Goal: Task Accomplishment & Management: Manage account settings

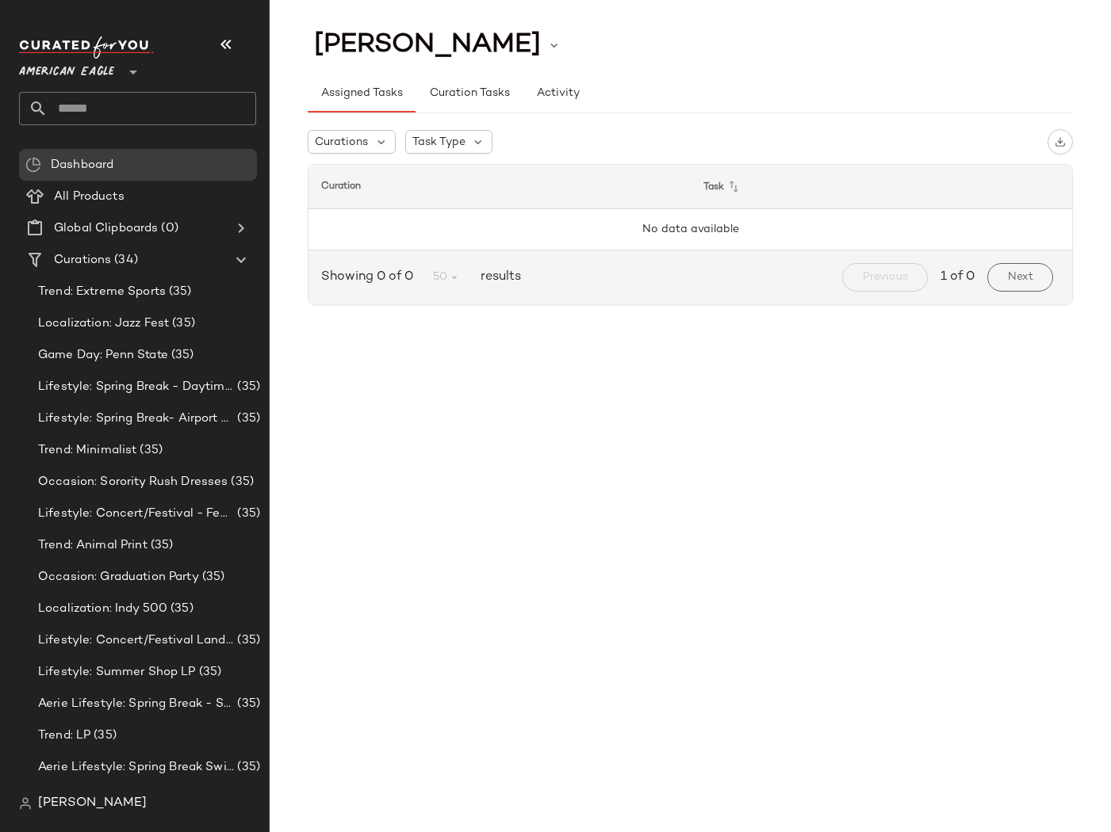
click at [90, 795] on span "[PERSON_NAME]" at bounding box center [92, 803] width 109 height 19
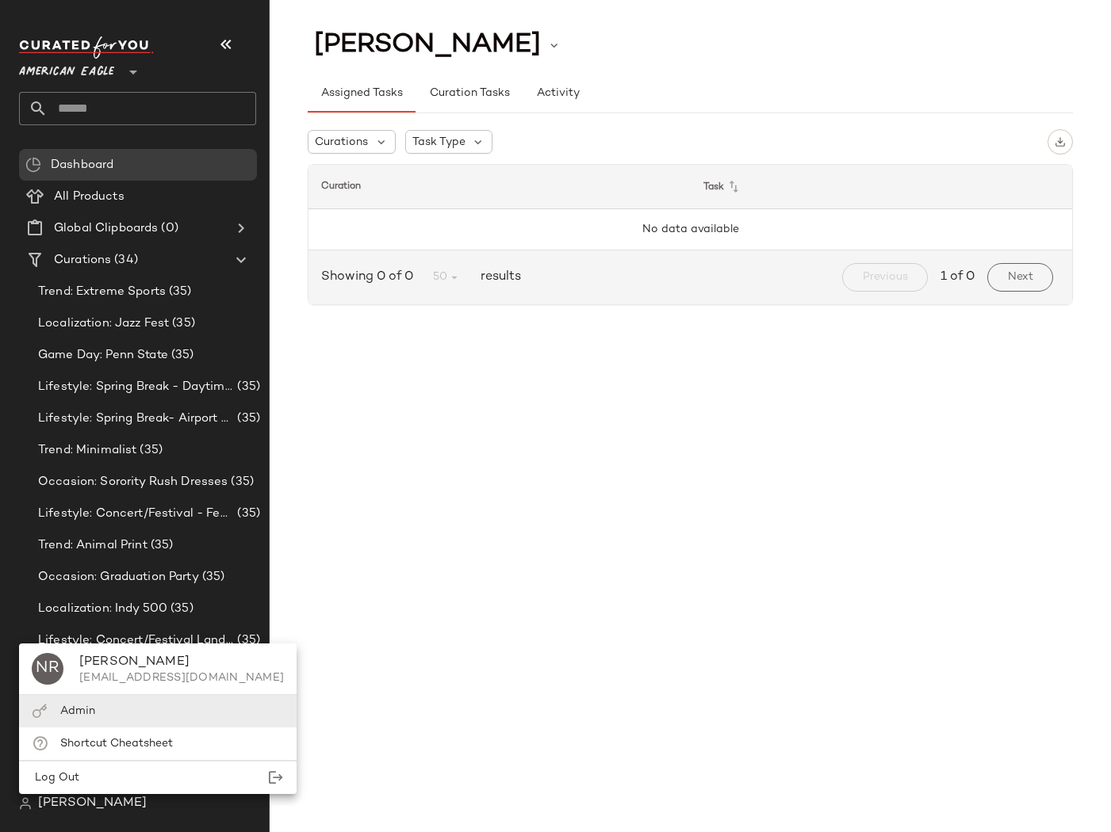
click at [67, 707] on span "Admin" at bounding box center [77, 711] width 35 height 12
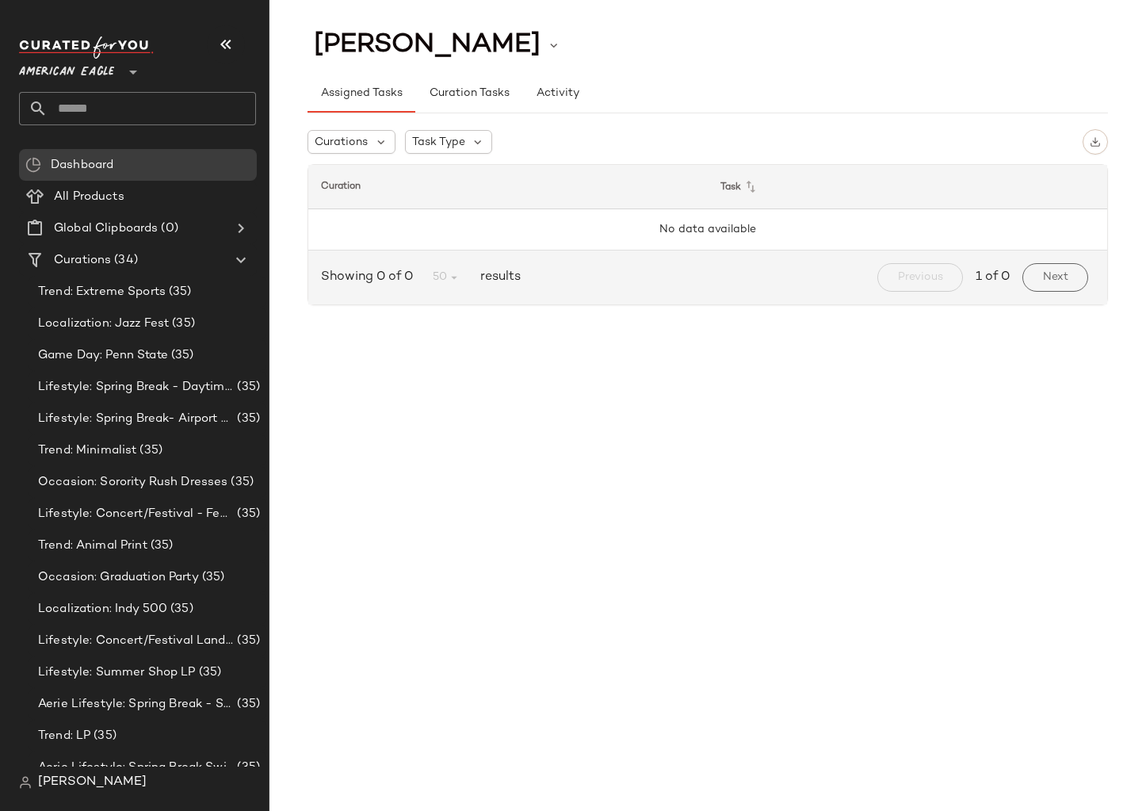
click at [74, 784] on span "[PERSON_NAME]" at bounding box center [92, 782] width 109 height 19
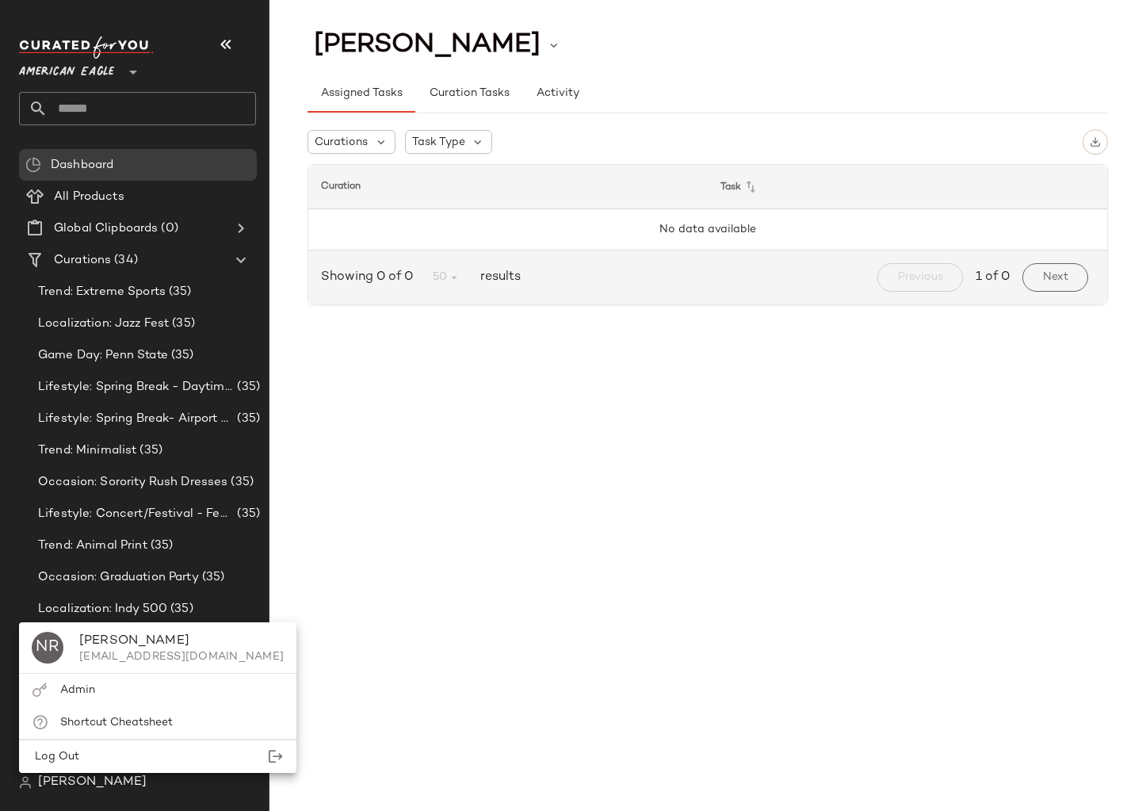
click at [71, 690] on span "Admin" at bounding box center [77, 690] width 35 height 12
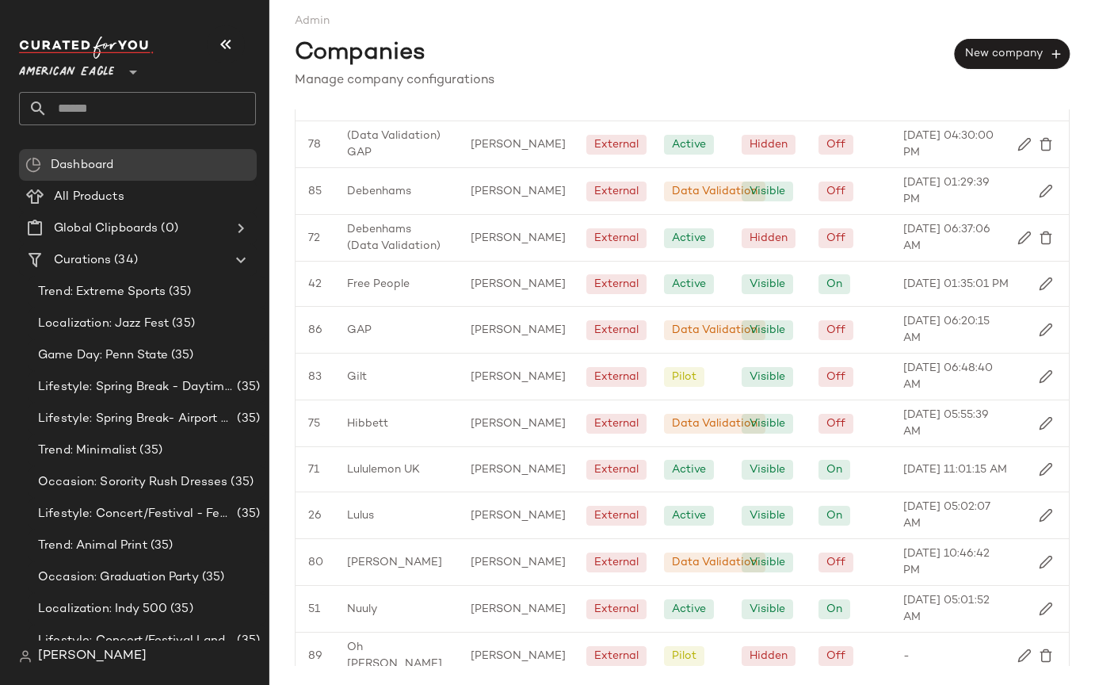
scroll to position [885, 0]
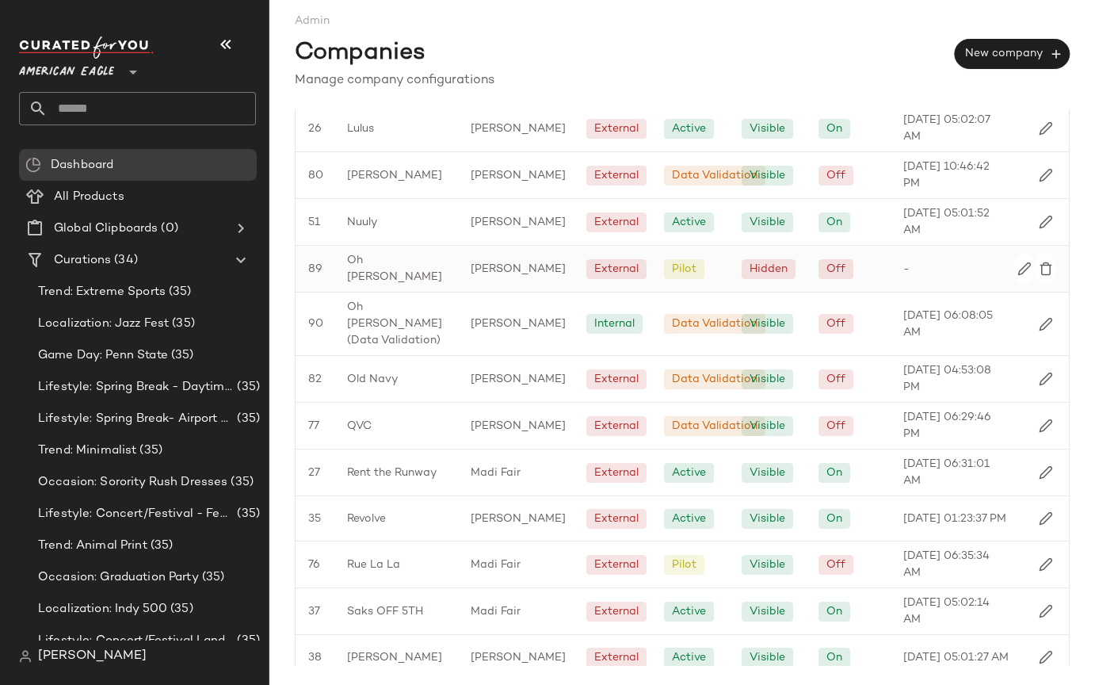
click at [346, 268] on div "Oh [PERSON_NAME]" at bounding box center [397, 269] width 124 height 46
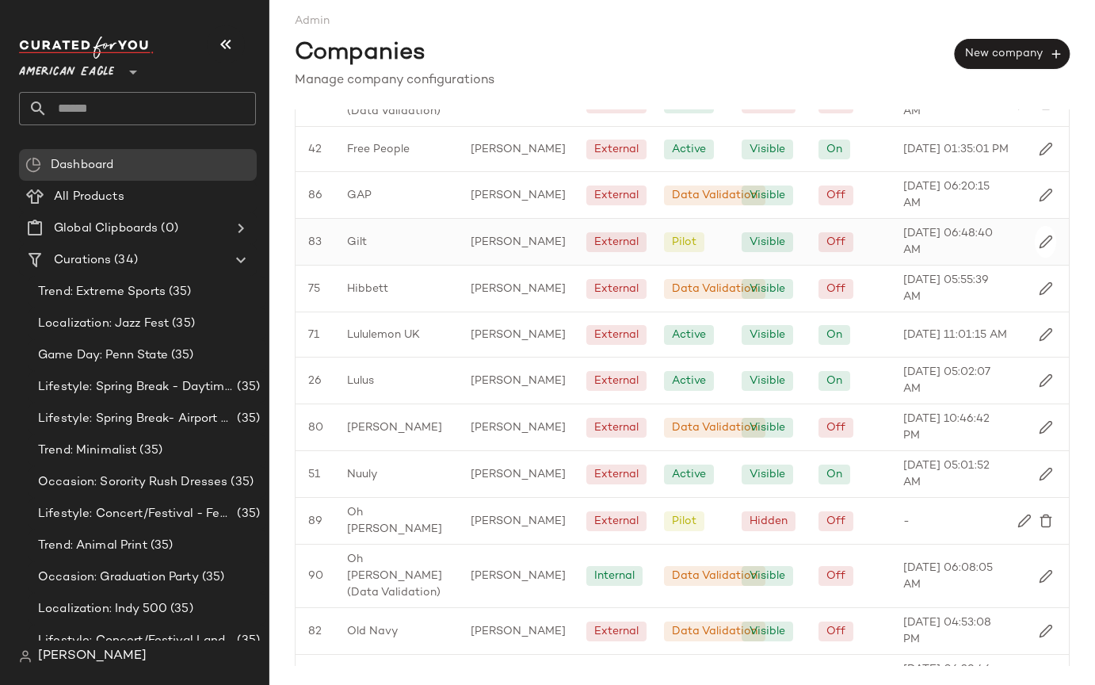
scroll to position [744, 0]
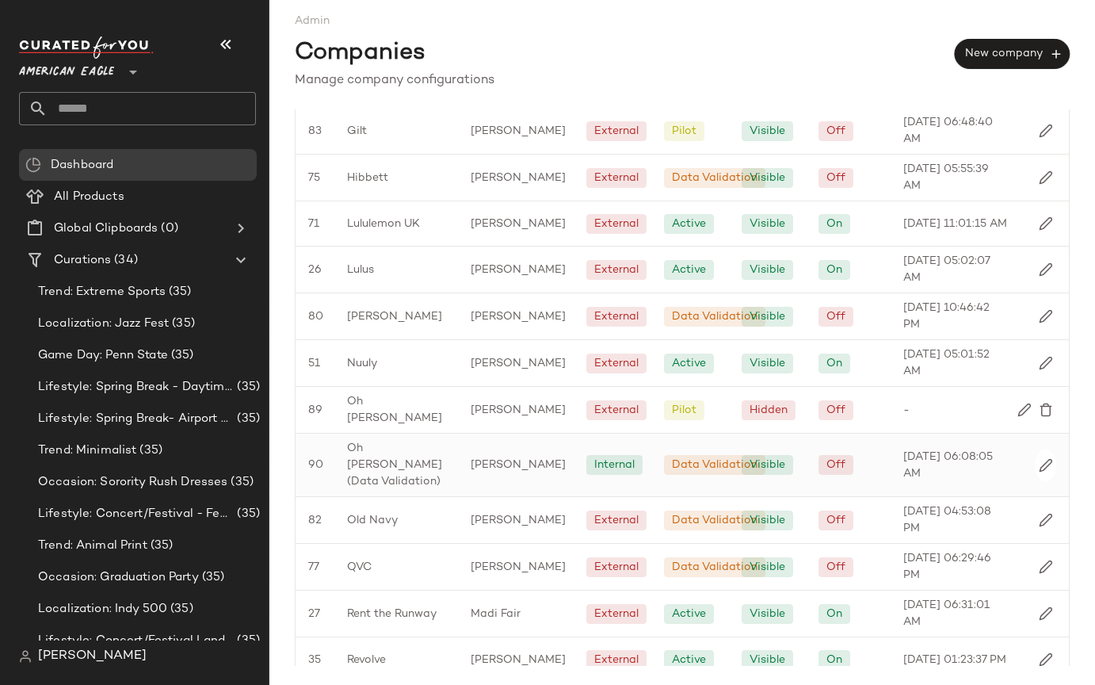
click at [380, 468] on span "Oh [PERSON_NAME] (Data Validation)" at bounding box center [396, 465] width 98 height 50
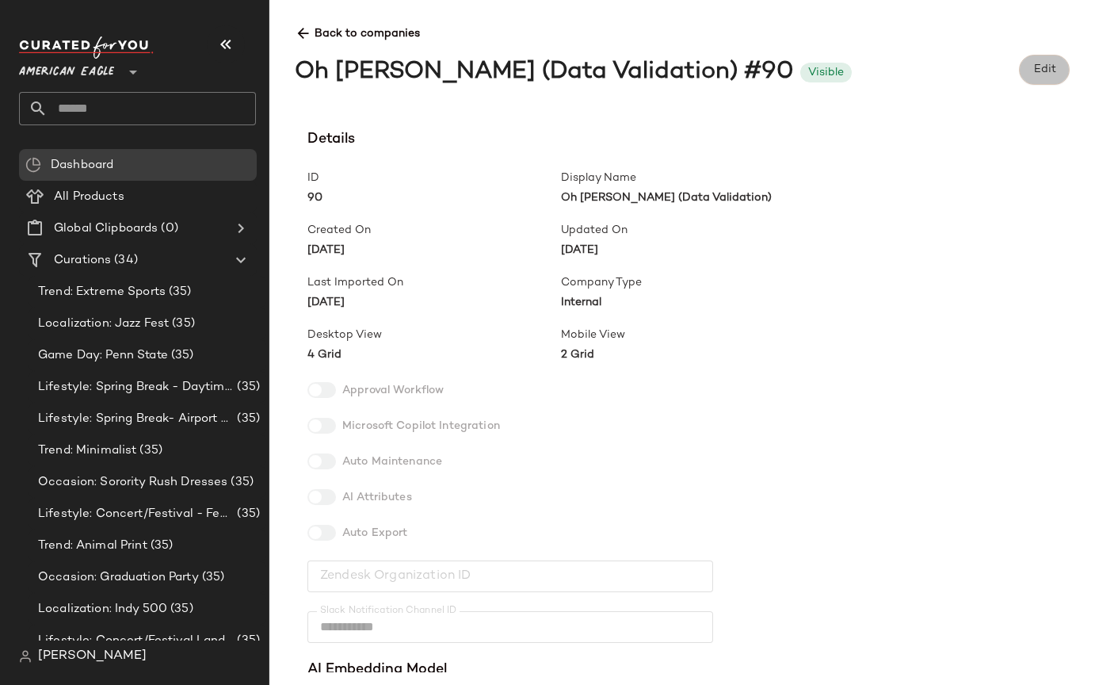
click at [1055, 75] on span "Edit" at bounding box center [1044, 69] width 23 height 13
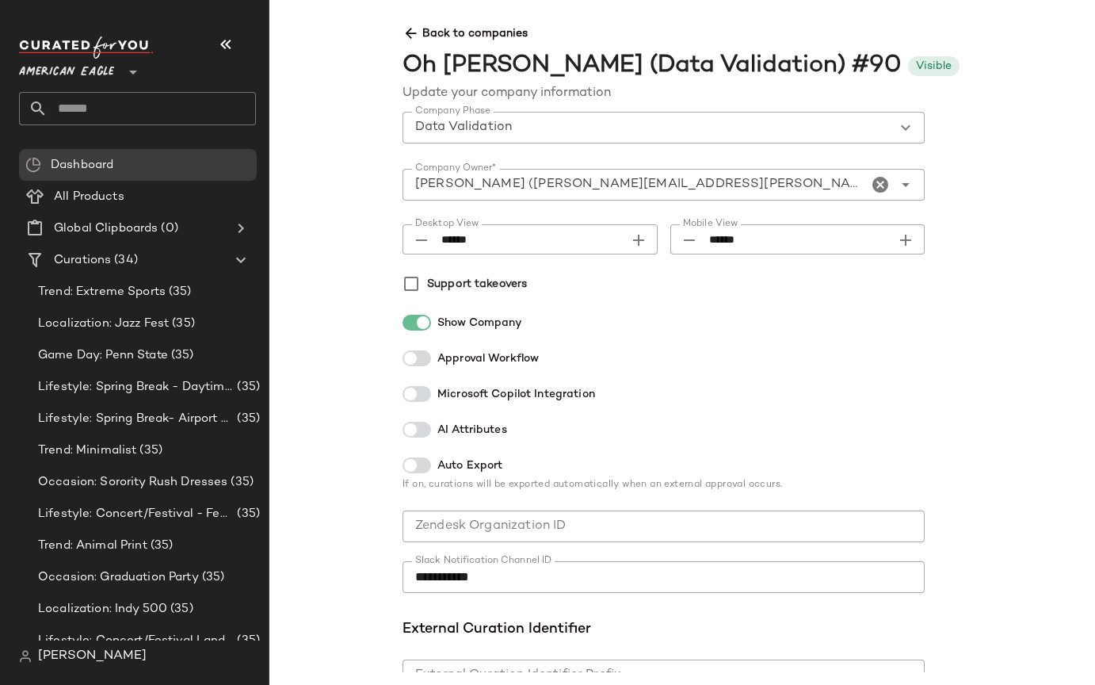
scroll to position [196, 0]
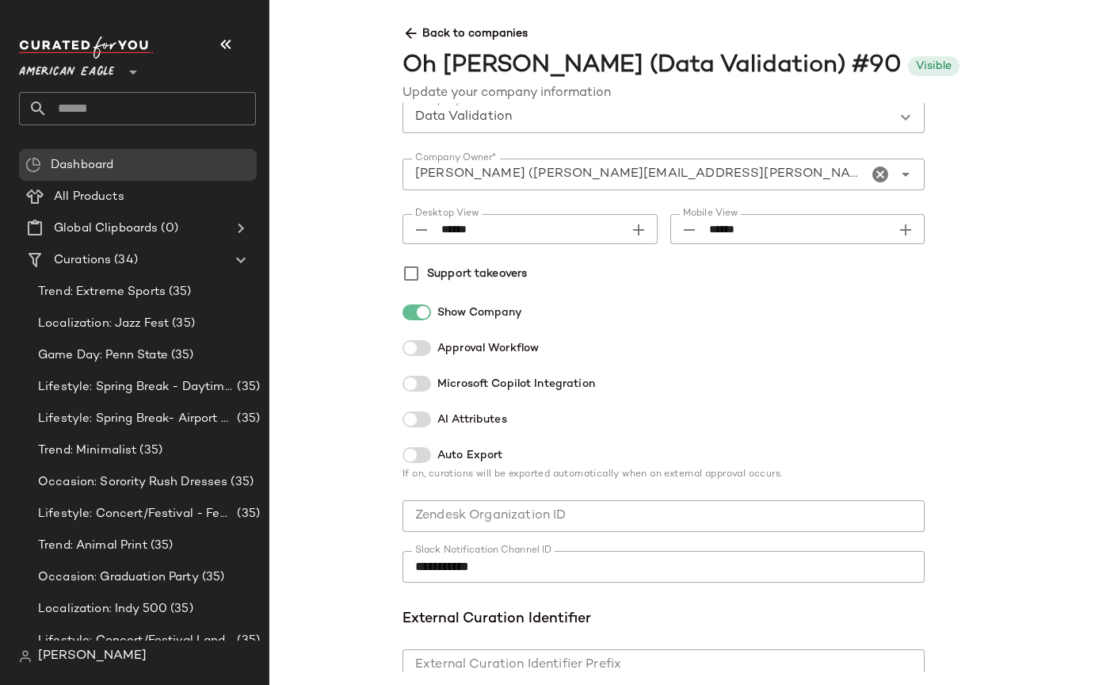
click at [422, 422] on div at bounding box center [417, 419] width 29 height 16
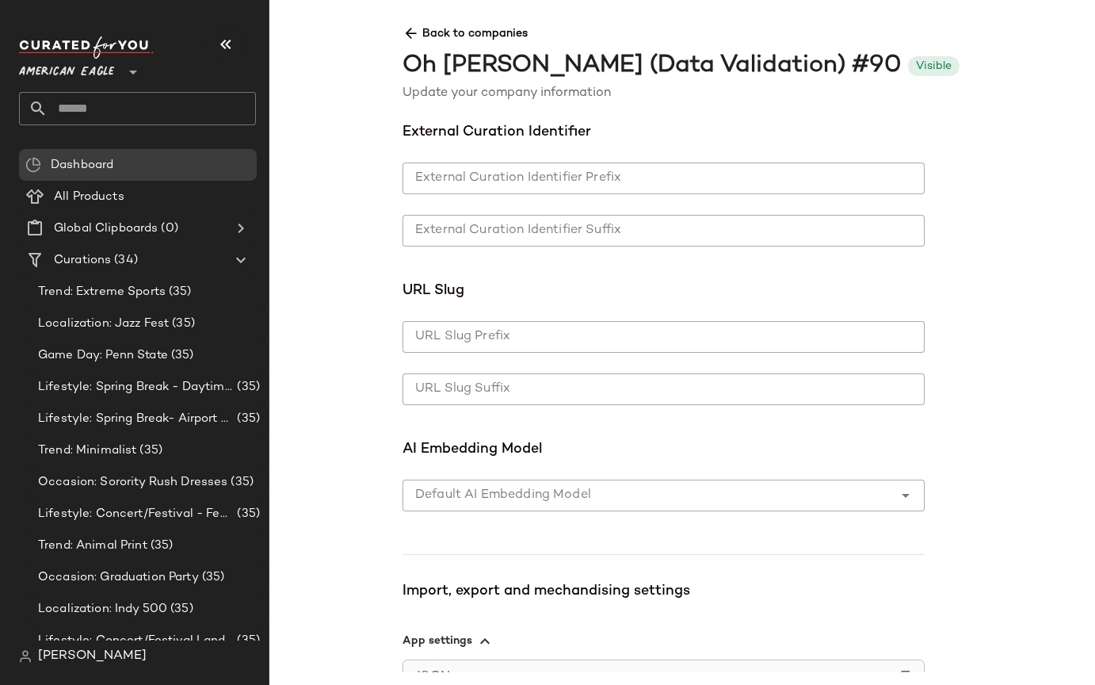
scroll to position [1053, 0]
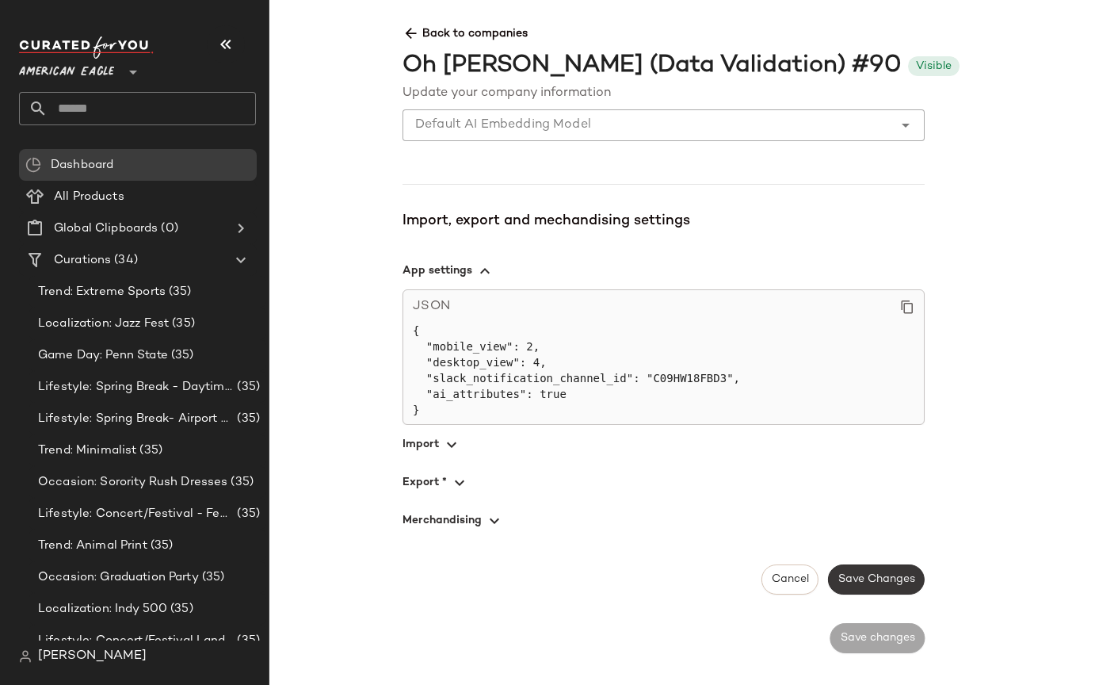
click at [854, 580] on span "Save Changes" at bounding box center [877, 579] width 78 height 13
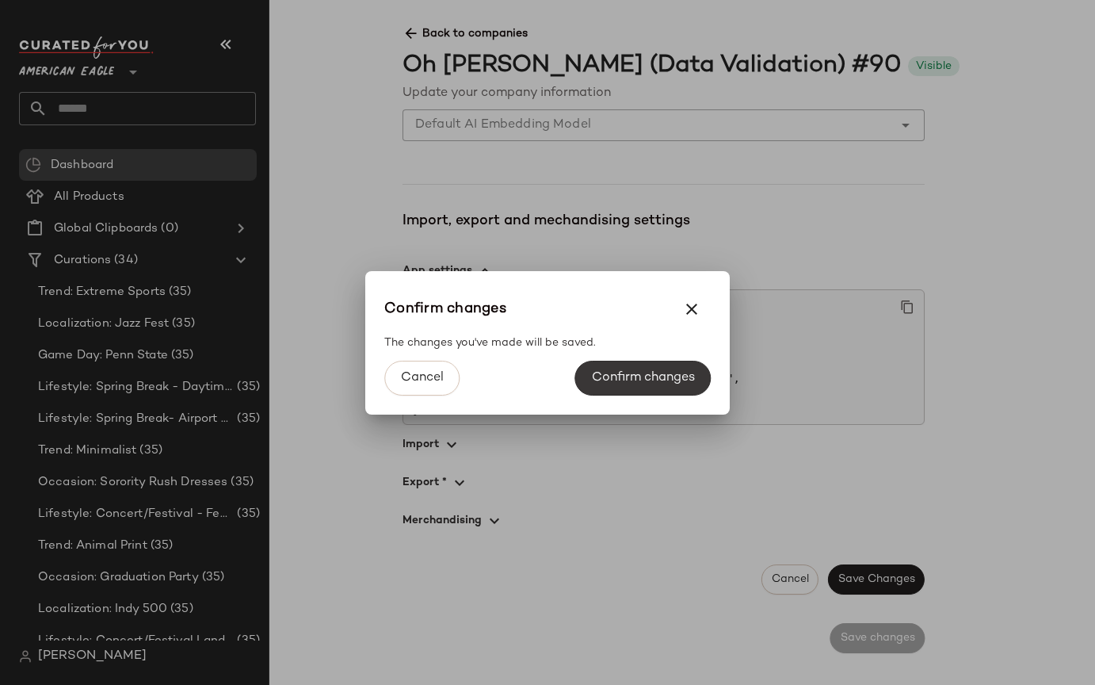
click at [623, 377] on span "Confirm changes" at bounding box center [643, 377] width 104 height 15
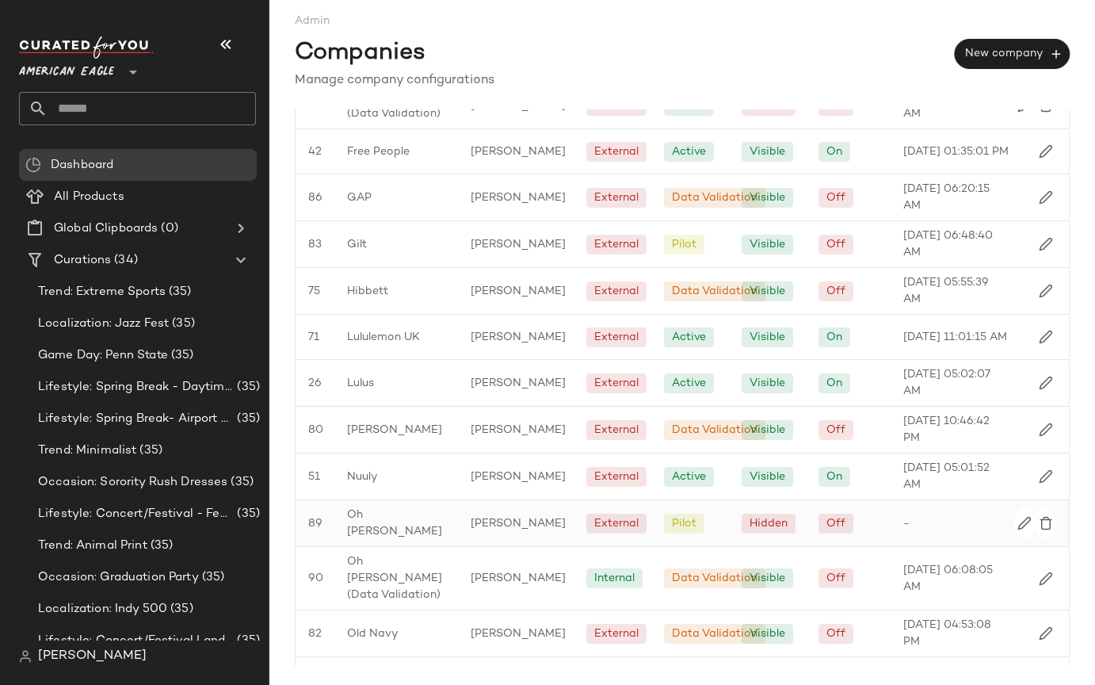
scroll to position [610, 0]
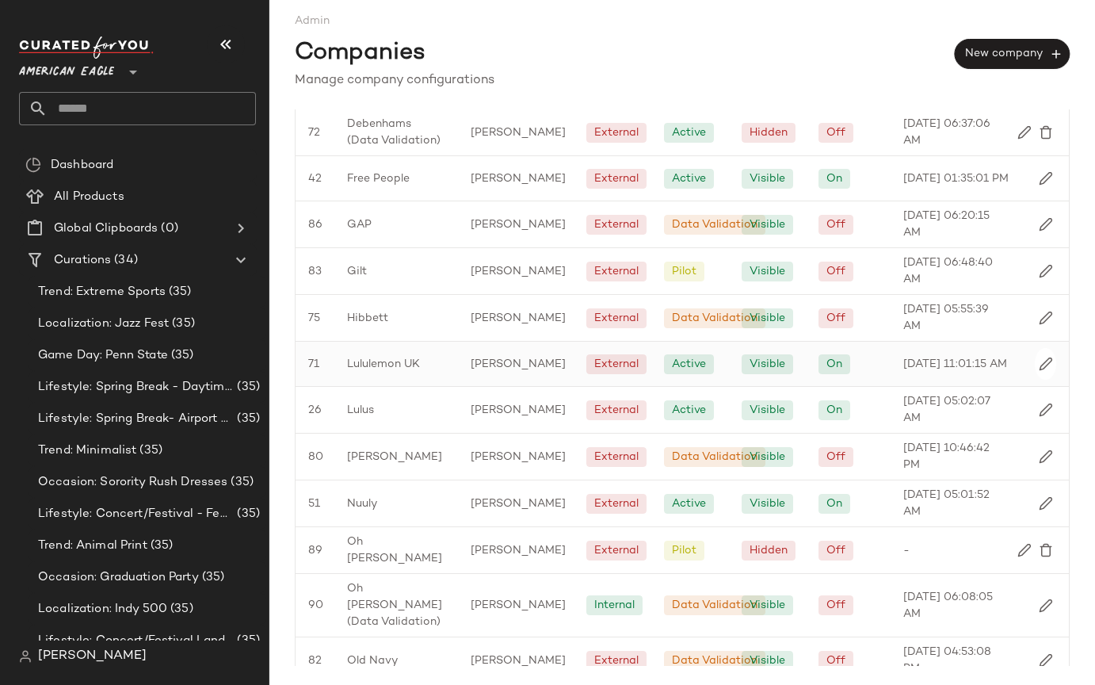
scroll to position [625, 0]
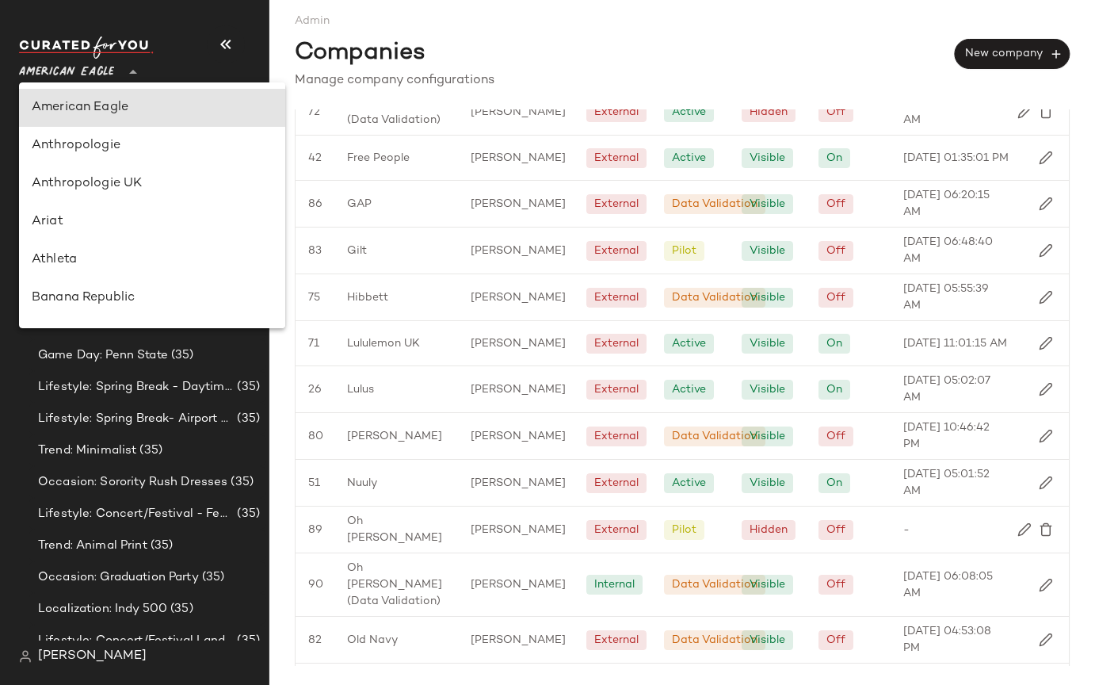
click at [60, 77] on span "American Eagle" at bounding box center [66, 68] width 95 height 29
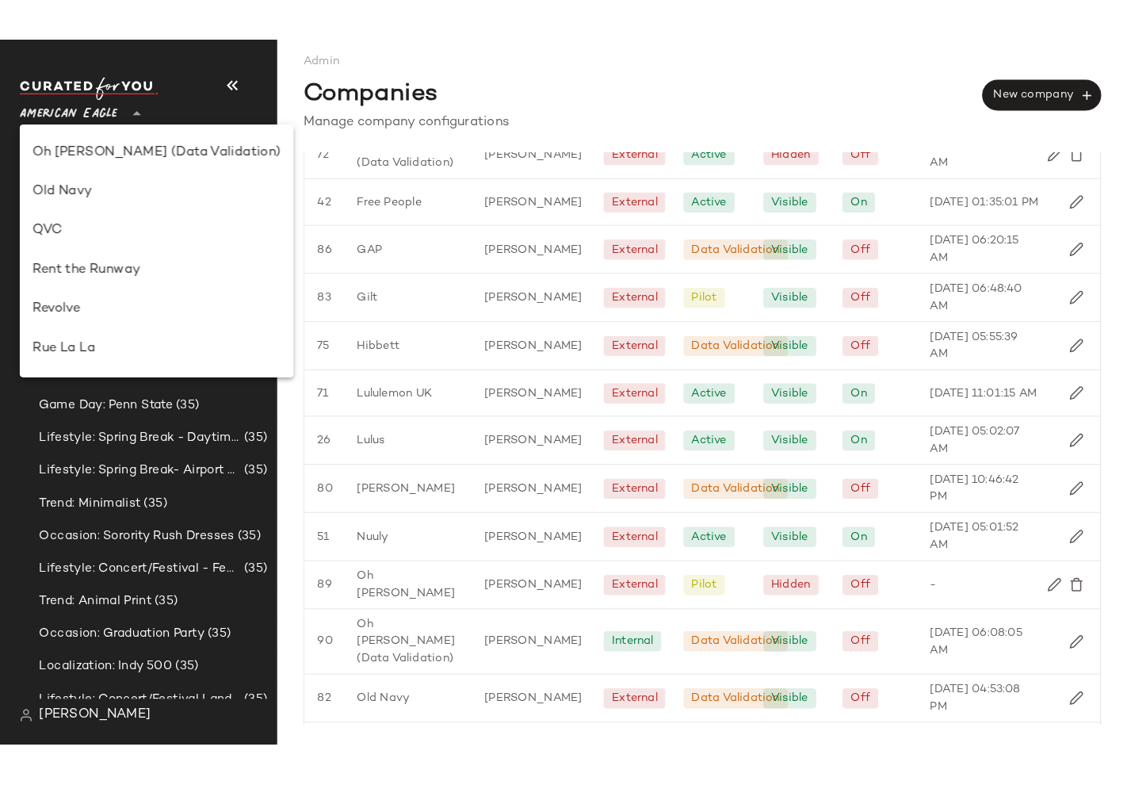
scroll to position [563, 0]
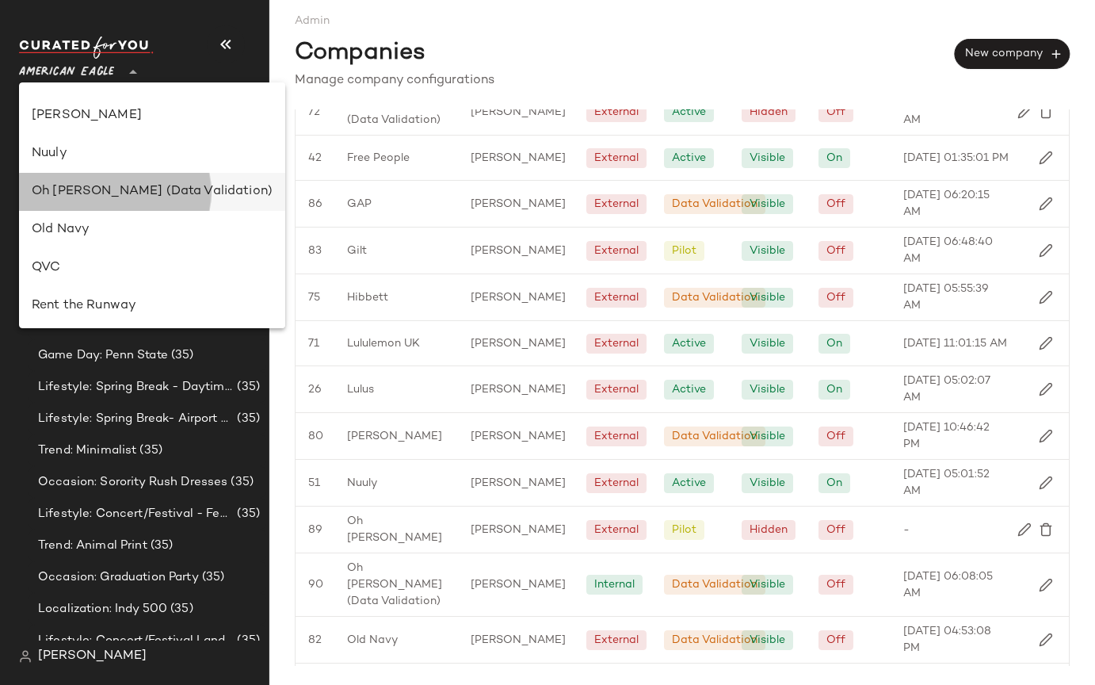
click at [82, 194] on div "Oh [PERSON_NAME] (Data Validation)" at bounding box center [152, 191] width 241 height 19
type input "**"
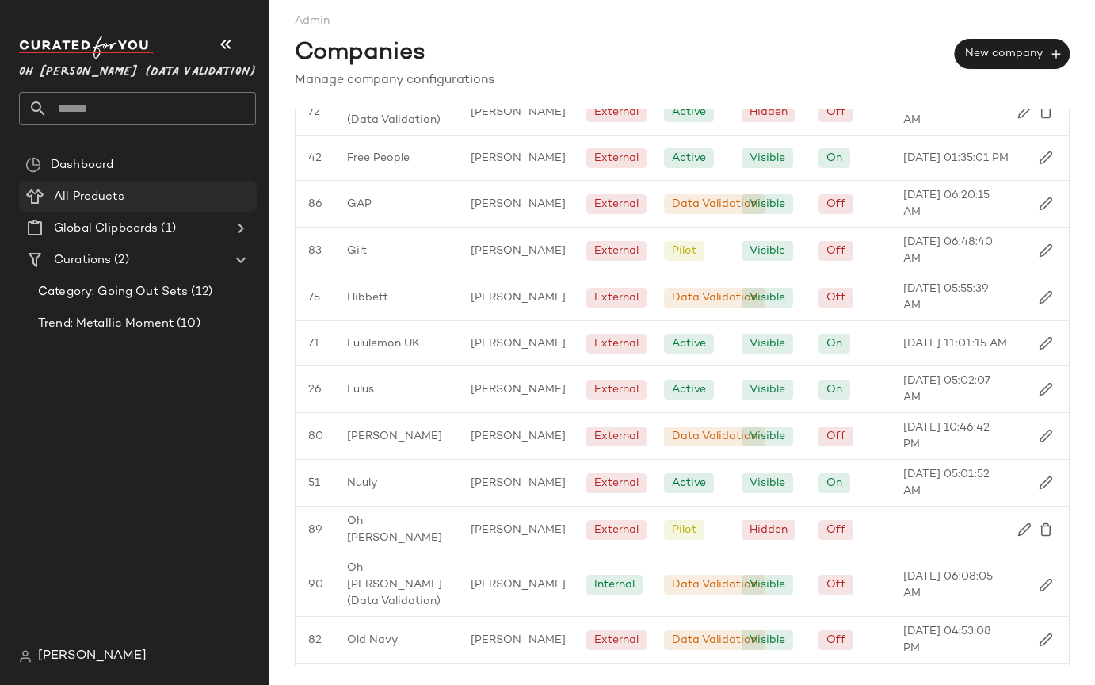
click at [82, 190] on span "All Products" at bounding box center [89, 197] width 71 height 18
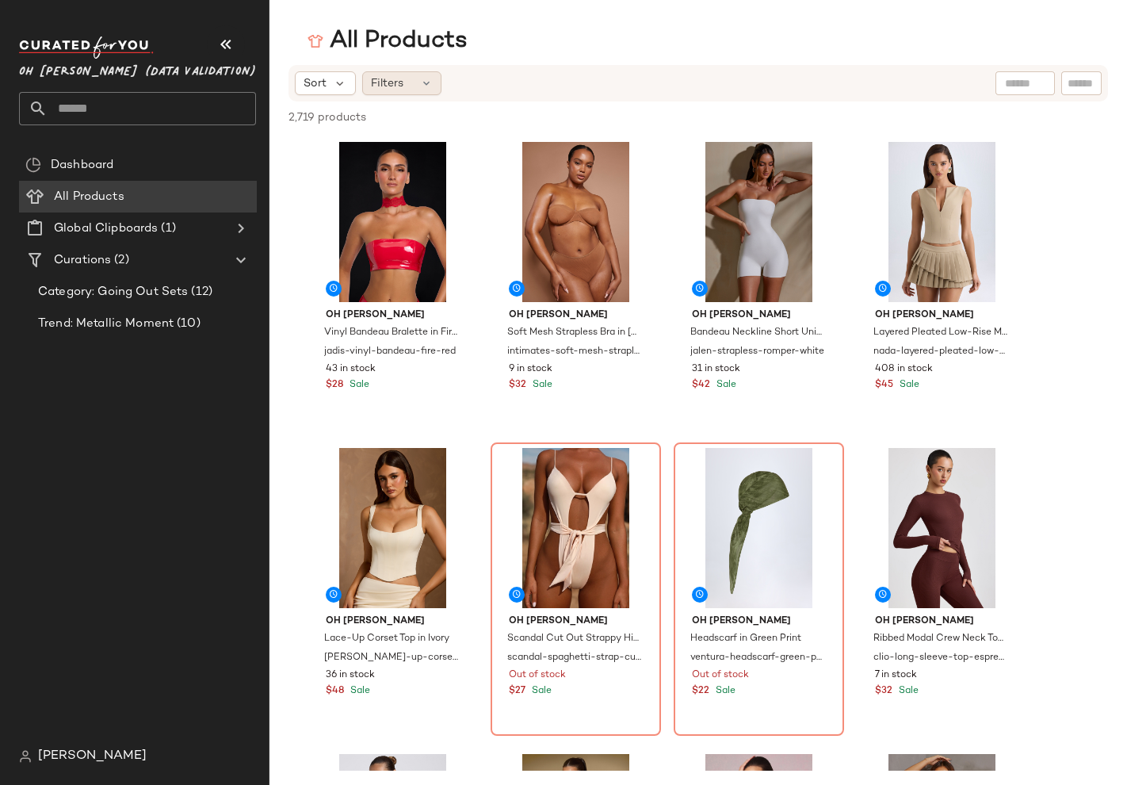
click at [415, 81] on div "Filters" at bounding box center [401, 83] width 79 height 24
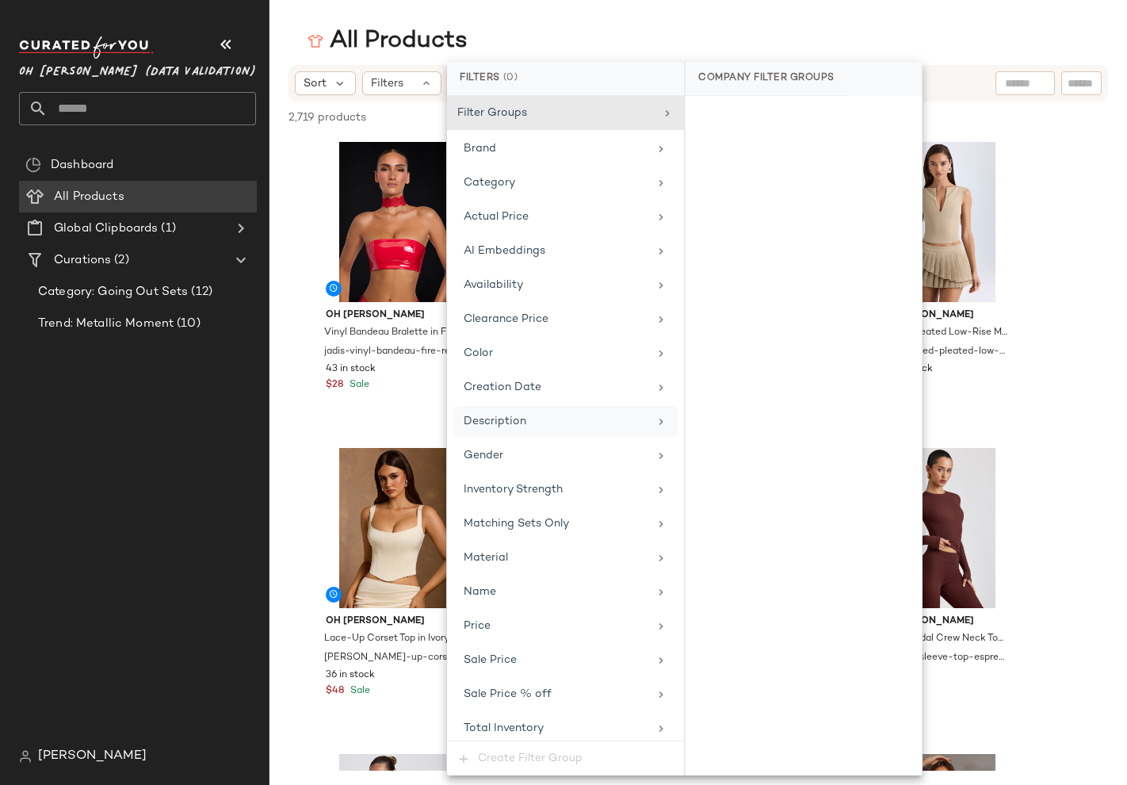
scroll to position [6, 0]
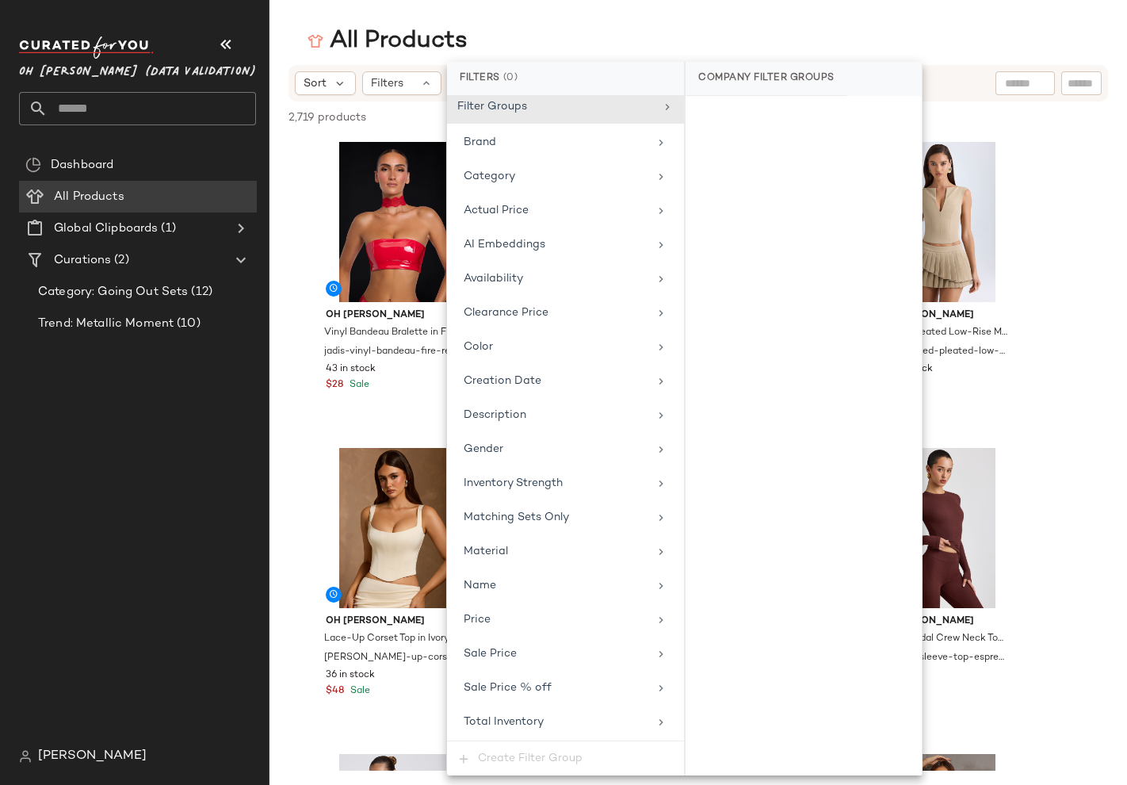
click at [480, 13] on main "All Products Sort Filters 2,719 products • 0 selected Deselect All Oh Polly Vin…" at bounding box center [563, 392] width 1127 height 785
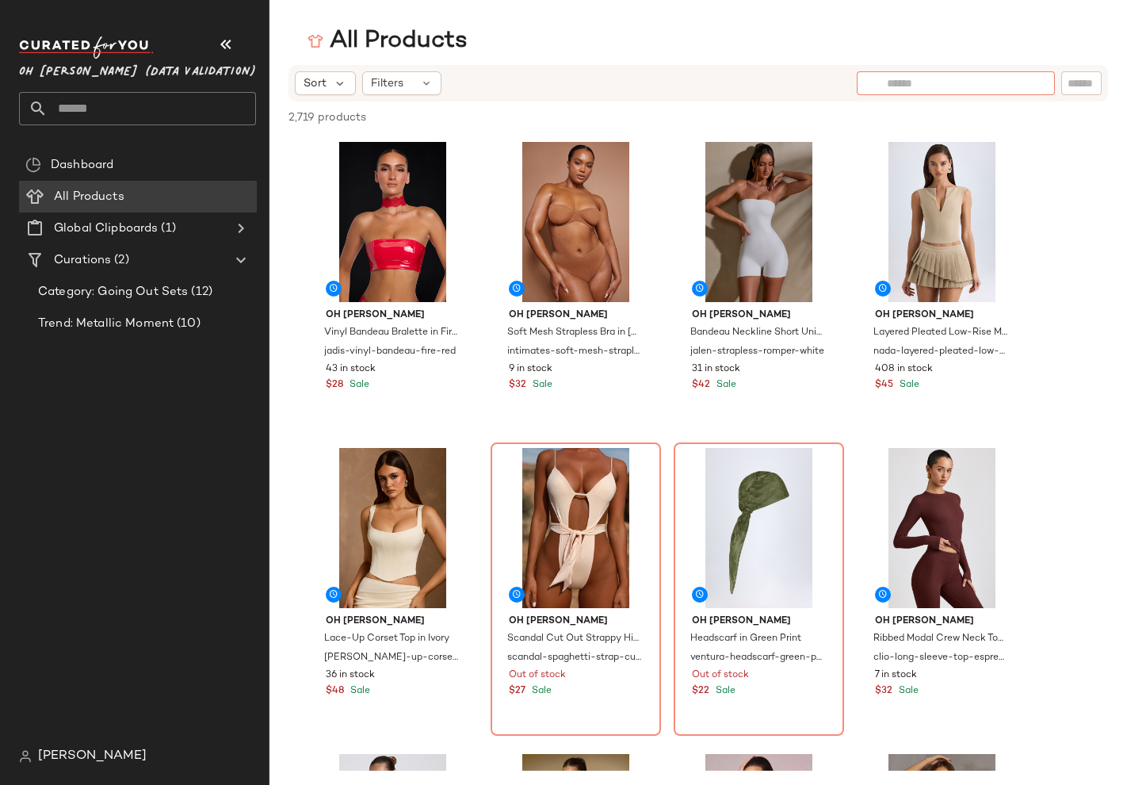
click at [1040, 85] on div at bounding box center [956, 83] width 198 height 24
click at [729, 55] on div "All Products" at bounding box center [699, 41] width 858 height 32
click at [1026, 84] on div at bounding box center [1025, 83] width 59 height 24
type input "*****"
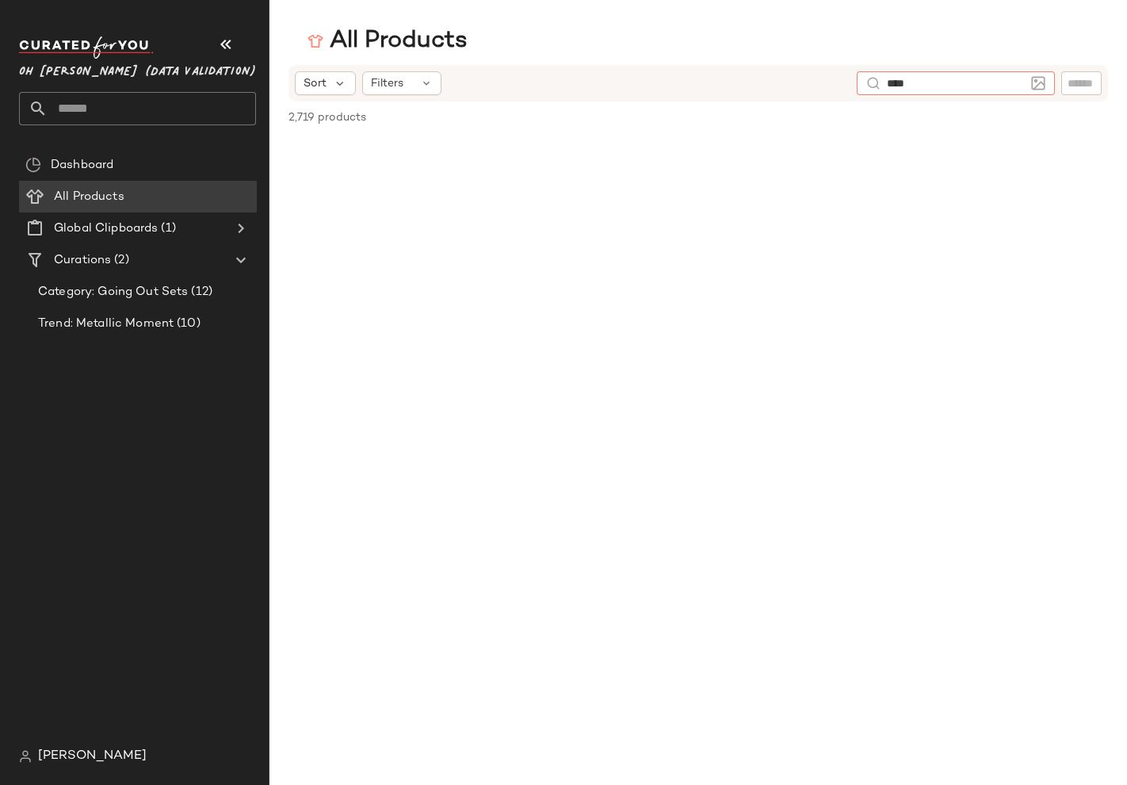
type input "*****"
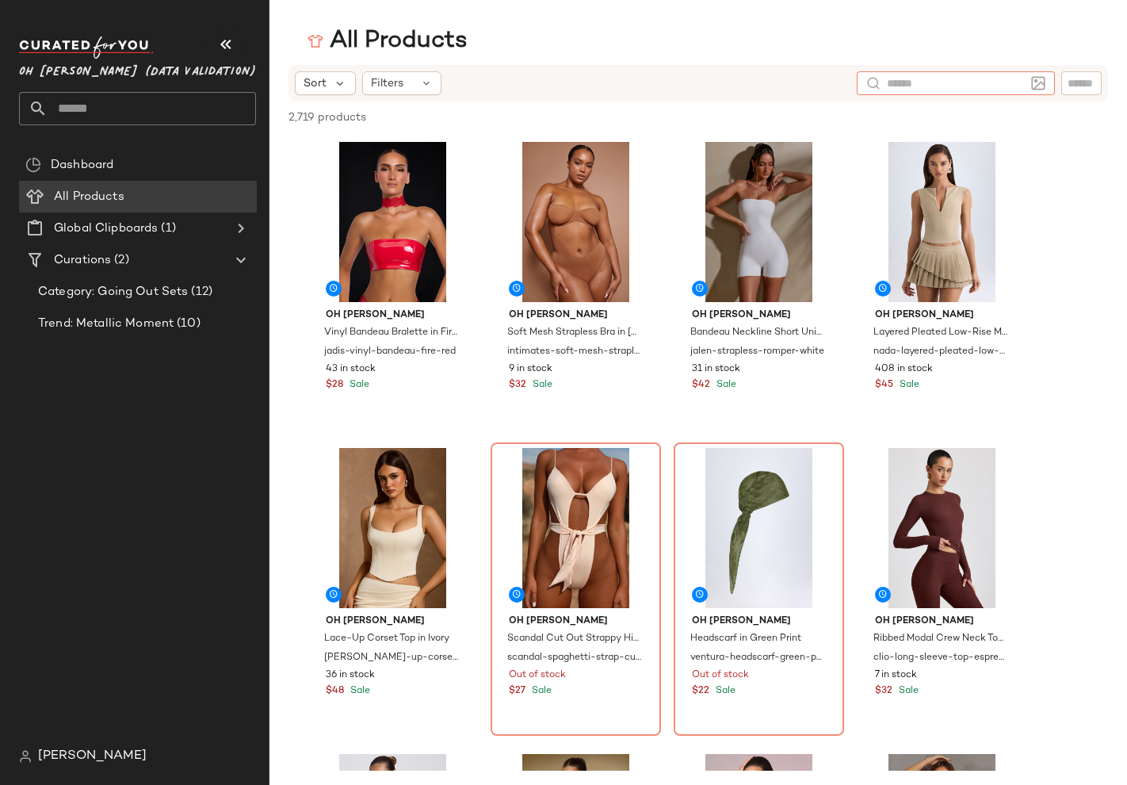
click at [673, 67] on div "Sort Filters" at bounding box center [699, 83] width 820 height 36
click at [388, 78] on span "Filters" at bounding box center [387, 83] width 32 height 17
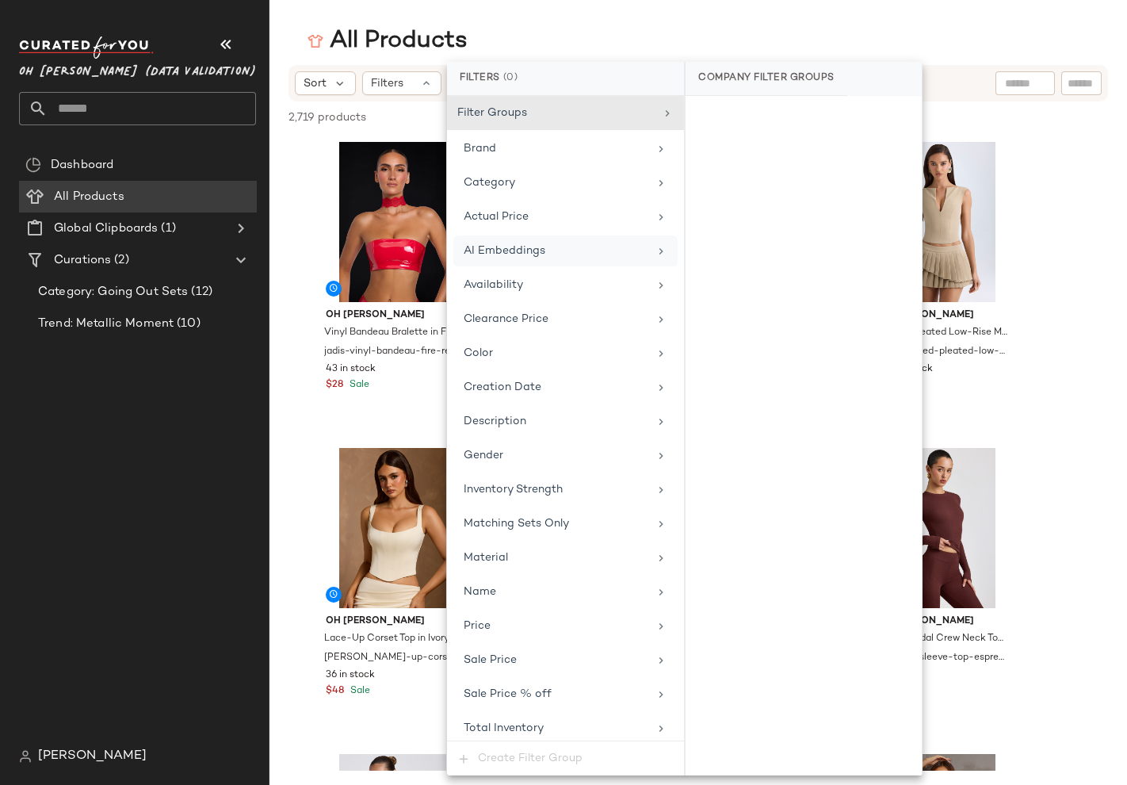
click at [487, 240] on div "AI Embeddings" at bounding box center [565, 250] width 224 height 31
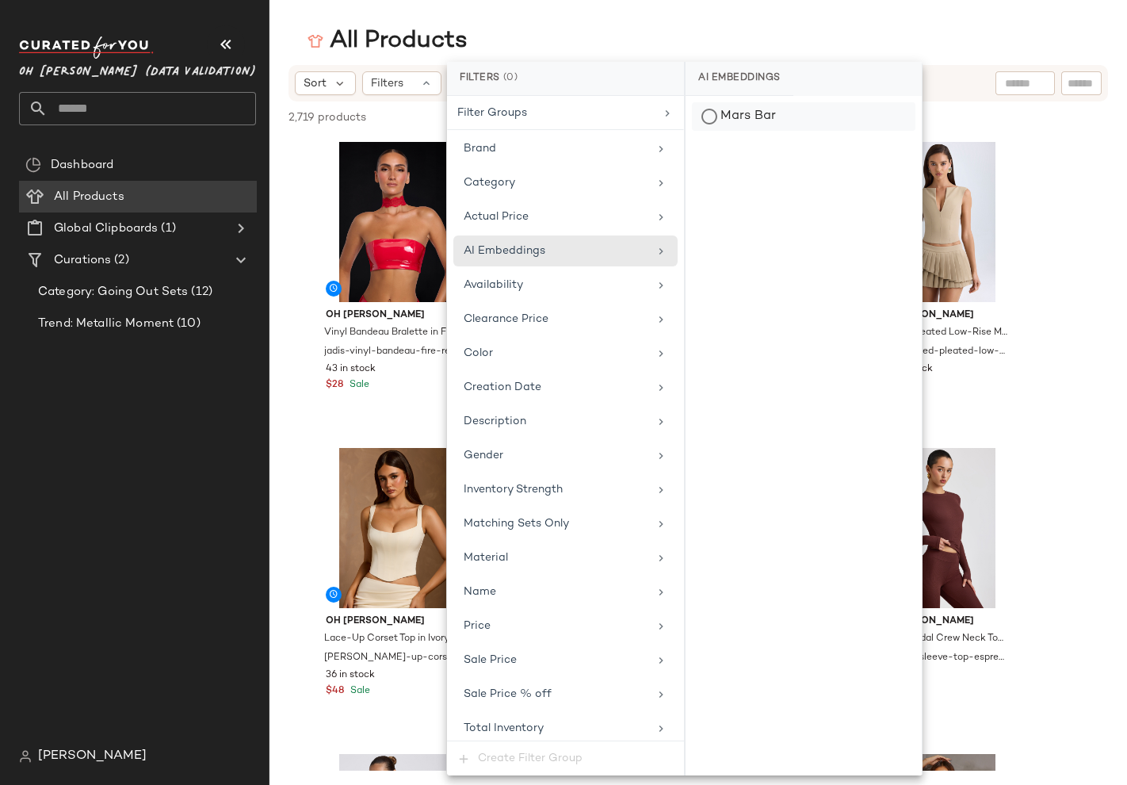
click at [745, 102] on div "Mars Bar" at bounding box center [804, 116] width 236 height 41
click at [746, 110] on div "Mars Bar" at bounding box center [804, 116] width 224 height 29
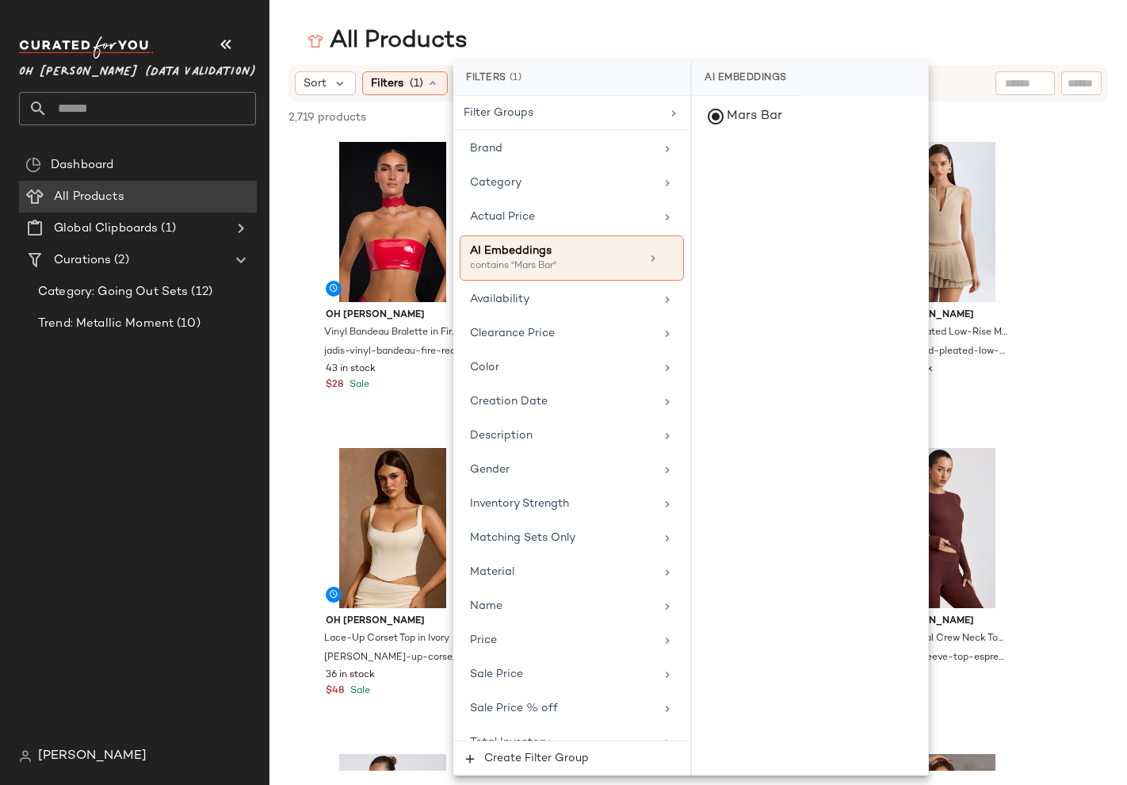
click at [682, 21] on main "All Products Sort Filters (1) Reset 2,719 products • 0 selected Deselect All Oh…" at bounding box center [563, 392] width 1127 height 785
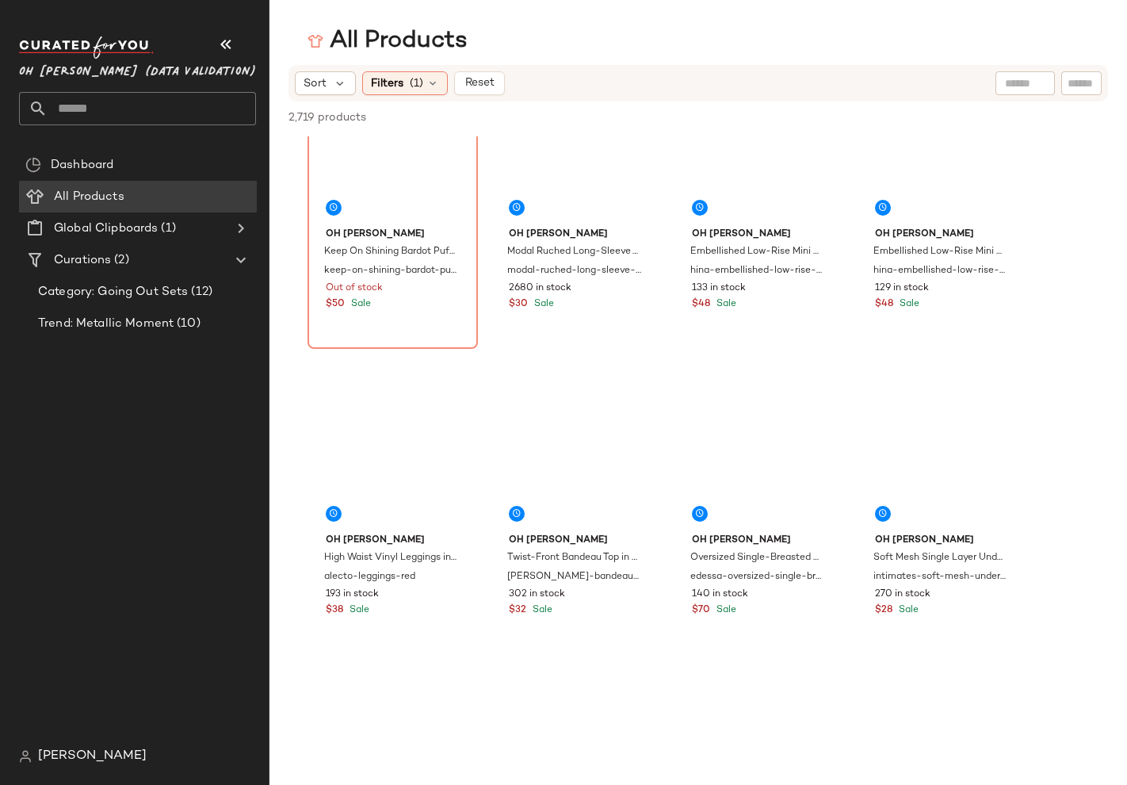
scroll to position [4526, 0]
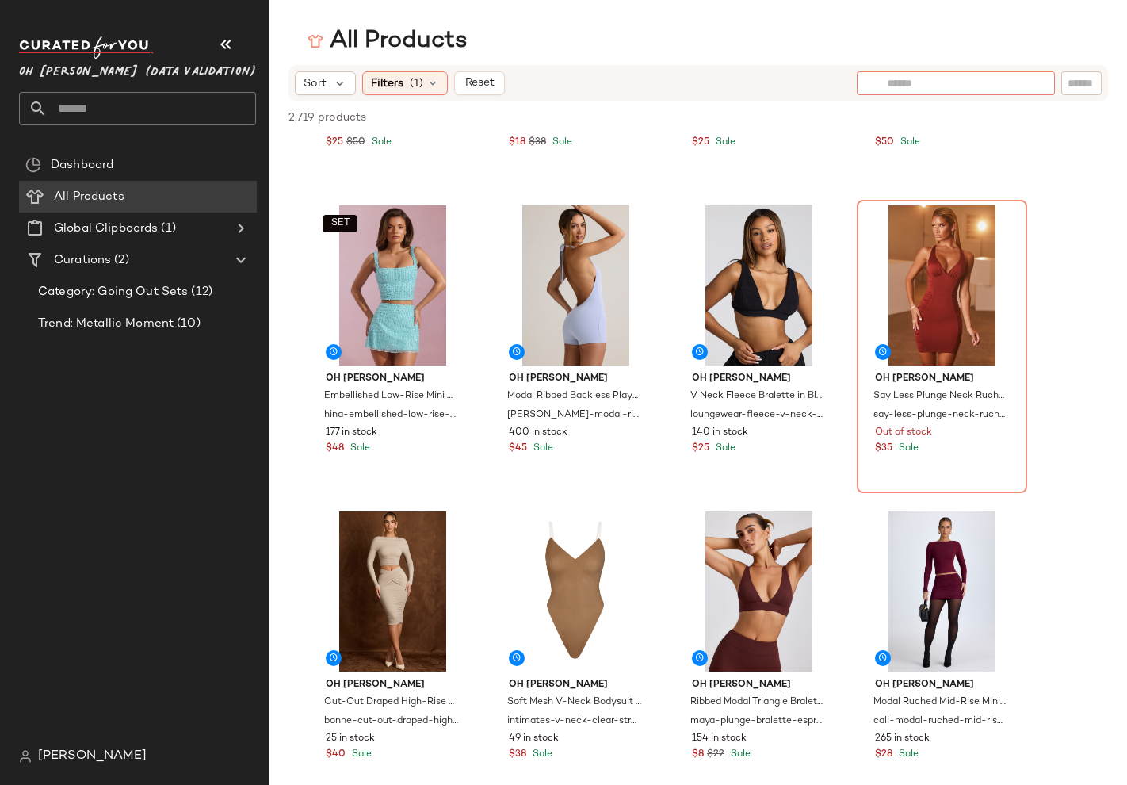
click at [1033, 84] on div at bounding box center [956, 83] width 198 height 24
type input "***"
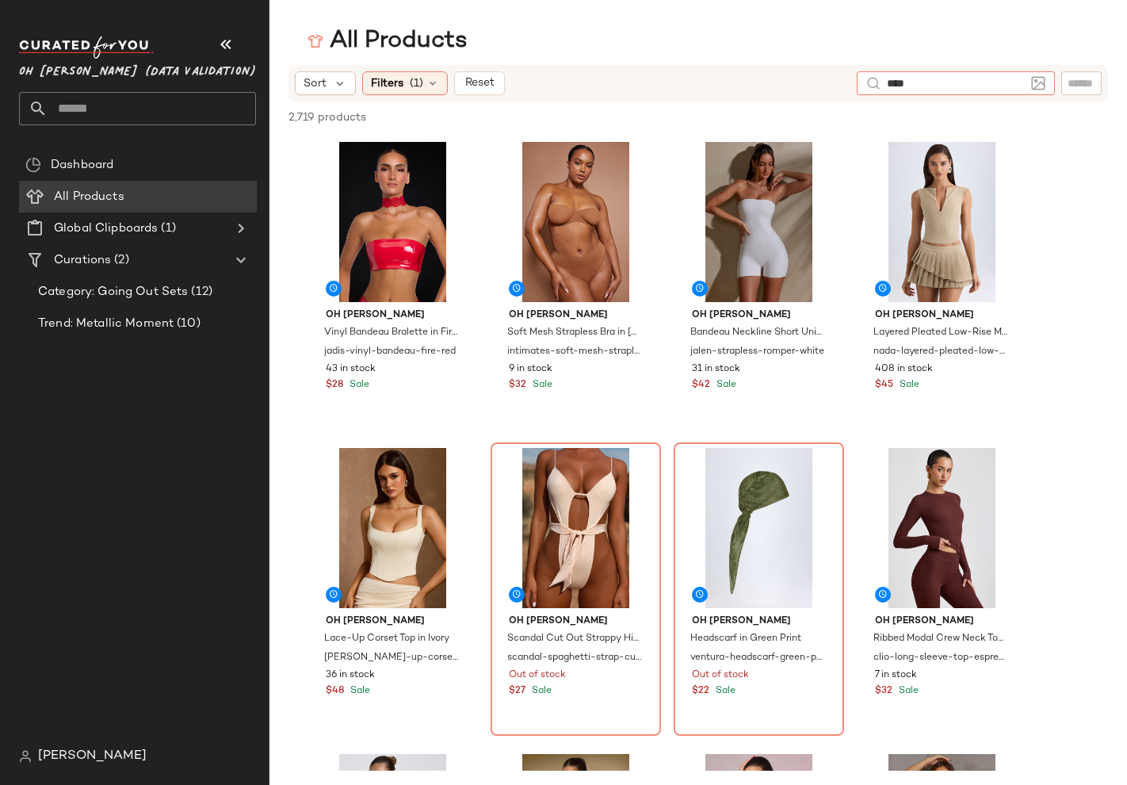
type input "*****"
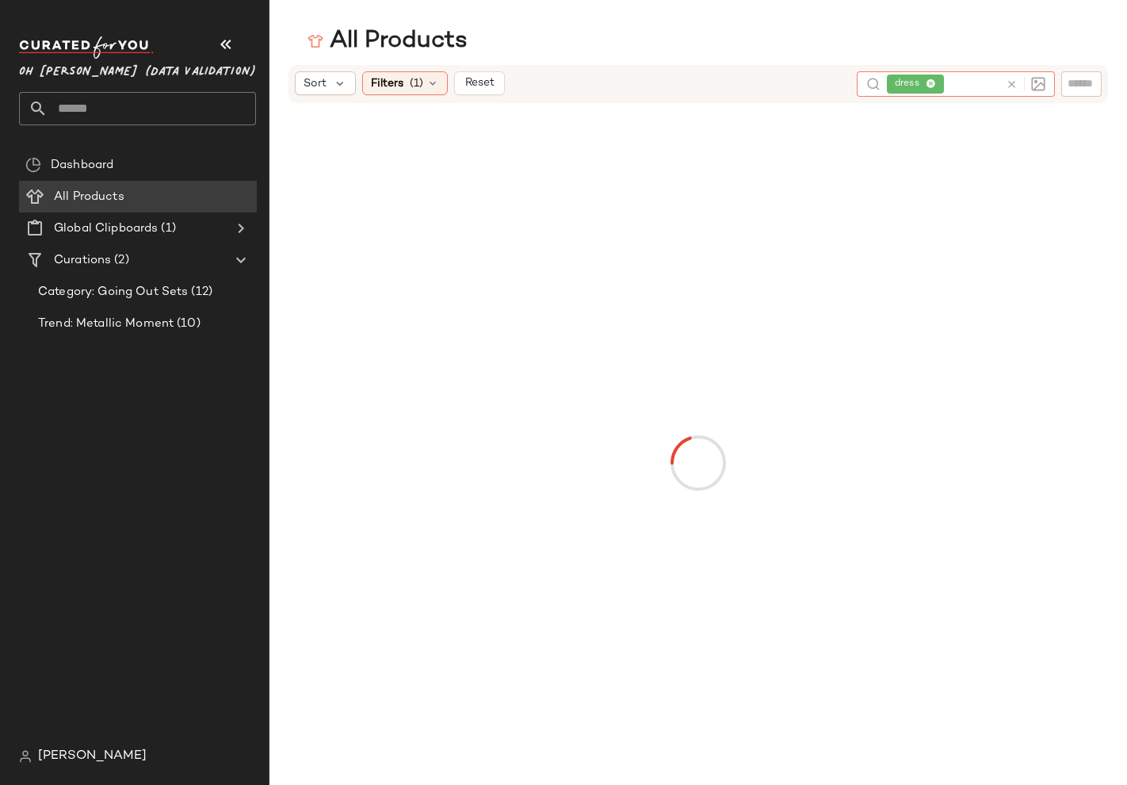
click at [737, 30] on div "All Products" at bounding box center [699, 41] width 858 height 32
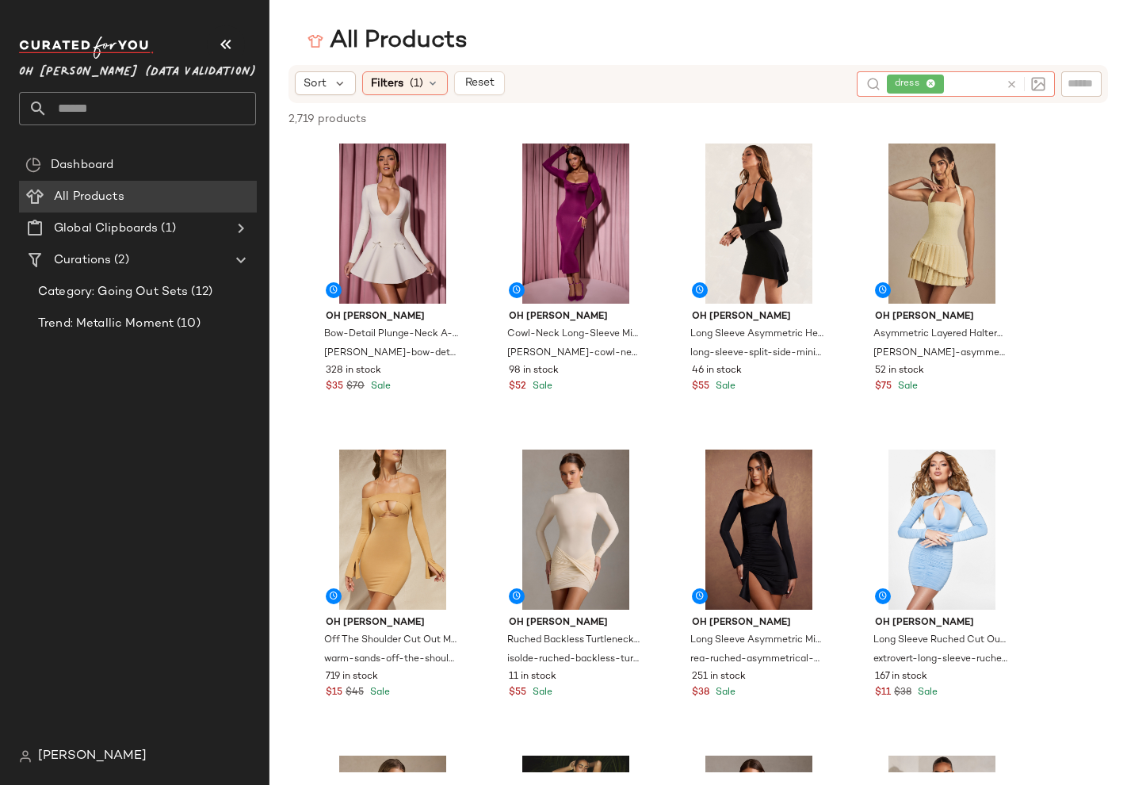
click at [1015, 83] on icon at bounding box center [1012, 84] width 12 height 12
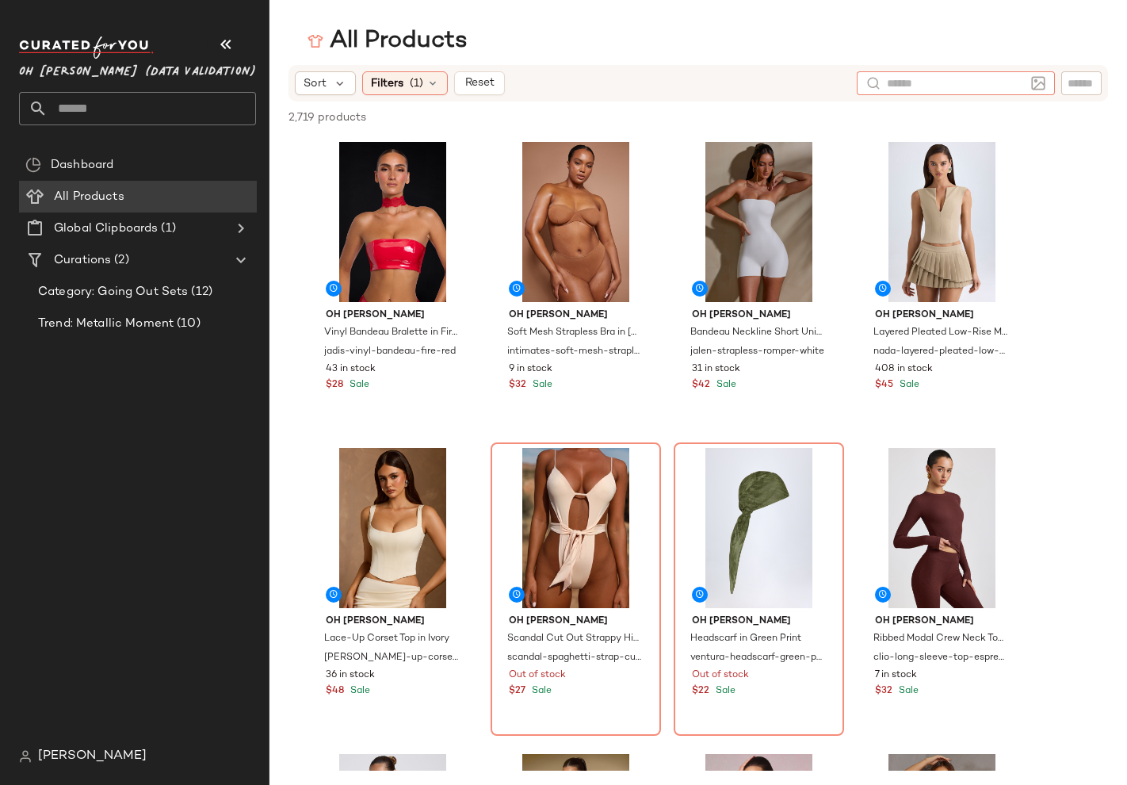
click at [63, 684] on div "[PERSON_NAME]" at bounding box center [144, 756] width 250 height 32
click at [59, 684] on span "[PERSON_NAME]" at bounding box center [92, 756] width 109 height 19
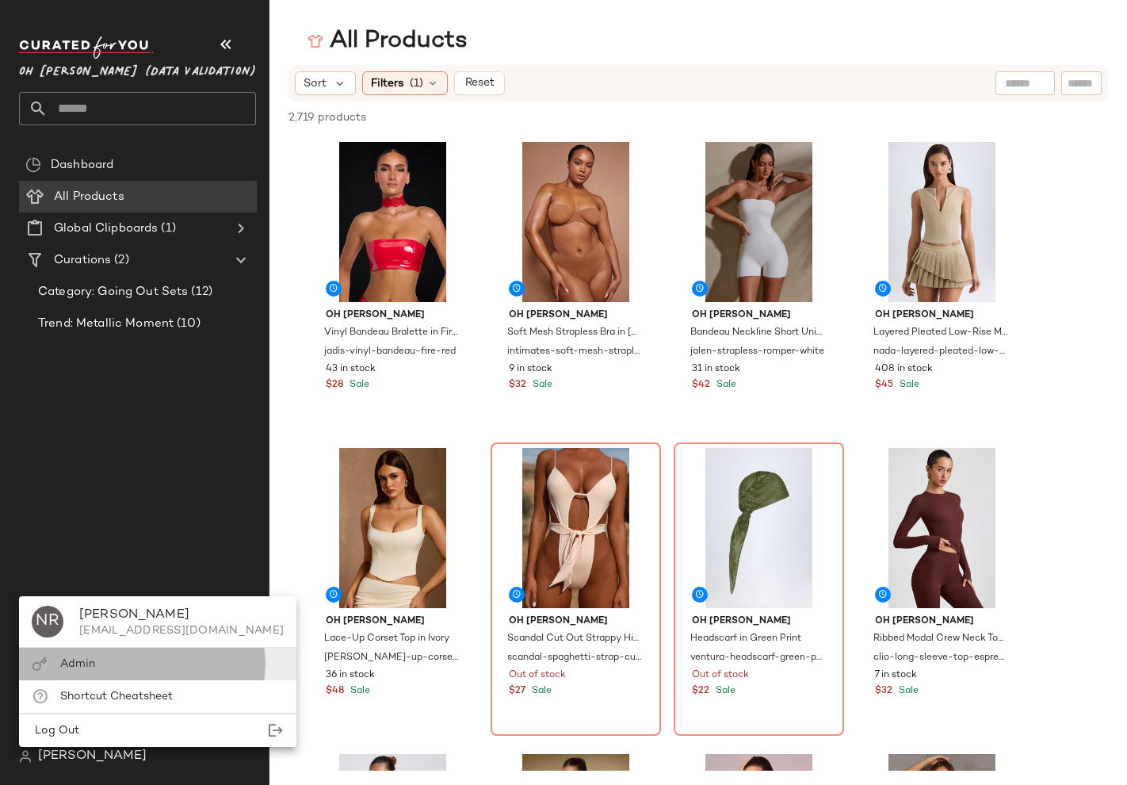
click at [76, 649] on div "Admin" at bounding box center [157, 664] width 277 height 32
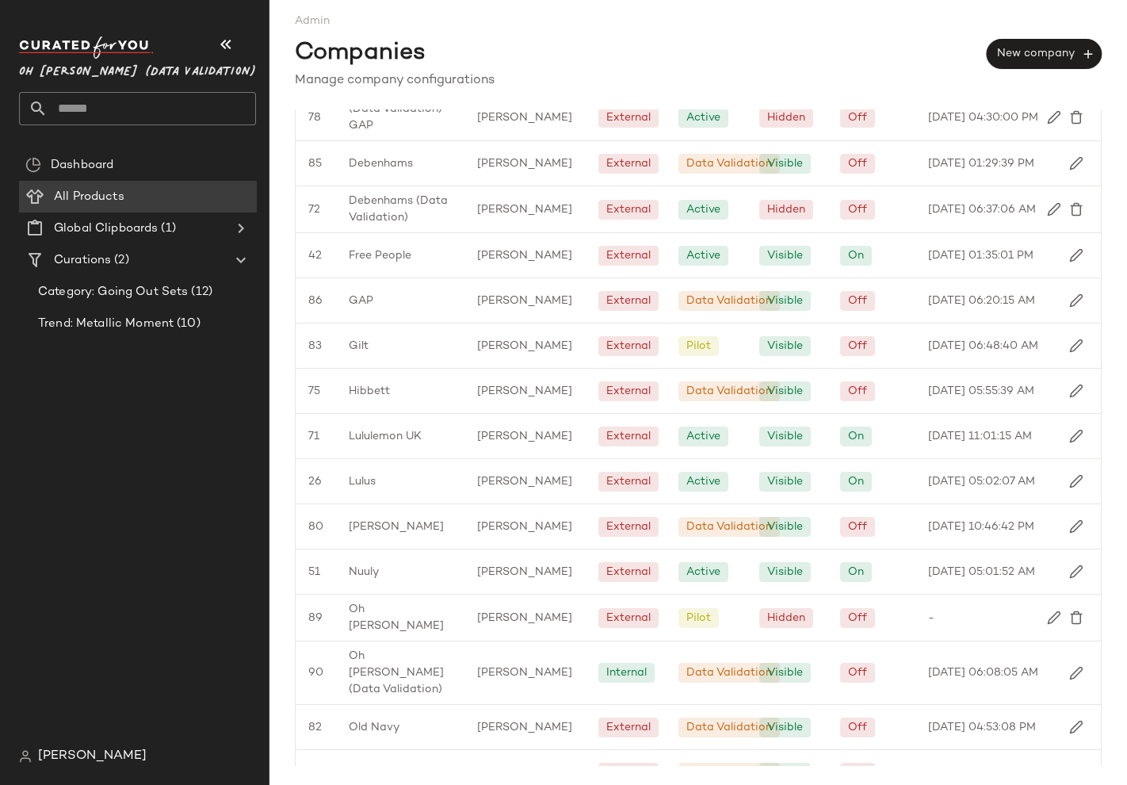
scroll to position [600, 0]
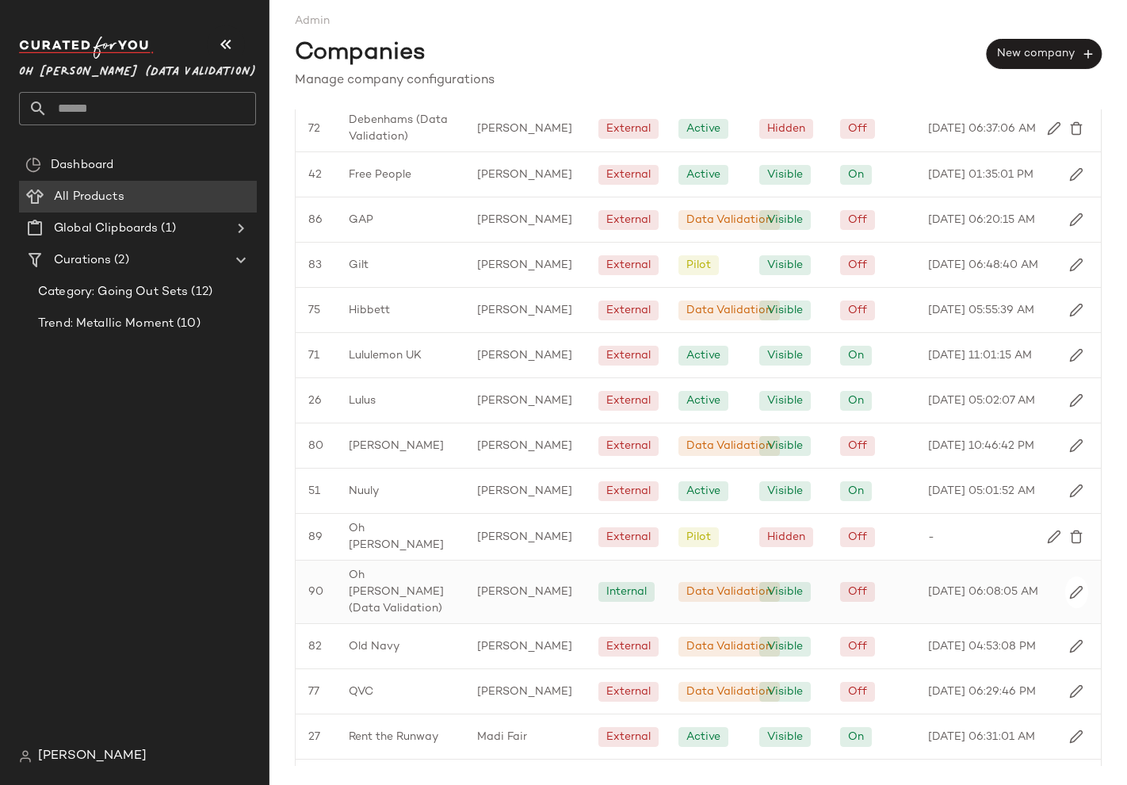
click at [396, 583] on div "90 Oh Polly (Data Validation) Natasha Burns Internal Data Validation Visible Of…" at bounding box center [698, 591] width 805 height 63
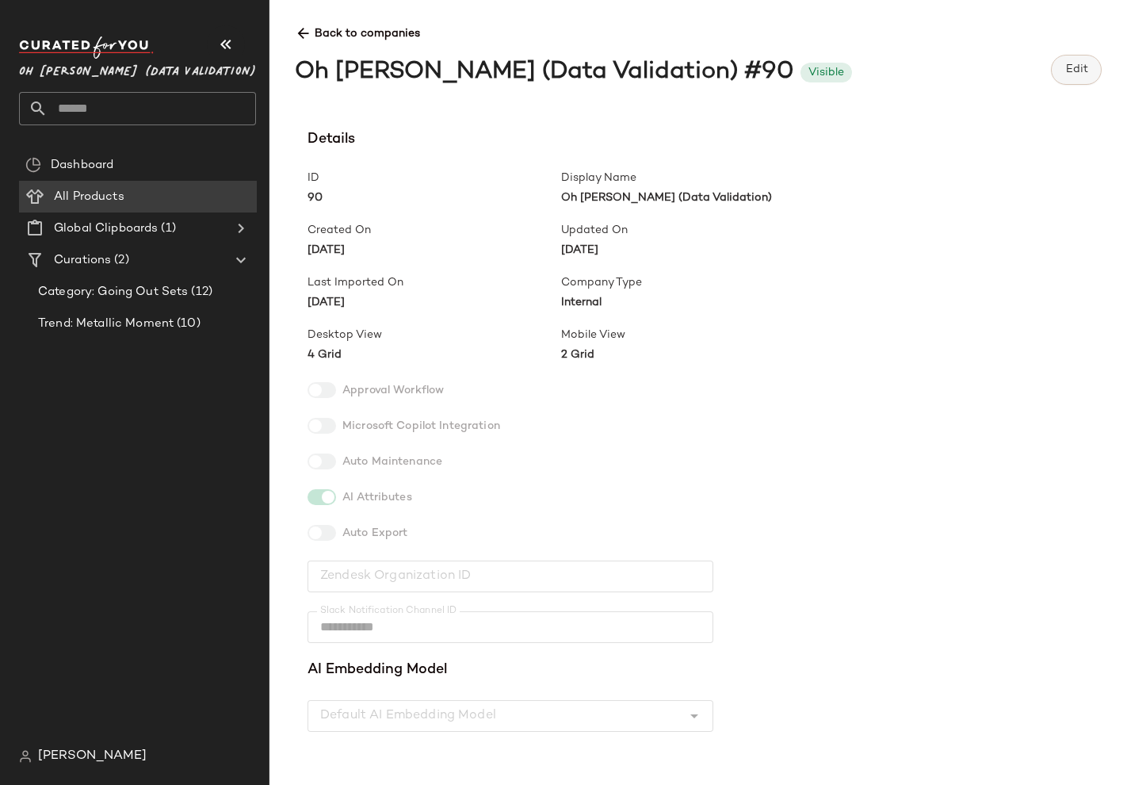
click at [1084, 55] on button "Edit" at bounding box center [1076, 70] width 51 height 30
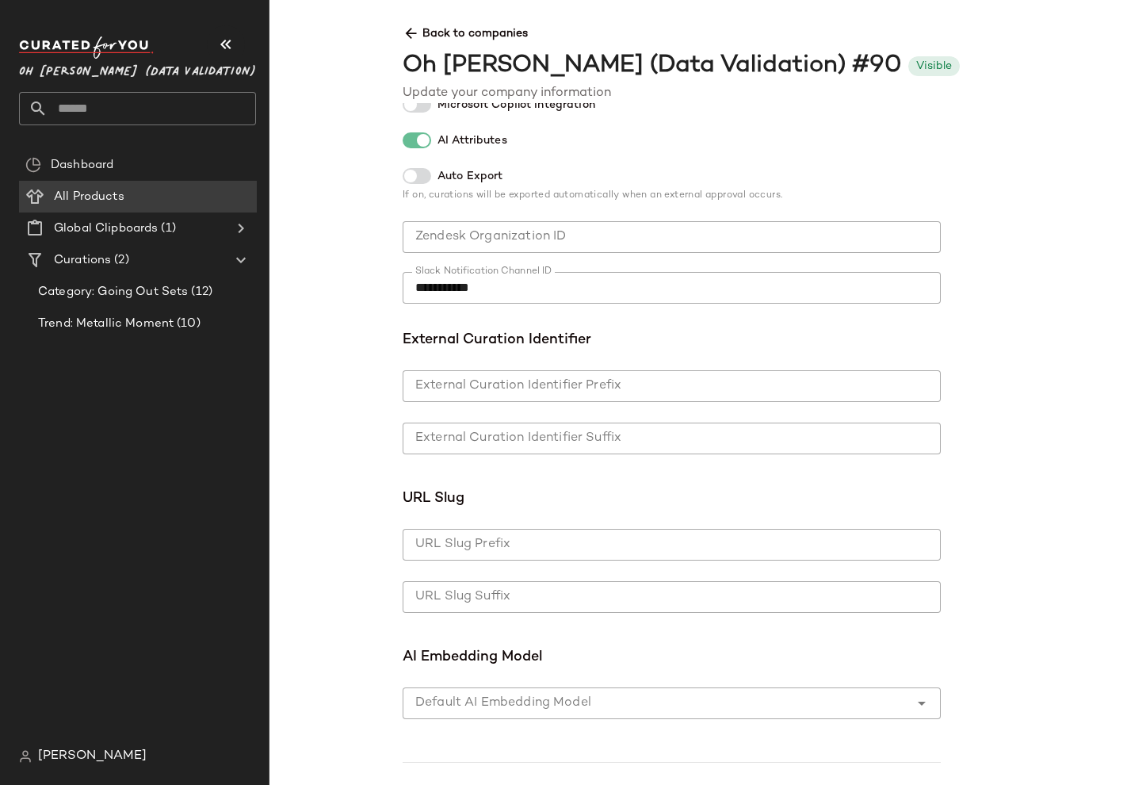
scroll to position [698, 0]
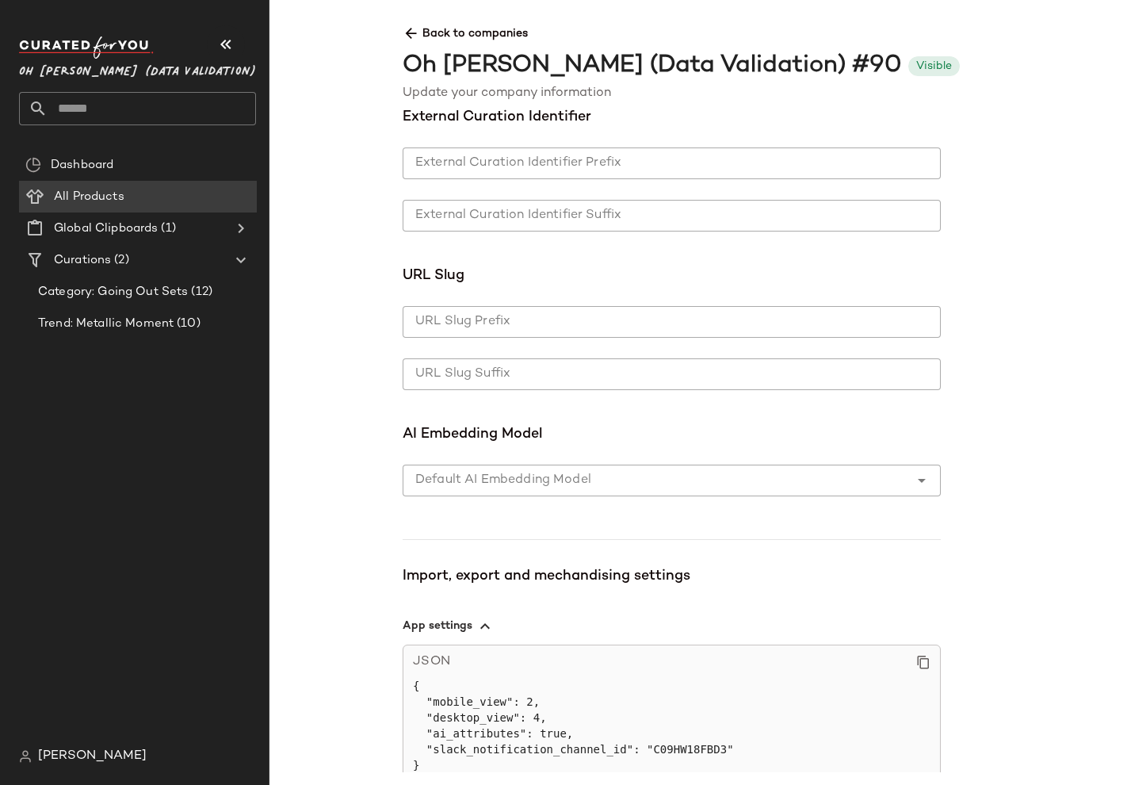
click at [466, 484] on div at bounding box center [656, 481] width 507 height 32
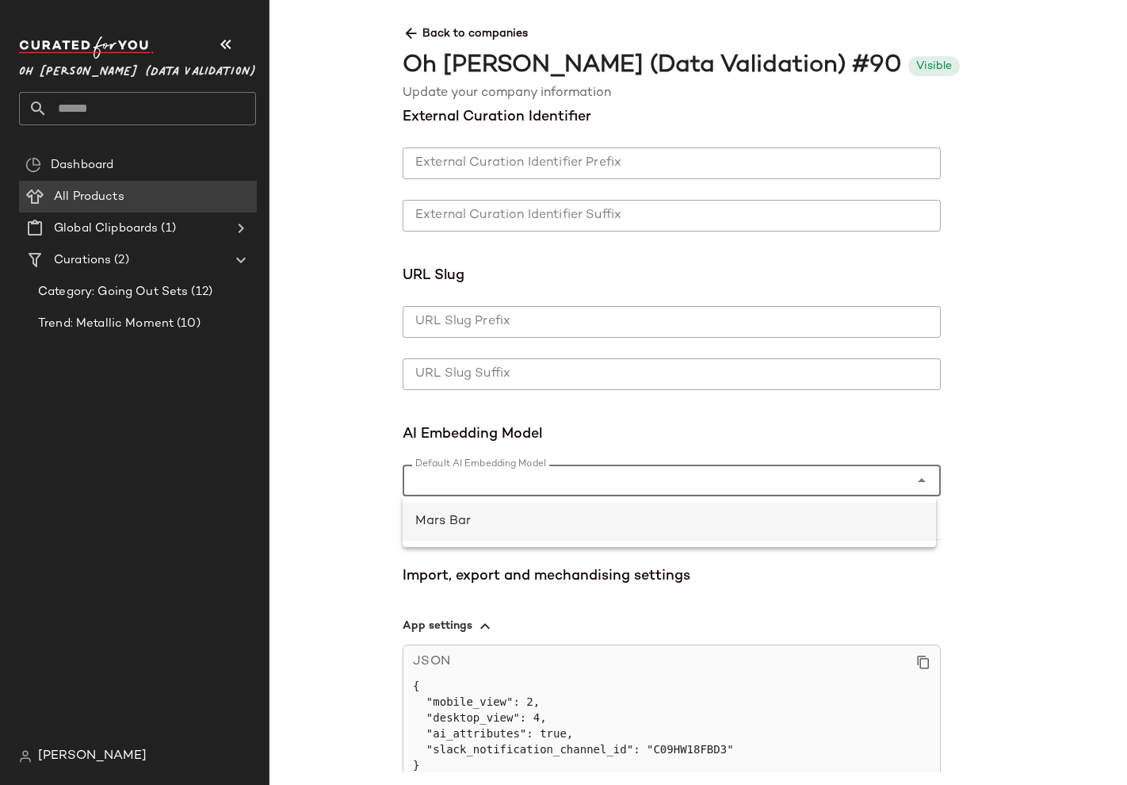
click at [458, 522] on div "Mars Bar" at bounding box center [669, 521] width 508 height 19
type input "*"
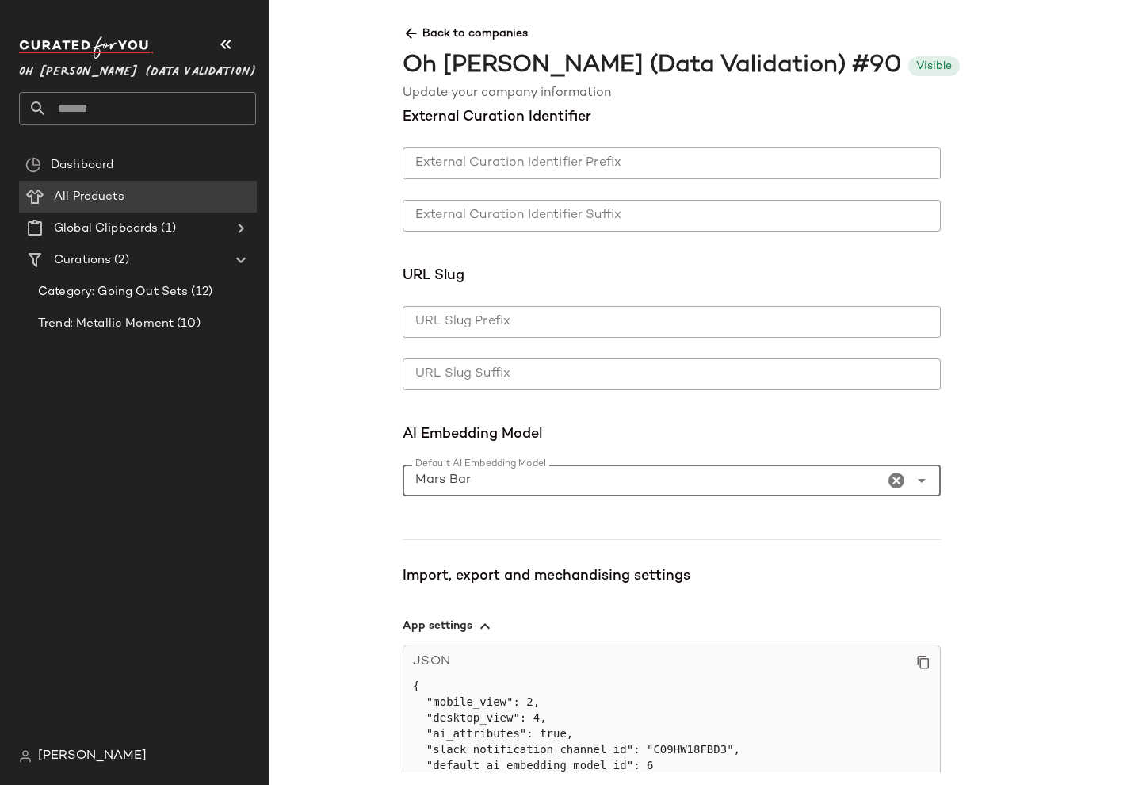
scroll to position [969, 0]
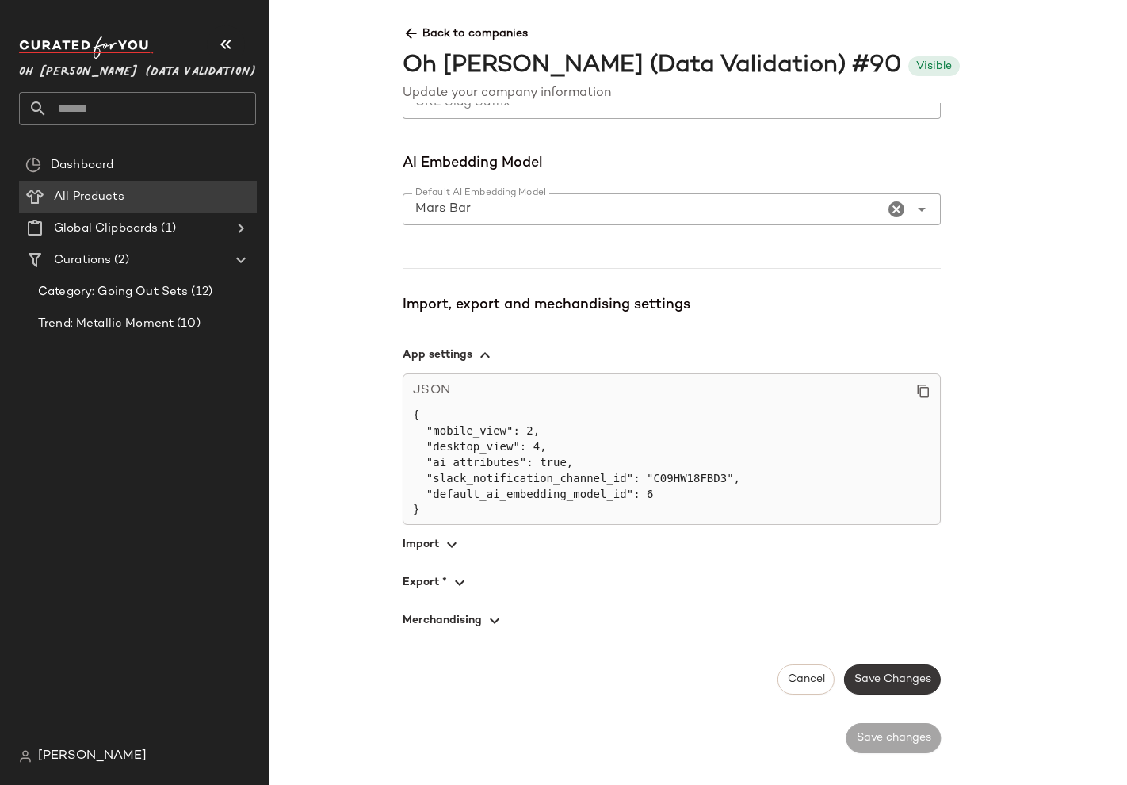
click at [881, 675] on span "Save Changes" at bounding box center [893, 679] width 78 height 13
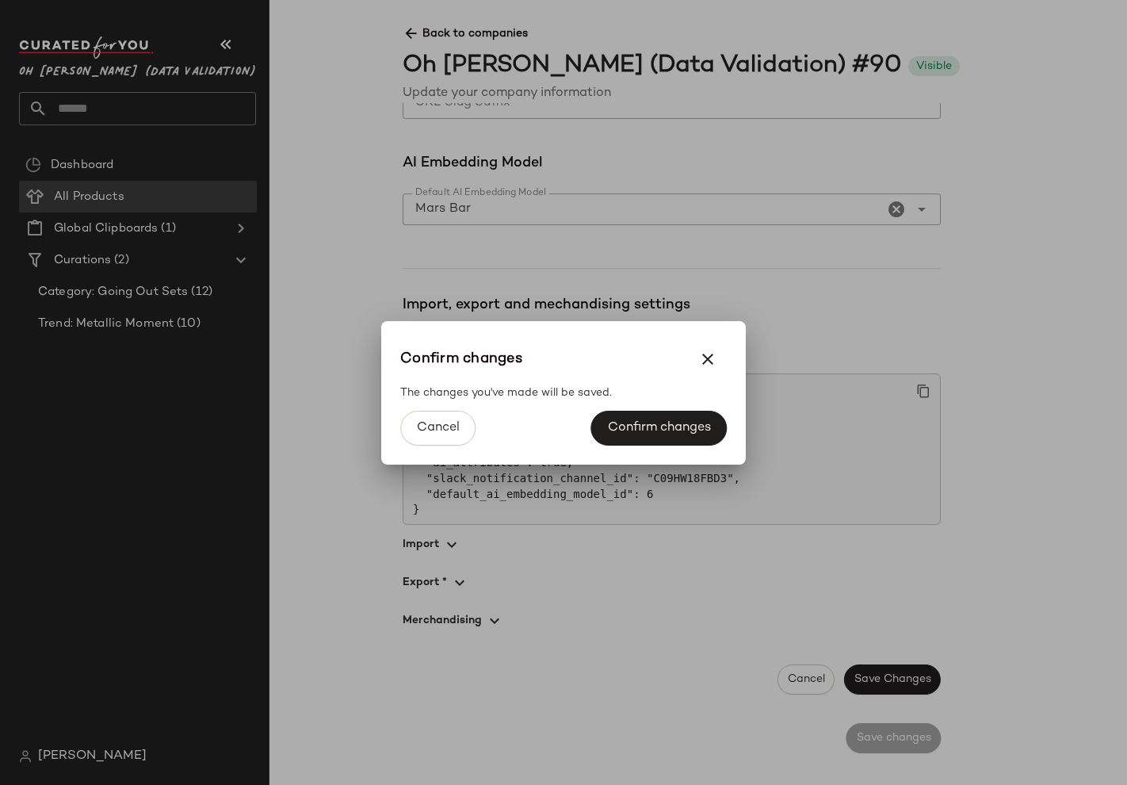
click at [602, 460] on div "Cancel Confirm changes" at bounding box center [563, 432] width 365 height 63
click at [612, 442] on button "Confirm changes" at bounding box center [659, 428] width 136 height 35
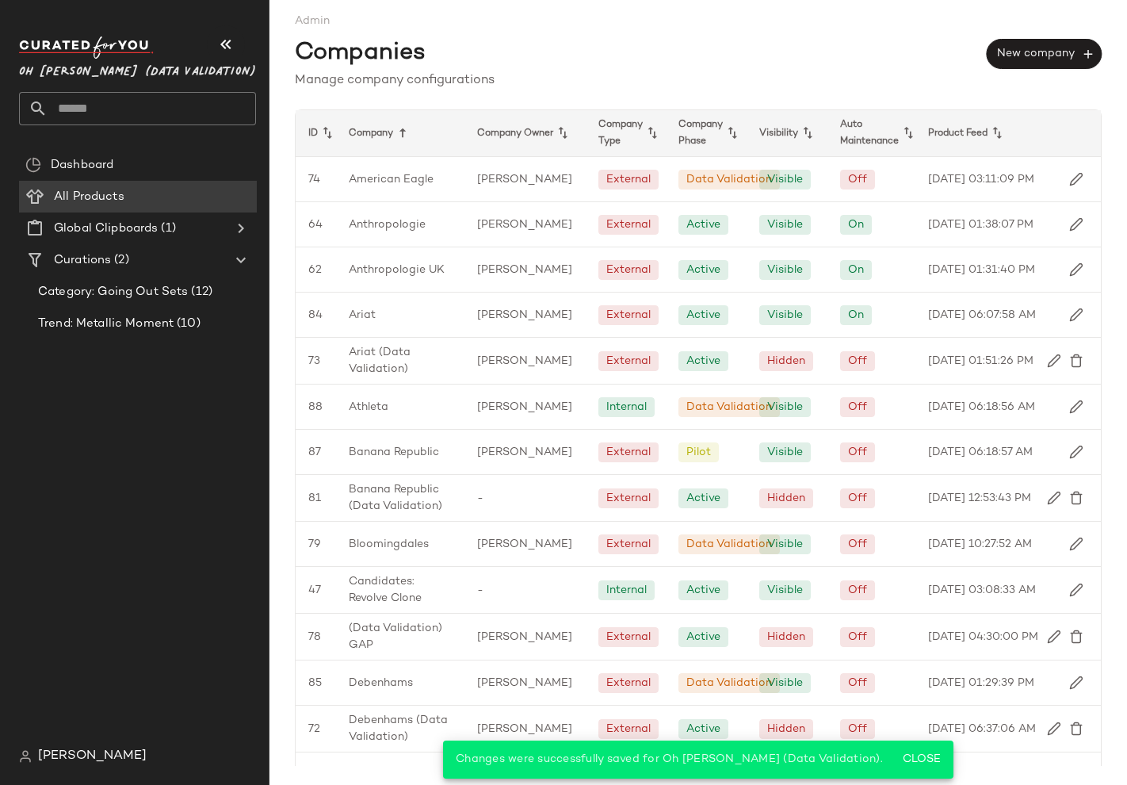
click at [648, 57] on div "Companies New company" at bounding box center [698, 50] width 807 height 42
click at [113, 195] on span "All Products" at bounding box center [89, 197] width 71 height 18
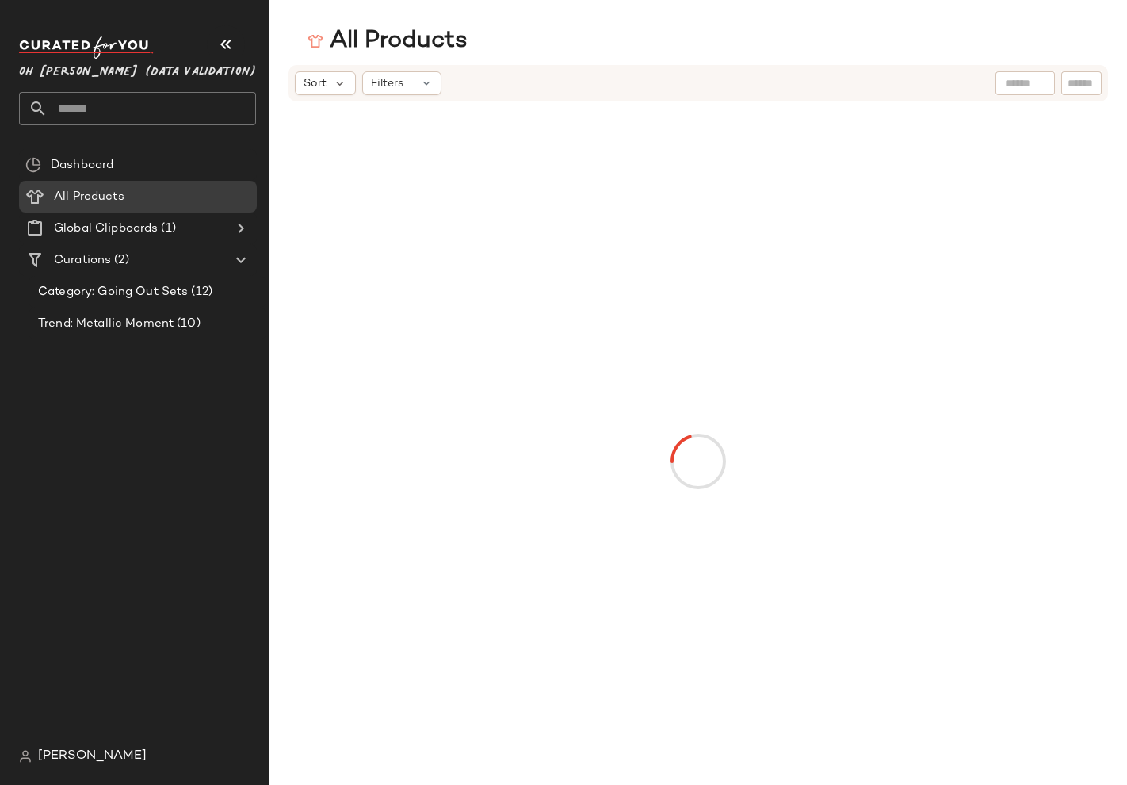
click at [1016, 83] on input "text" at bounding box center [1025, 83] width 40 height 17
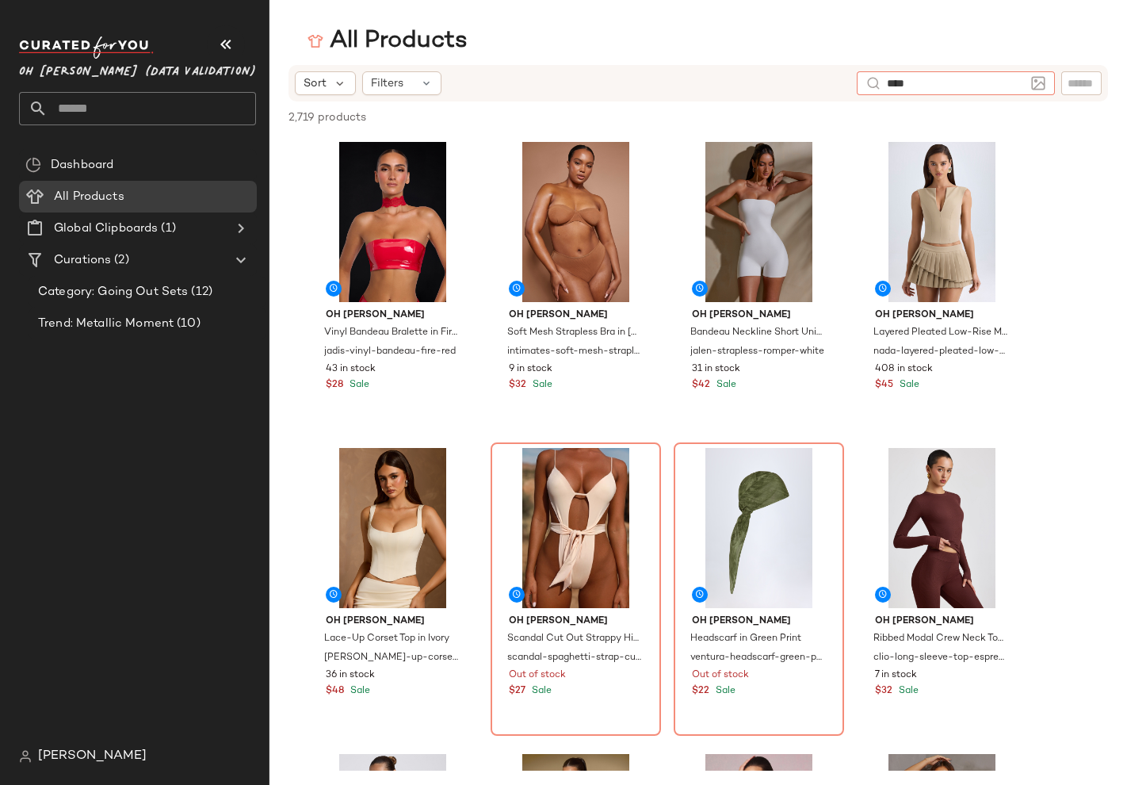
type input "*****"
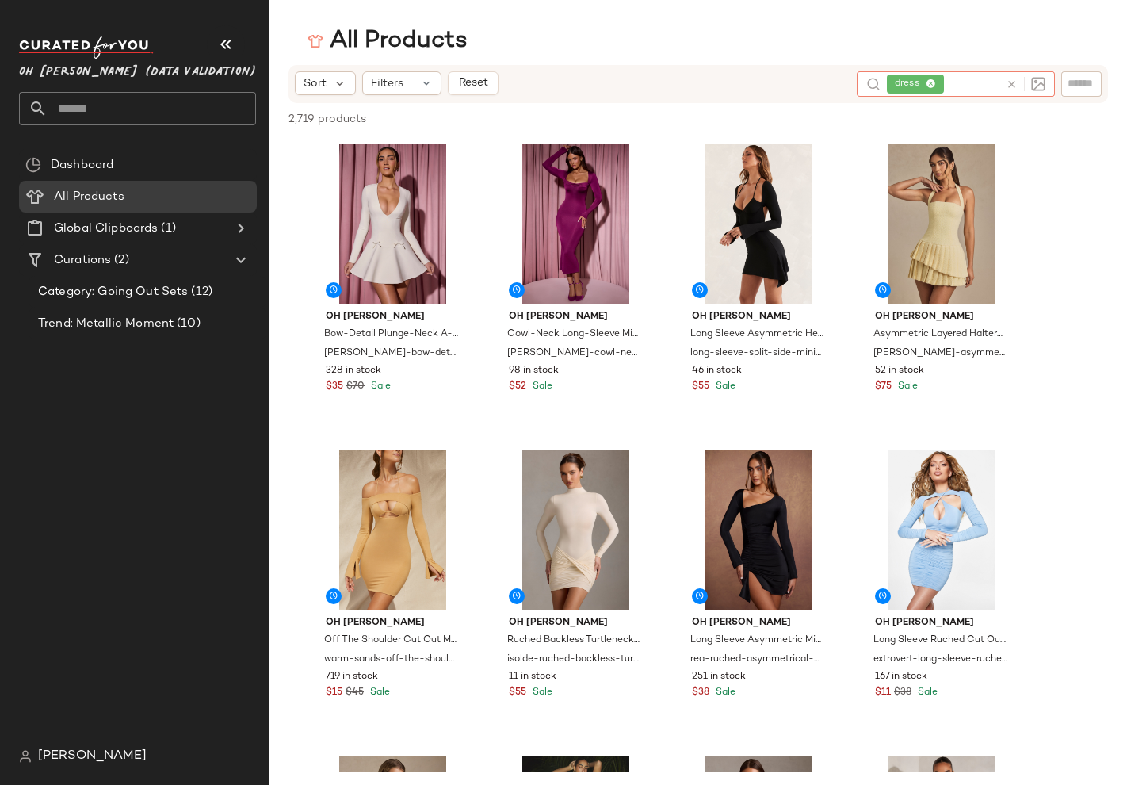
click at [1035, 86] on img at bounding box center [1038, 84] width 14 height 14
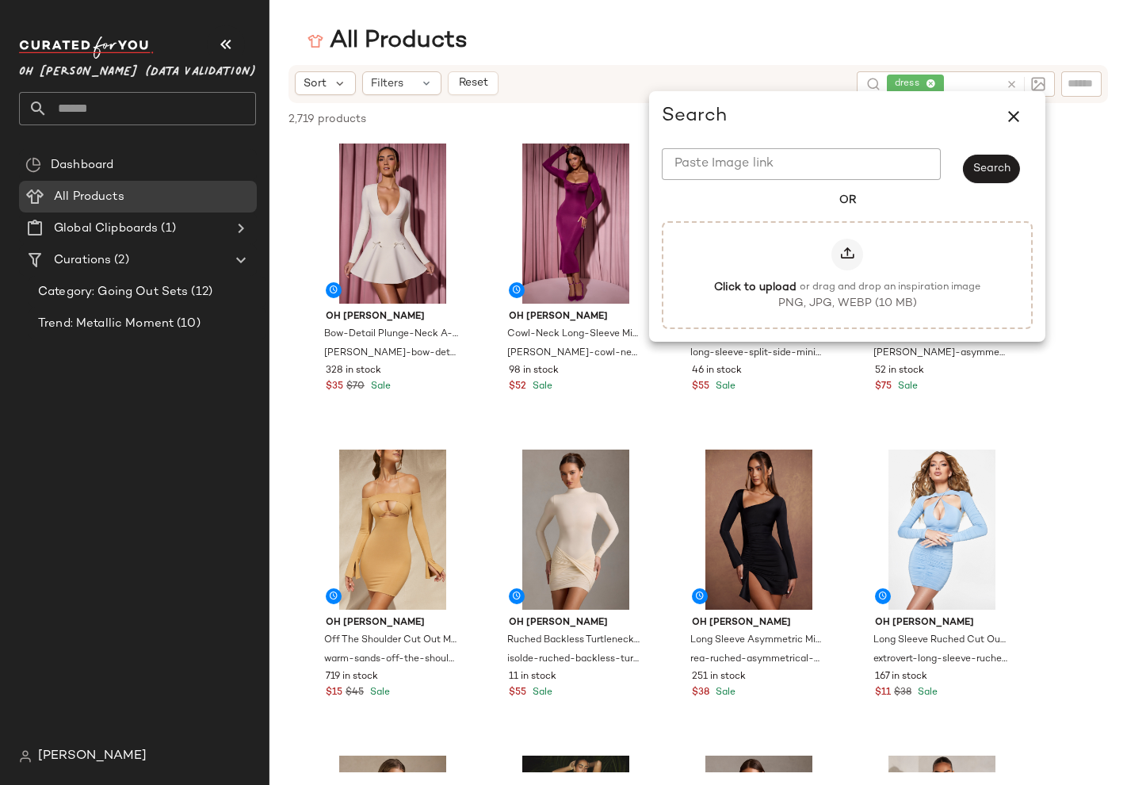
click at [702, 44] on div "All Products" at bounding box center [699, 41] width 858 height 32
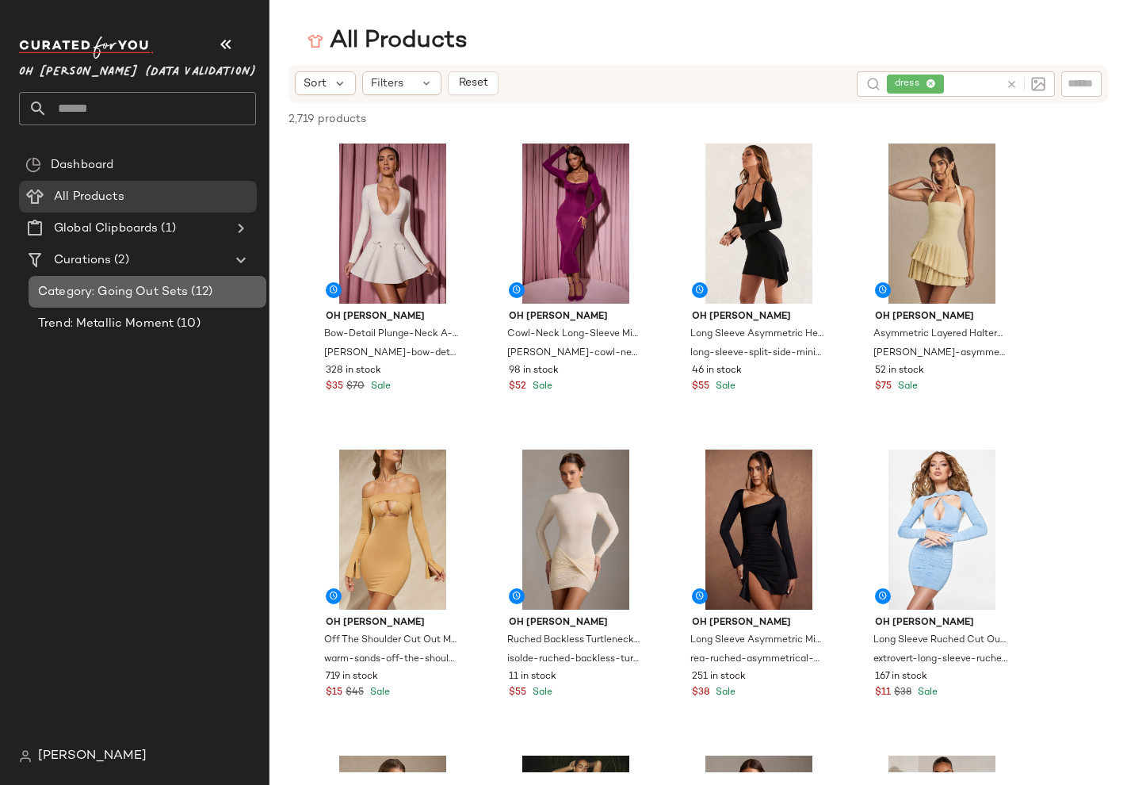
click at [110, 287] on span "Category: Going Out Sets" at bounding box center [113, 292] width 150 height 18
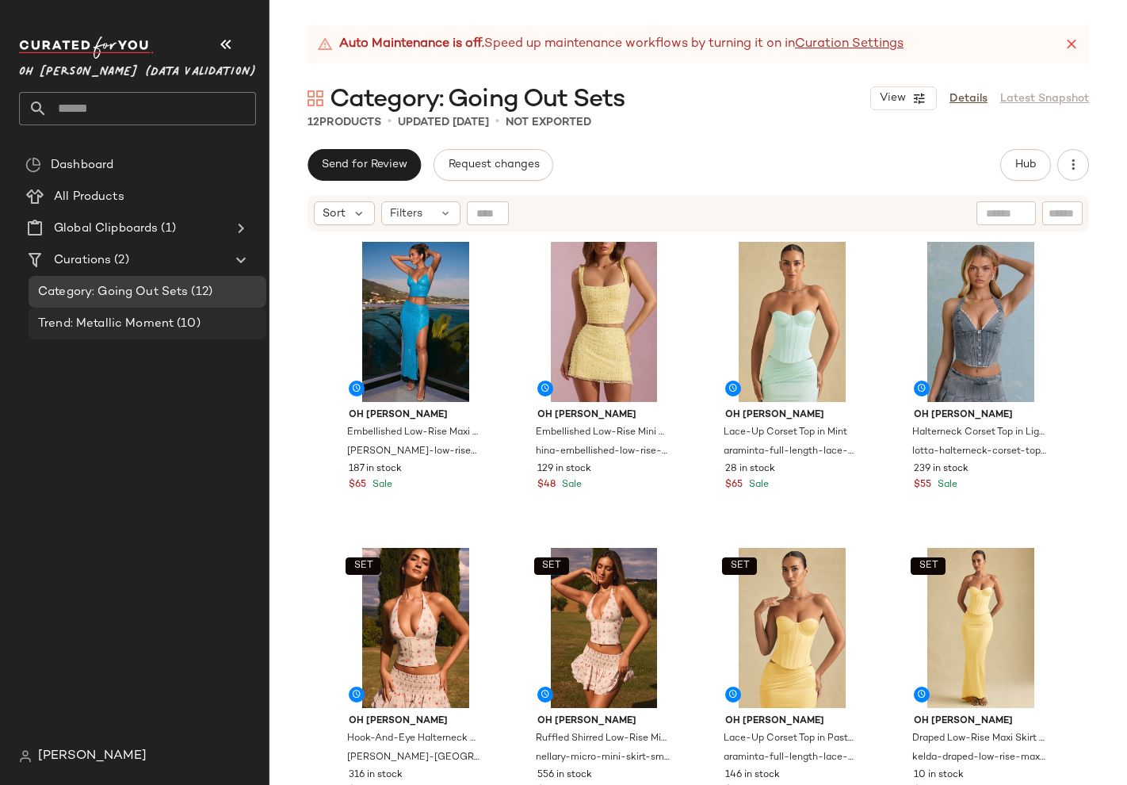
click at [91, 315] on span "Trend: Metallic Moment" at bounding box center [106, 324] width 136 height 18
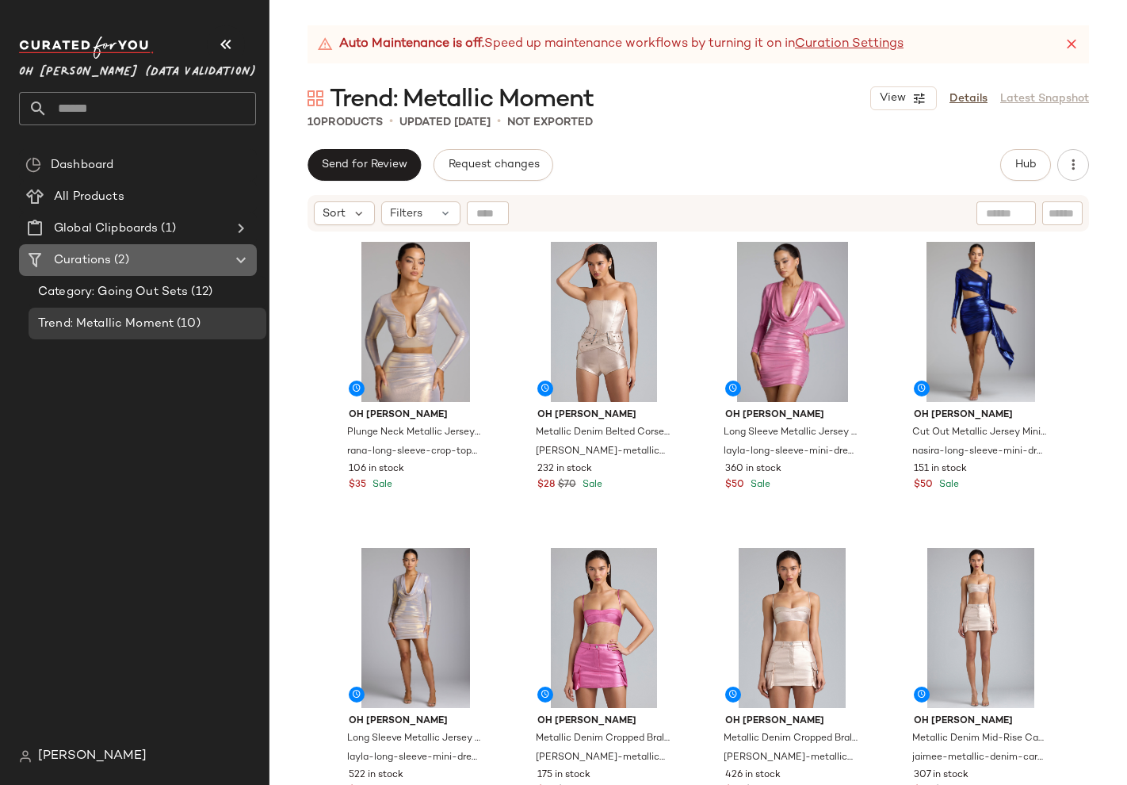
click at [95, 251] on span "Curations" at bounding box center [82, 260] width 57 height 18
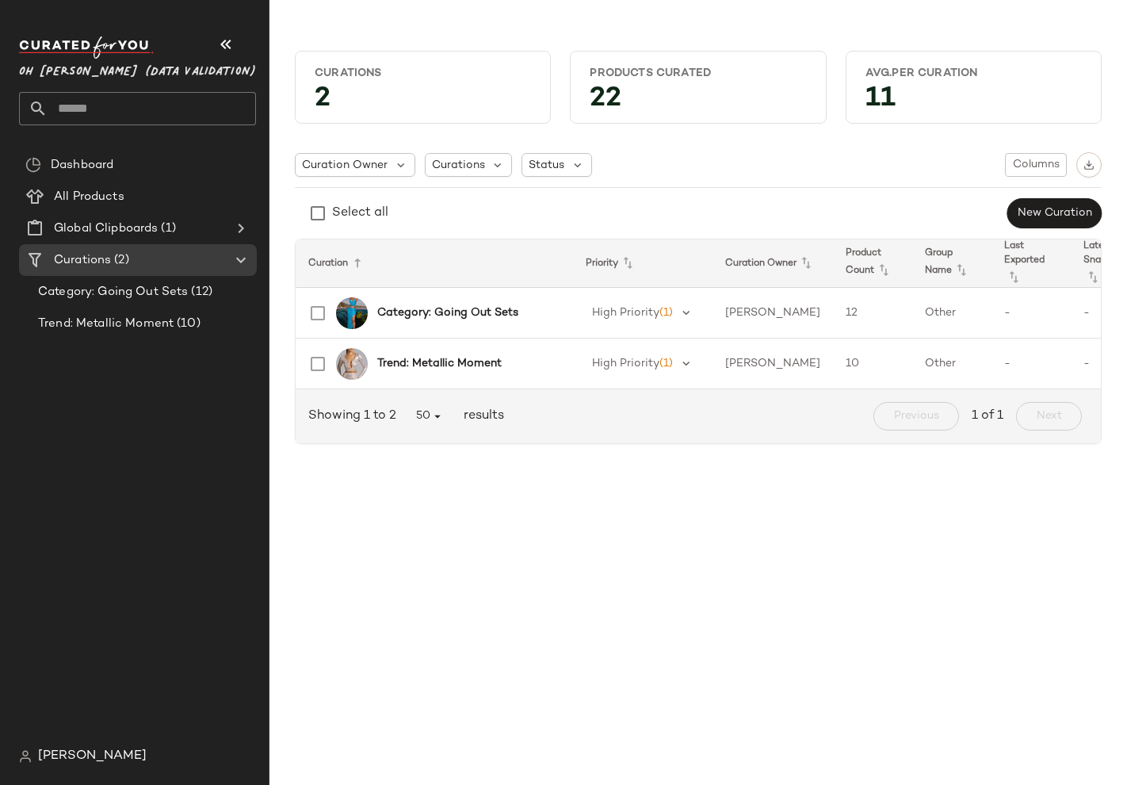
click at [530, 227] on div "Select all New Curation" at bounding box center [698, 213] width 807 height 32
click at [105, 186] on Products "All Products" at bounding box center [138, 197] width 238 height 32
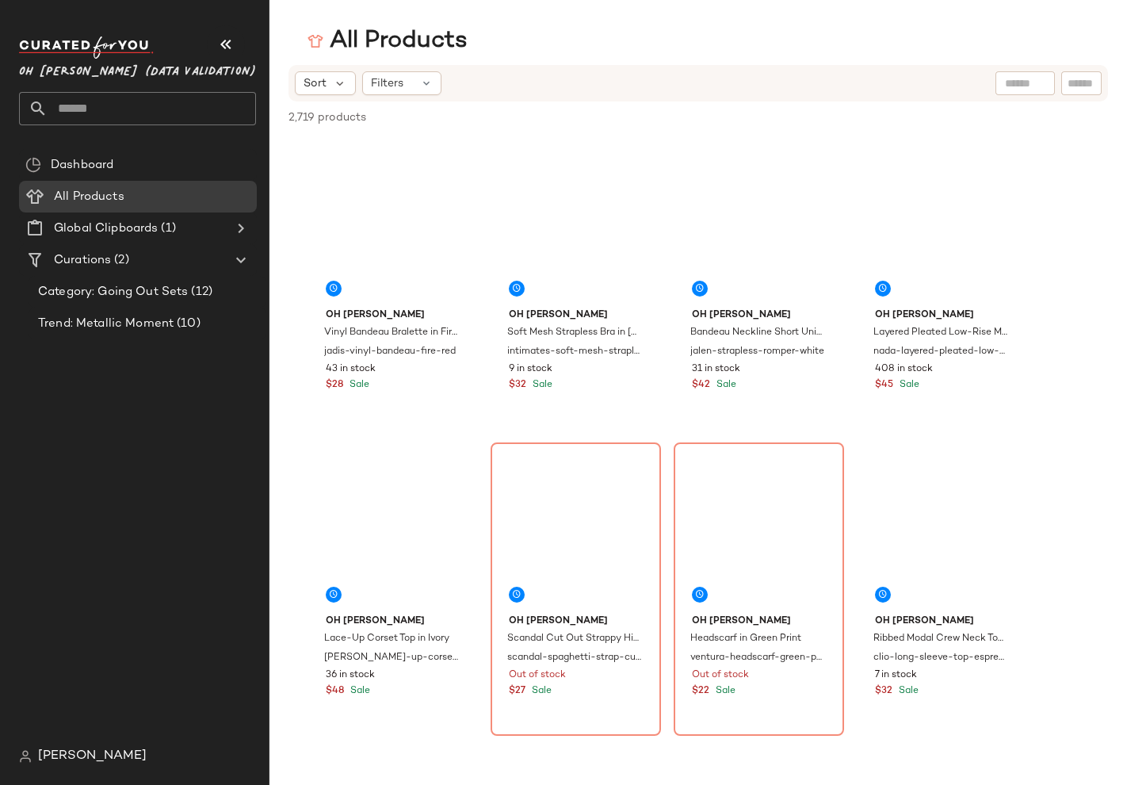
click at [1011, 76] on input "text" at bounding box center [1025, 83] width 40 height 17
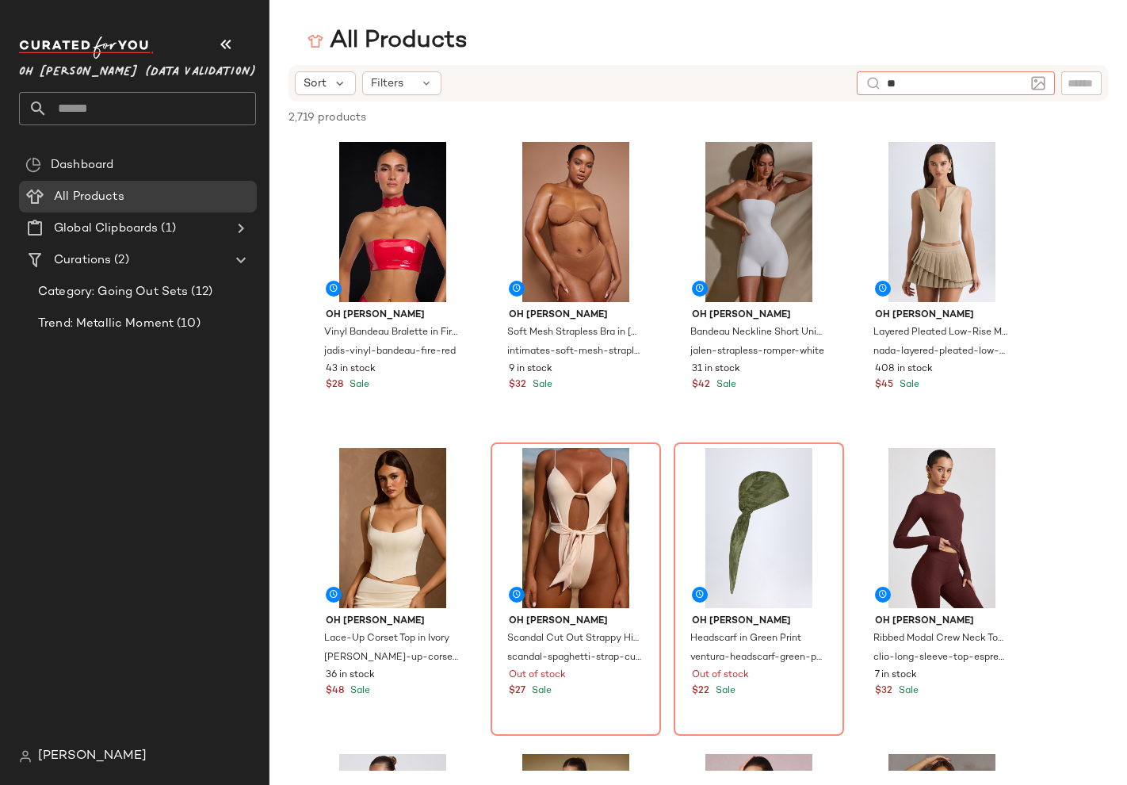
type input "***"
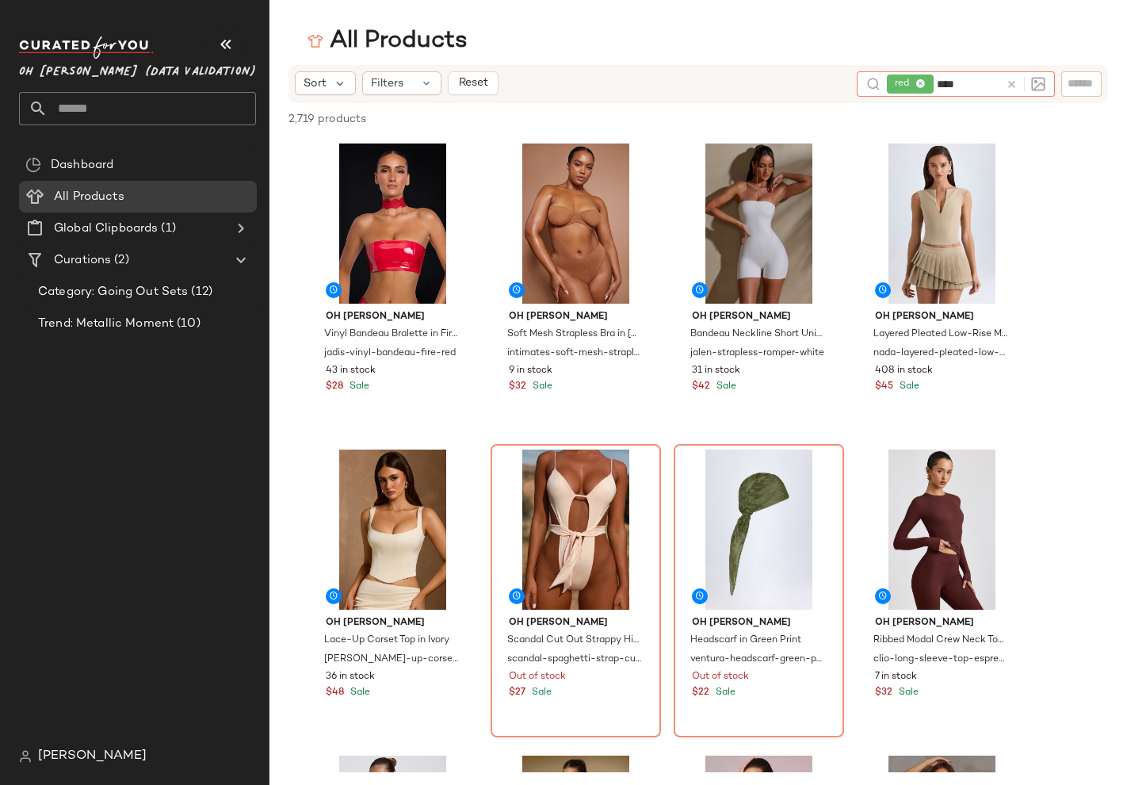
type input "*****"
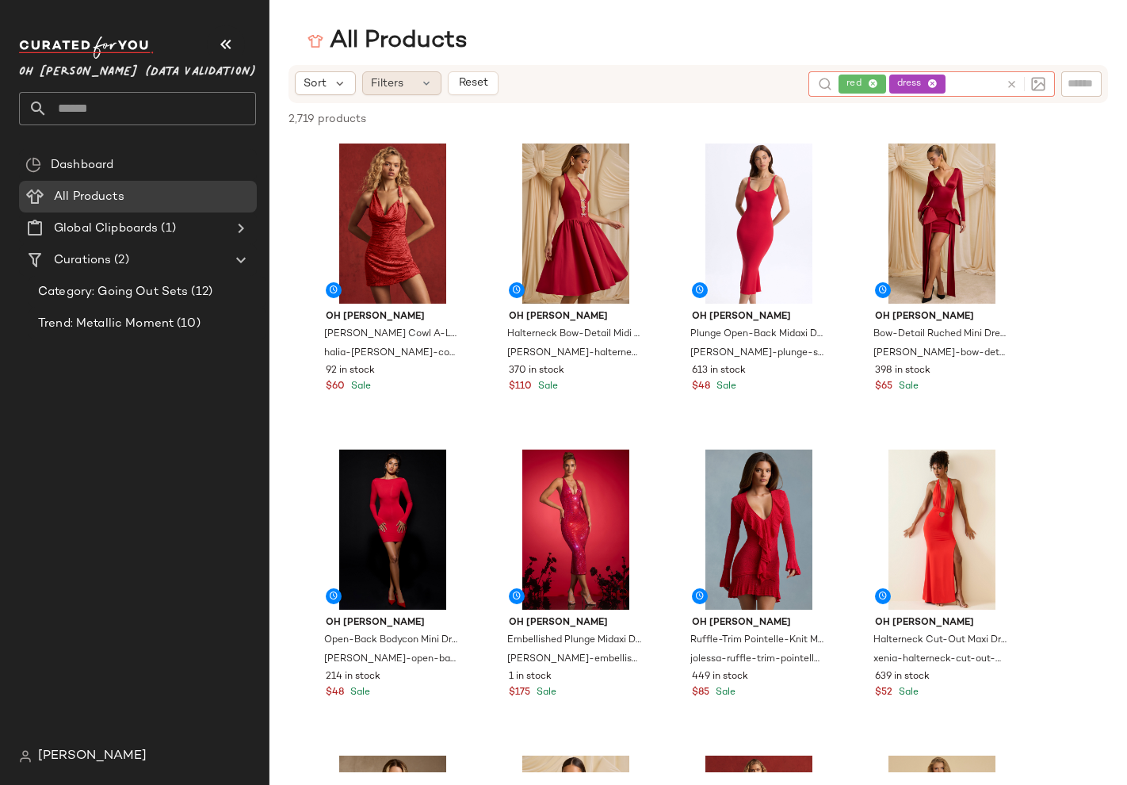
click at [416, 78] on div "Filters" at bounding box center [401, 83] width 79 height 24
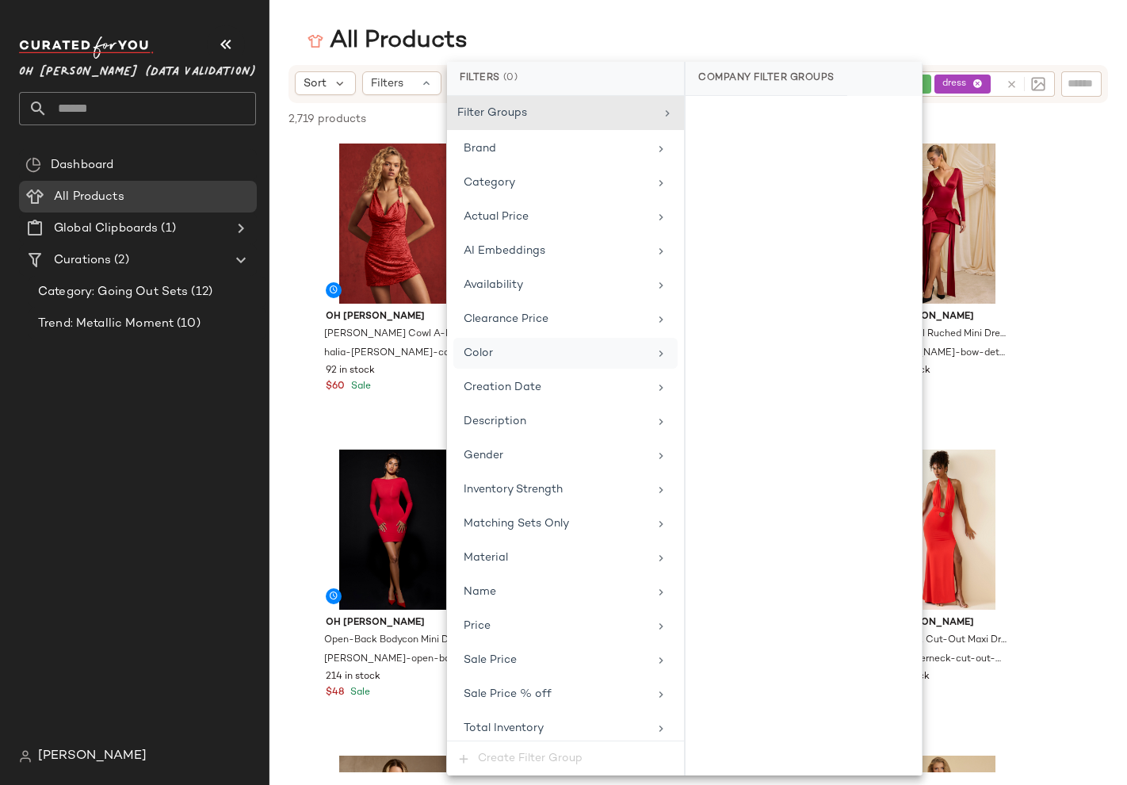
scroll to position [6, 0]
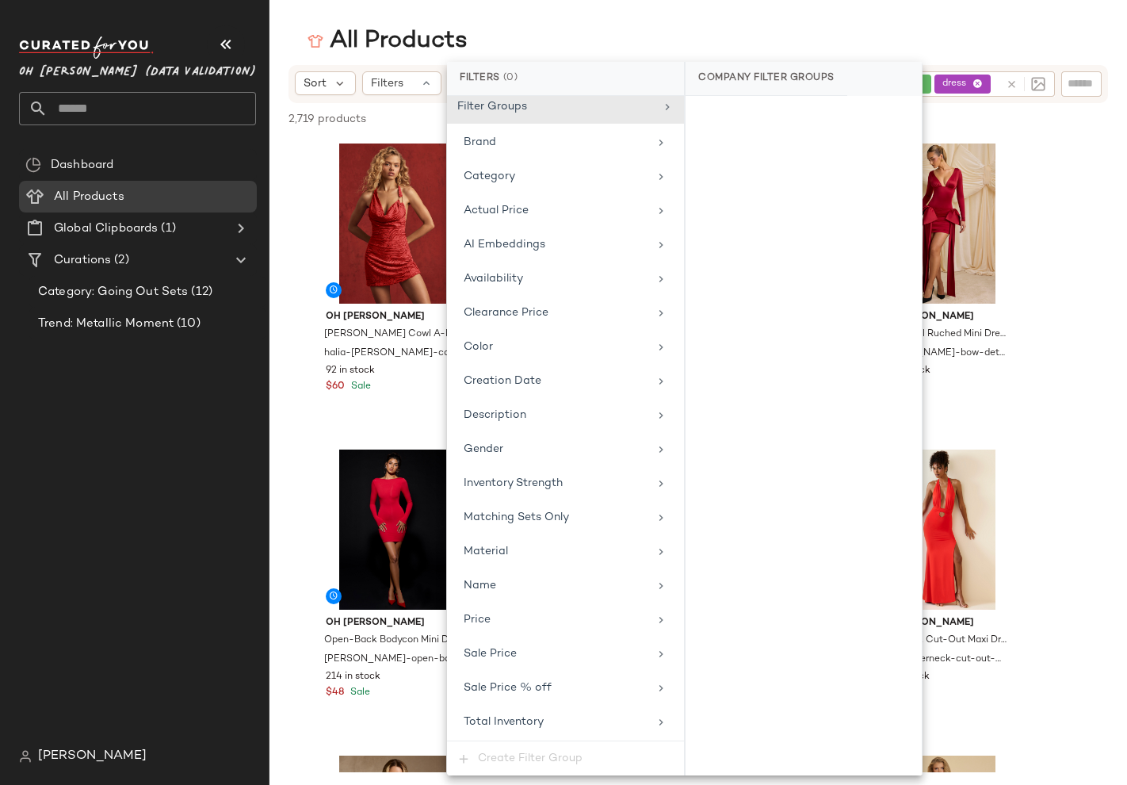
click at [604, 25] on div "All Products" at bounding box center [699, 41] width 858 height 32
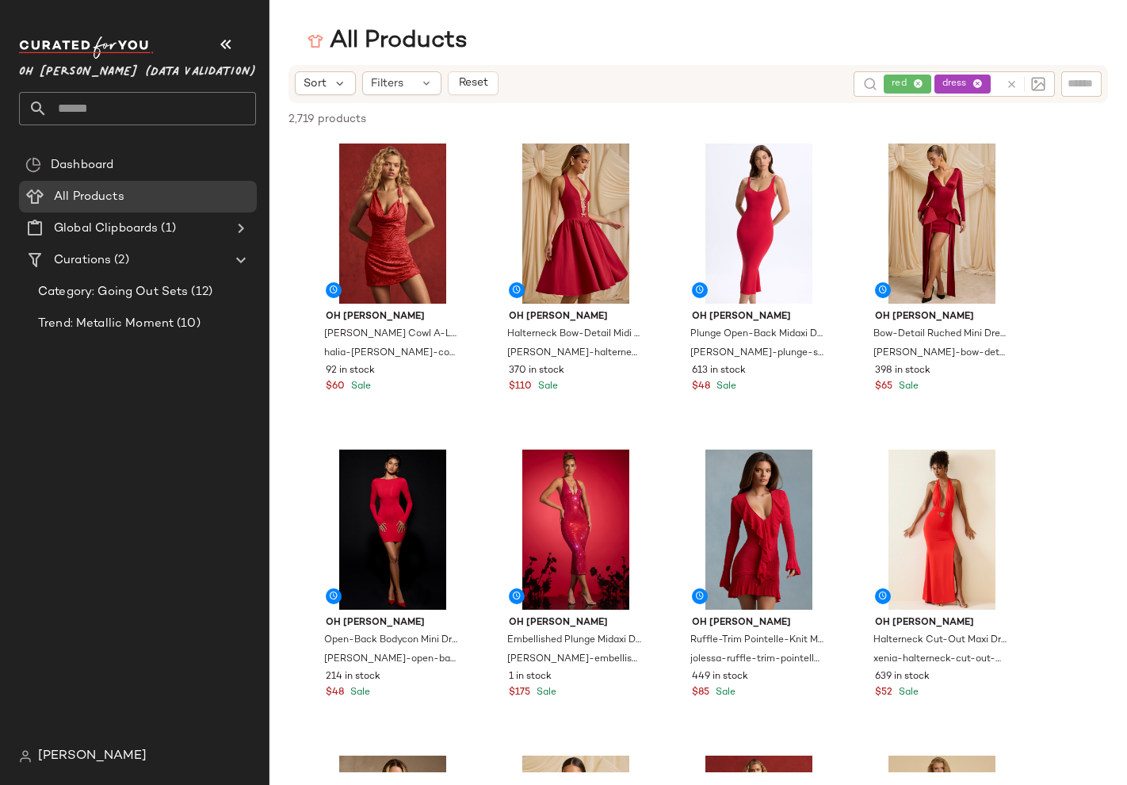
click at [306, 109] on div "2,719 products • 0 selected Deselect All" at bounding box center [699, 120] width 858 height 35
click at [291, 124] on span "2,719 products" at bounding box center [328, 119] width 78 height 17
click at [300, 120] on span "2,719 products" at bounding box center [328, 119] width 78 height 17
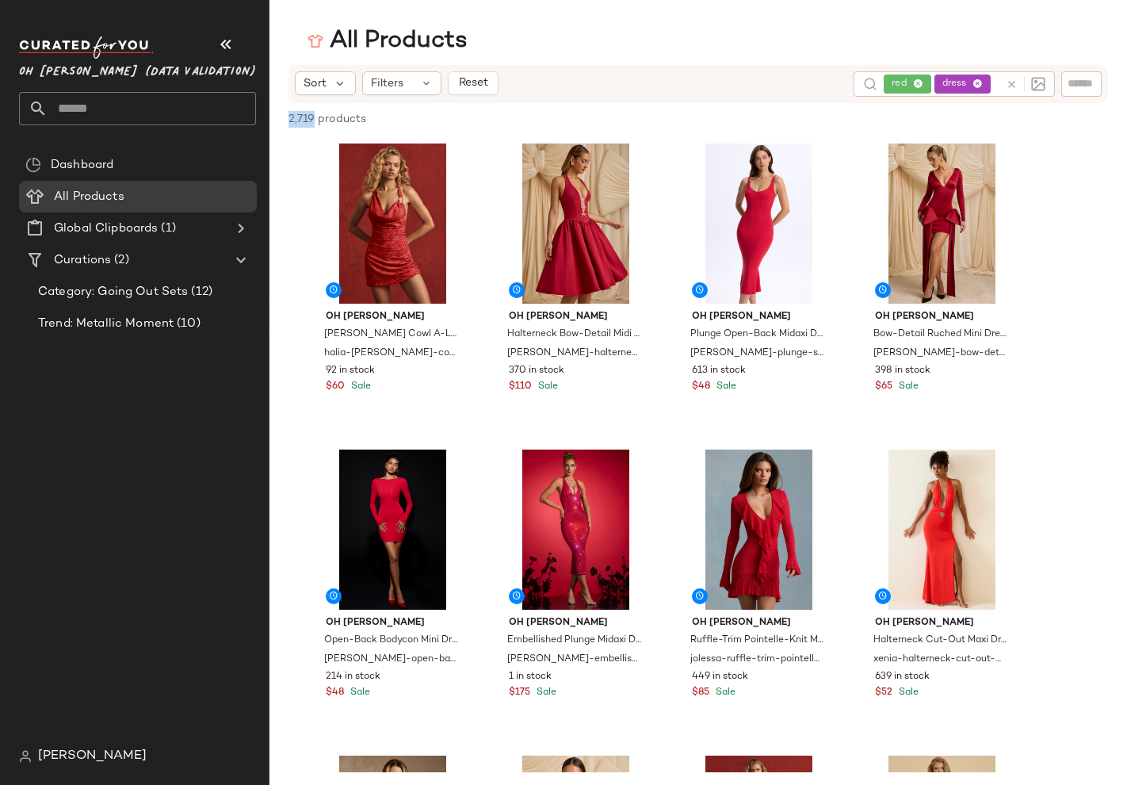
click at [300, 120] on span "2,719 products" at bounding box center [328, 119] width 78 height 17
click at [568, 97] on div "Sort Filters Reset red dress" at bounding box center [699, 84] width 820 height 38
click at [147, 71] on span "Oh [PERSON_NAME] (Data Validation)" at bounding box center [137, 68] width 237 height 29
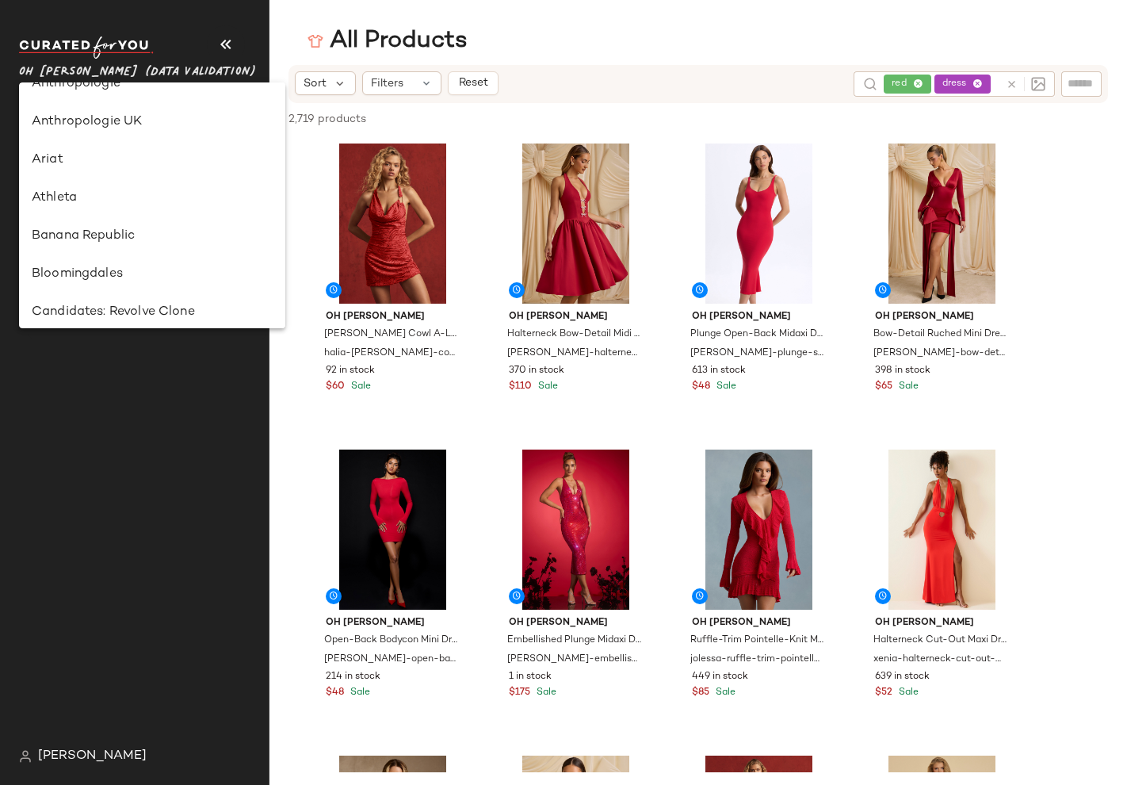
scroll to position [0, 0]
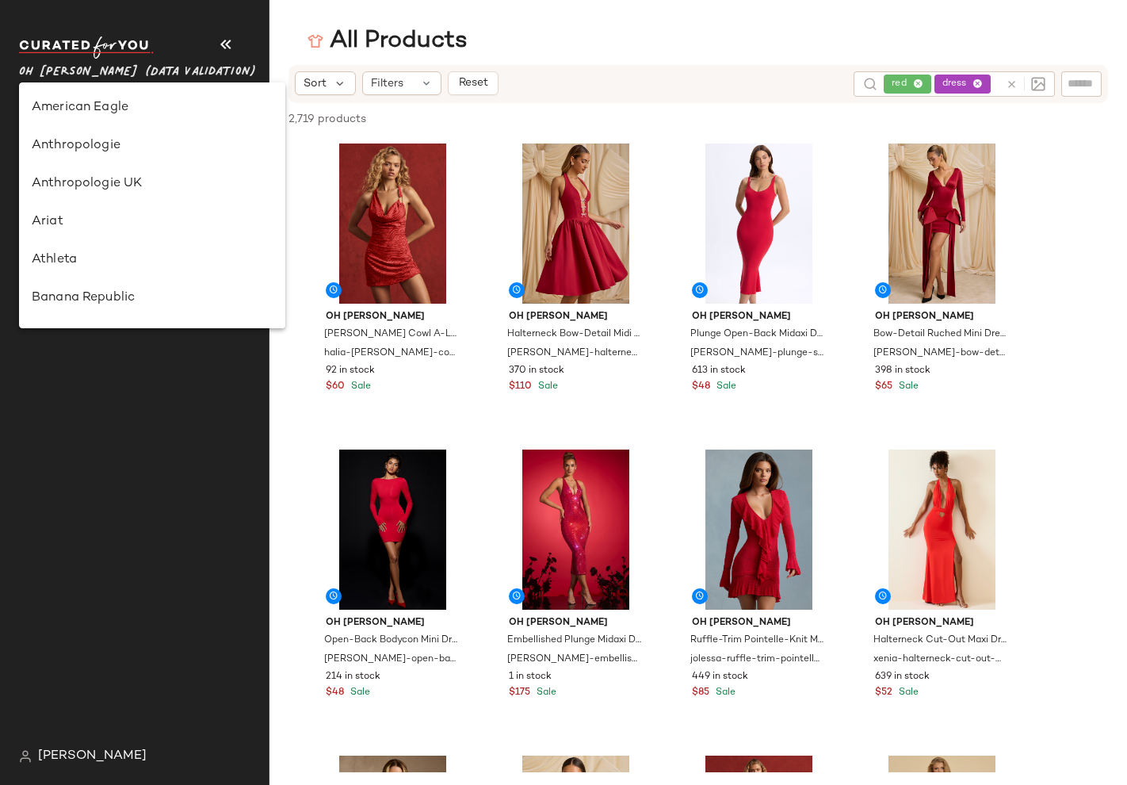
click at [140, 522] on div "Dashboard All Products Global Clipboards (1) Curations (2) Category: Going Out …" at bounding box center [144, 444] width 250 height 591
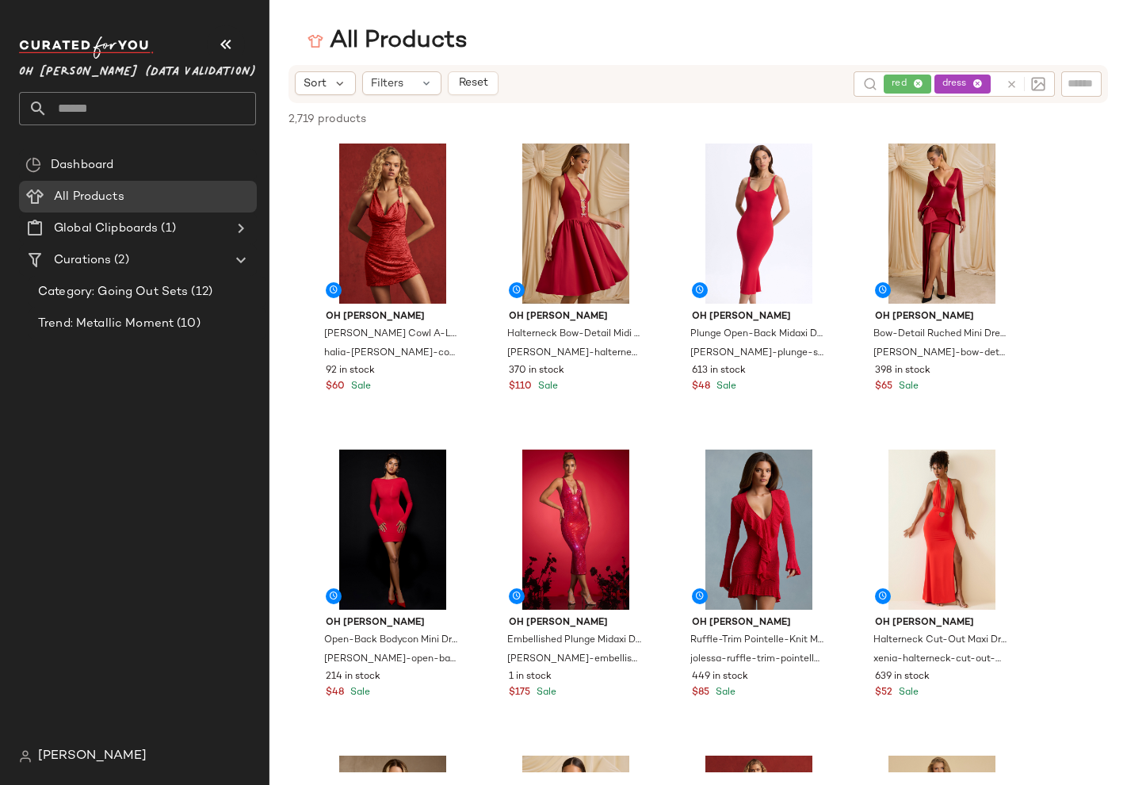
click at [155, 66] on span "Oh [PERSON_NAME] (Data Validation)" at bounding box center [137, 68] width 237 height 29
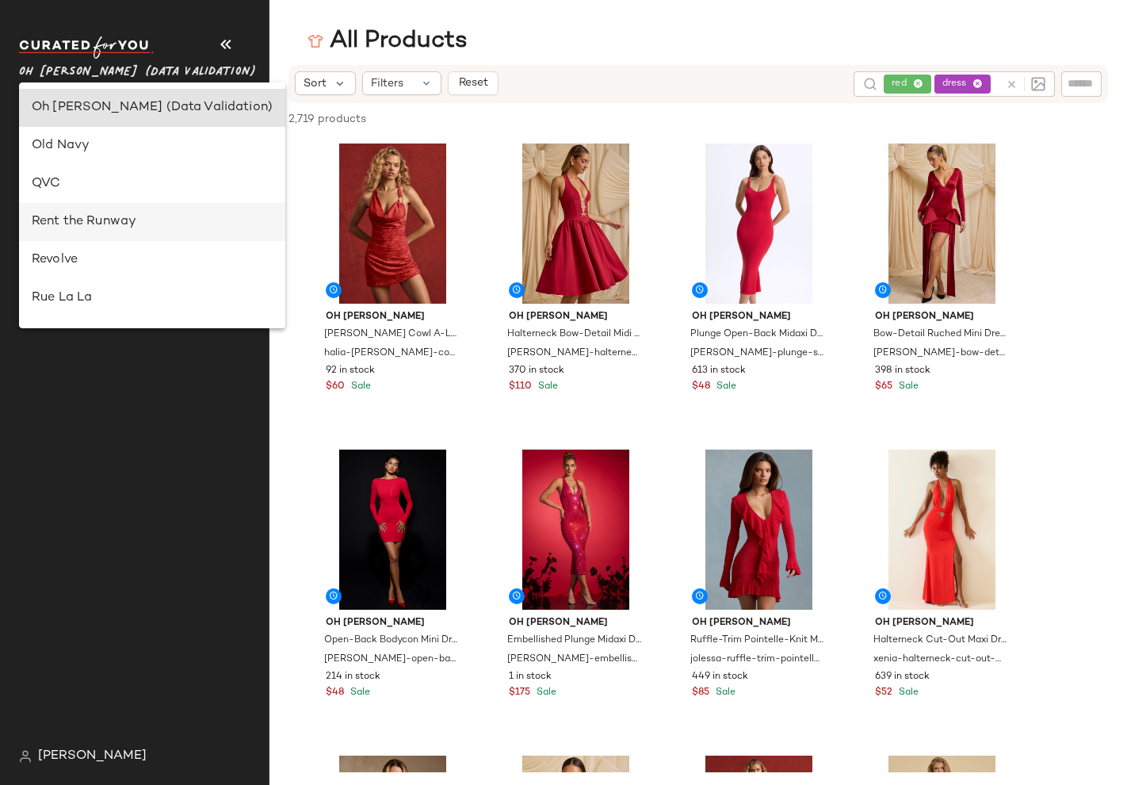
scroll to position [908, 0]
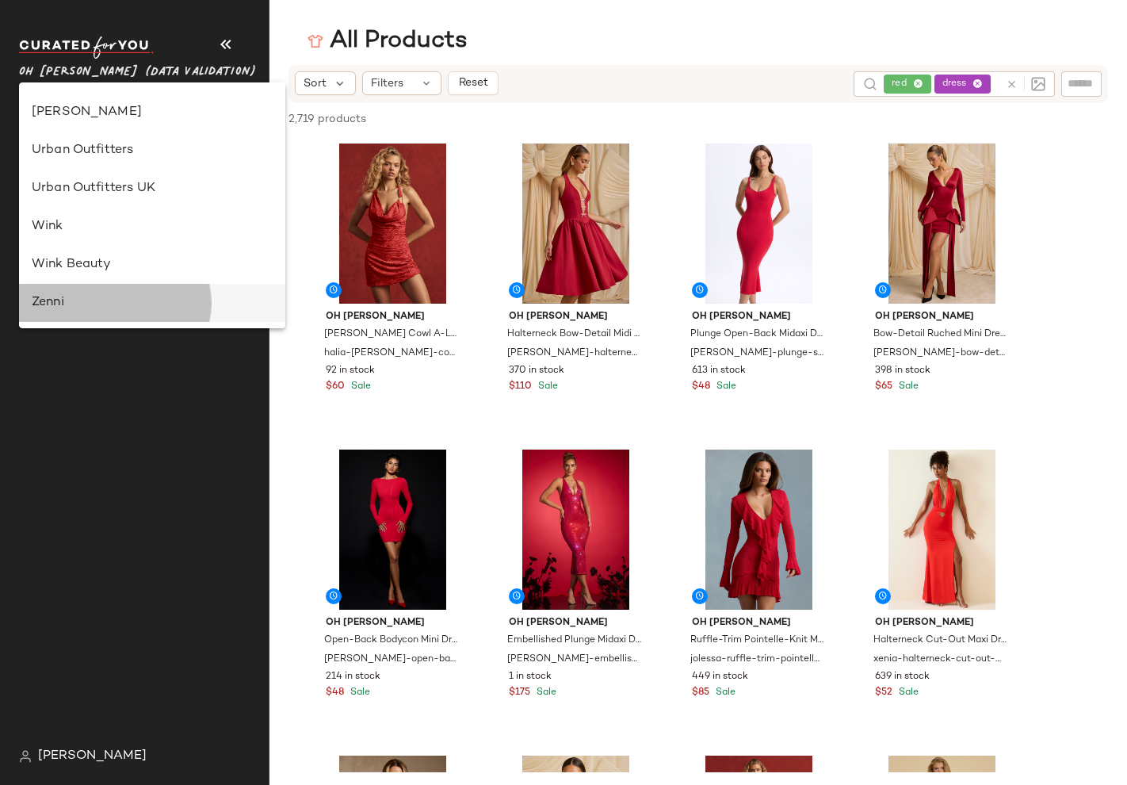
click at [66, 290] on div "Zenni" at bounding box center [152, 303] width 266 height 38
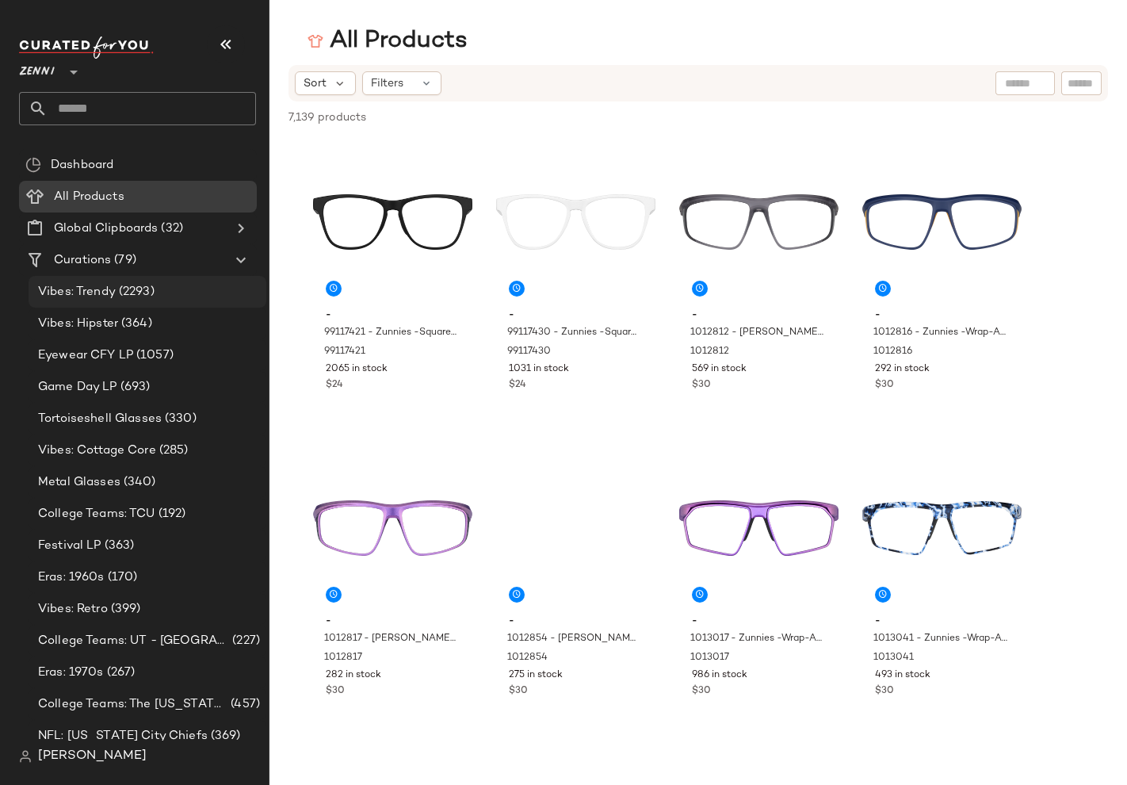
click at [55, 298] on span "Vibes: Trendy" at bounding box center [77, 292] width 78 height 18
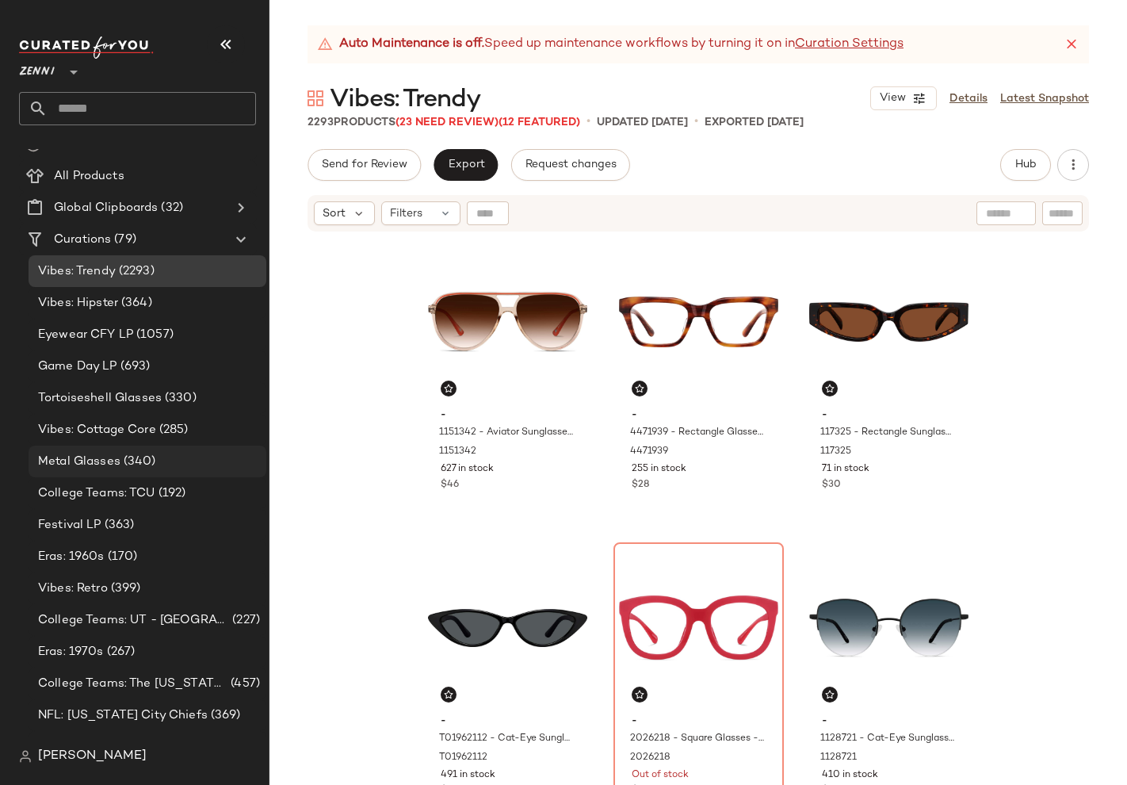
scroll to position [41, 0]
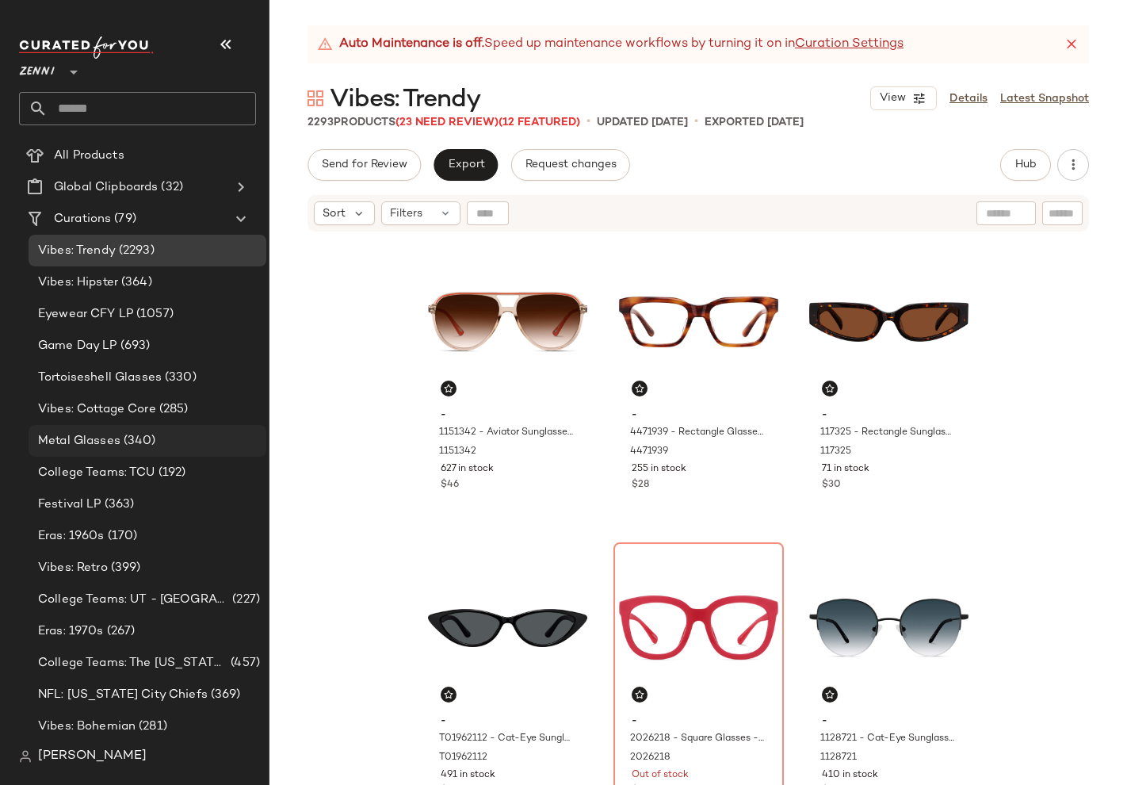
click at [102, 448] on span "Metal Glasses" at bounding box center [79, 441] width 82 height 18
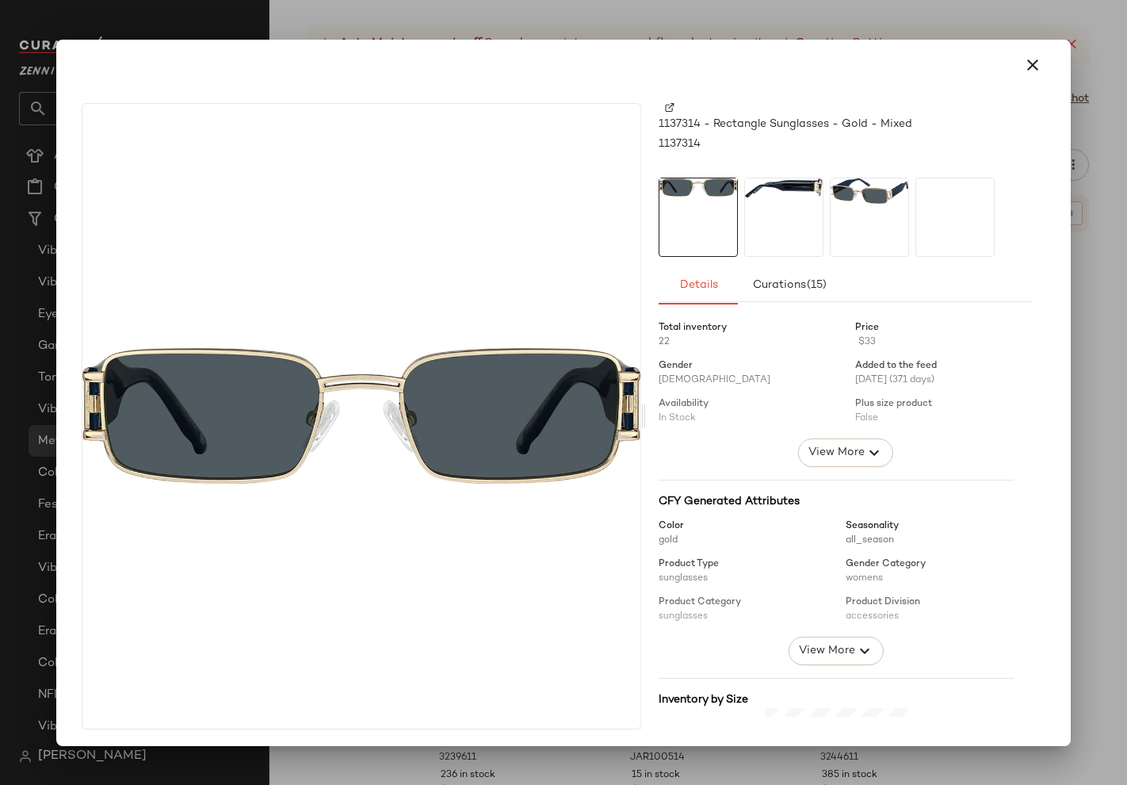
click at [441, 26] on div at bounding box center [563, 392] width 1127 height 785
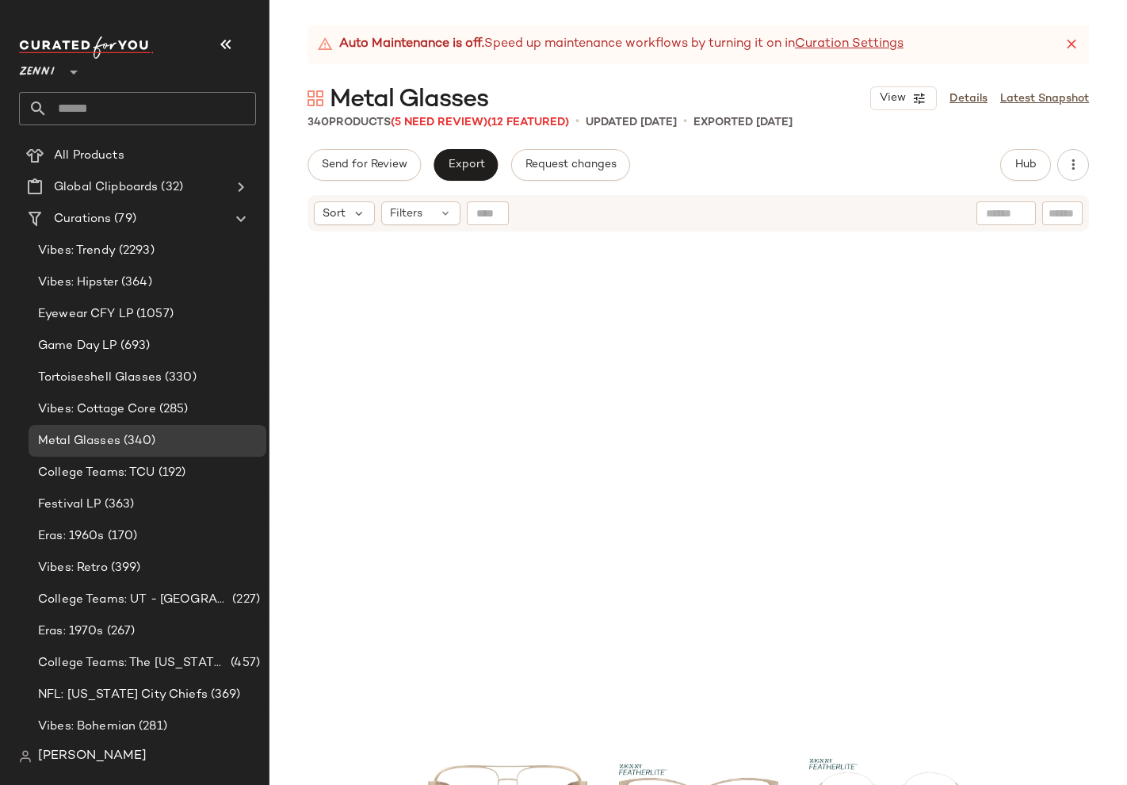
scroll to position [1834, 0]
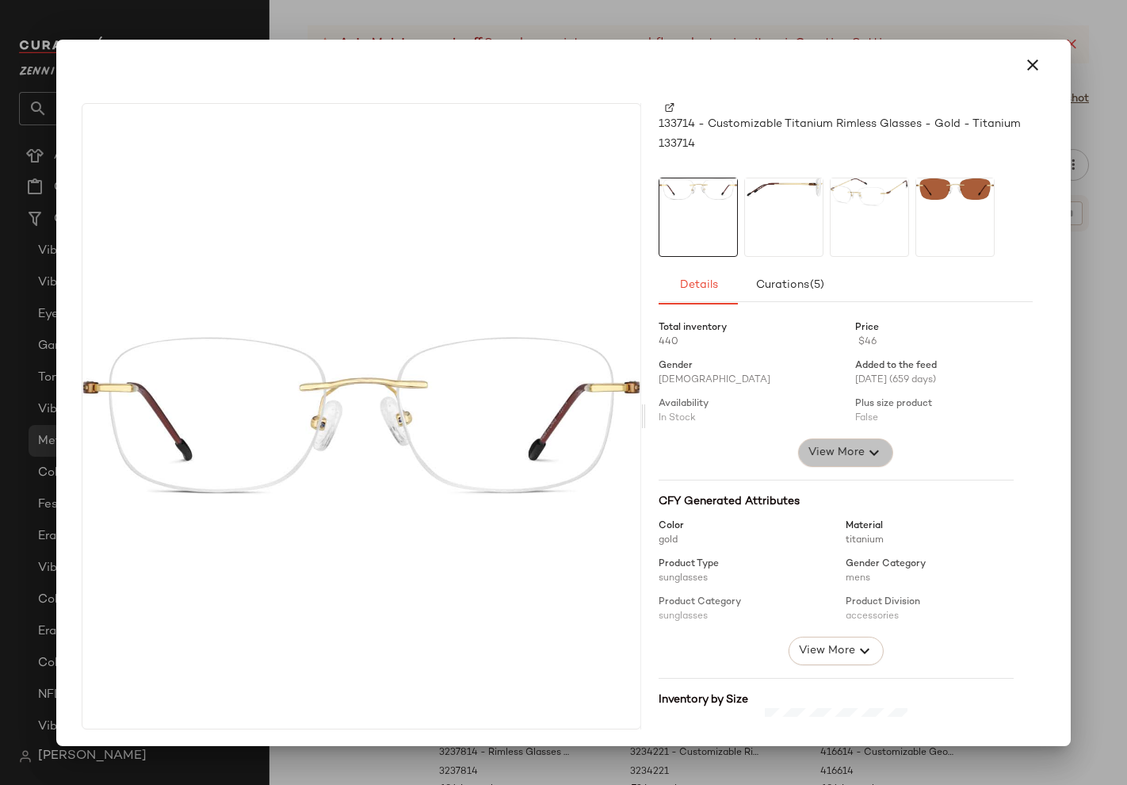
click at [865, 449] on icon "button" at bounding box center [874, 452] width 19 height 19
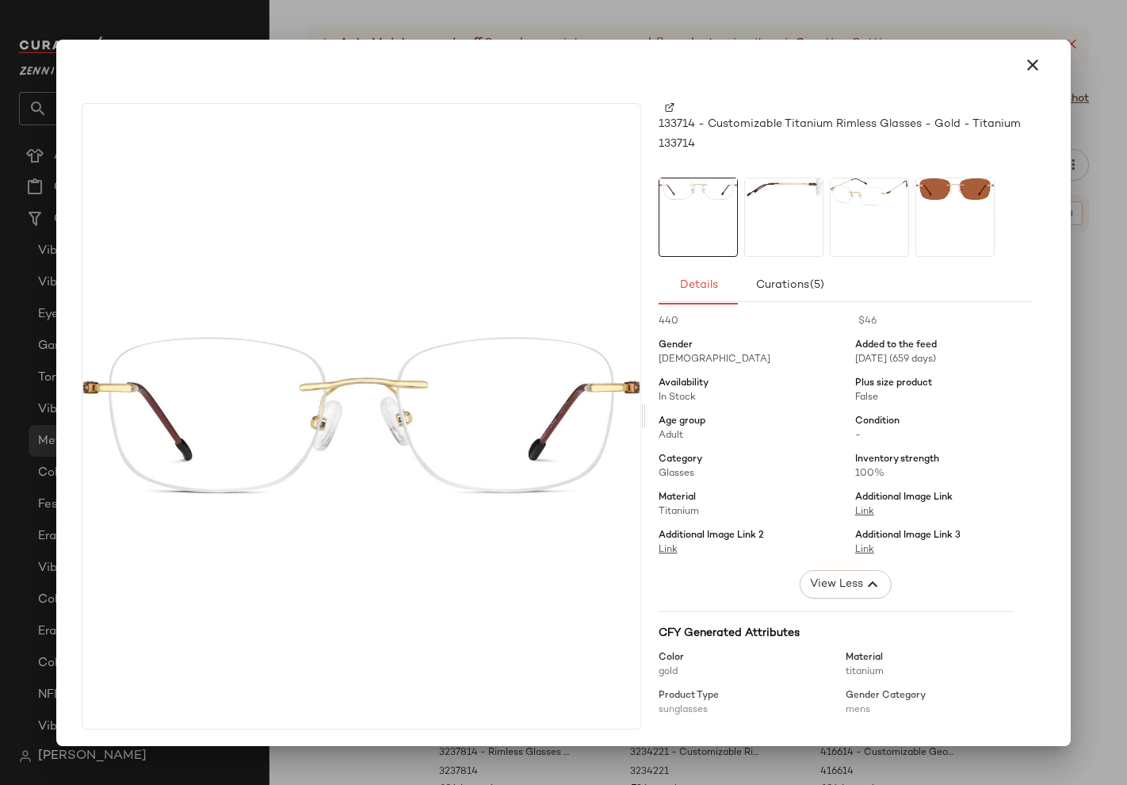
scroll to position [0, 0]
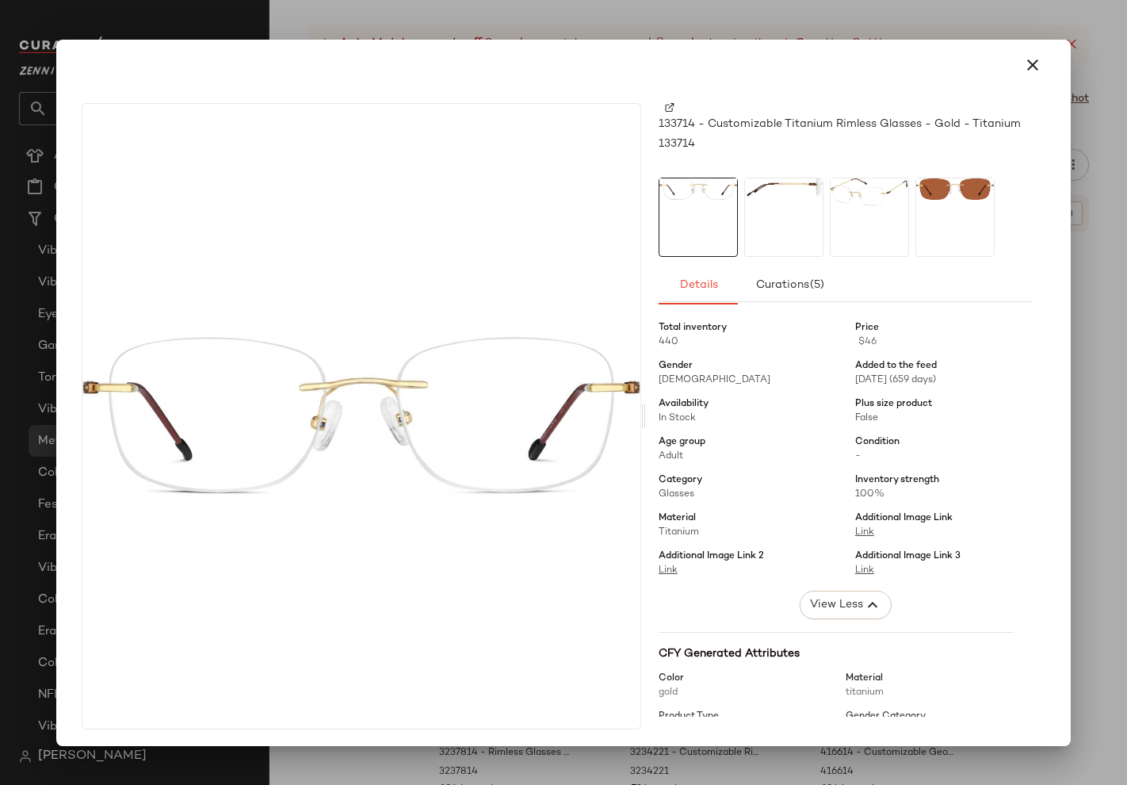
click at [484, 9] on div at bounding box center [563, 392] width 1127 height 785
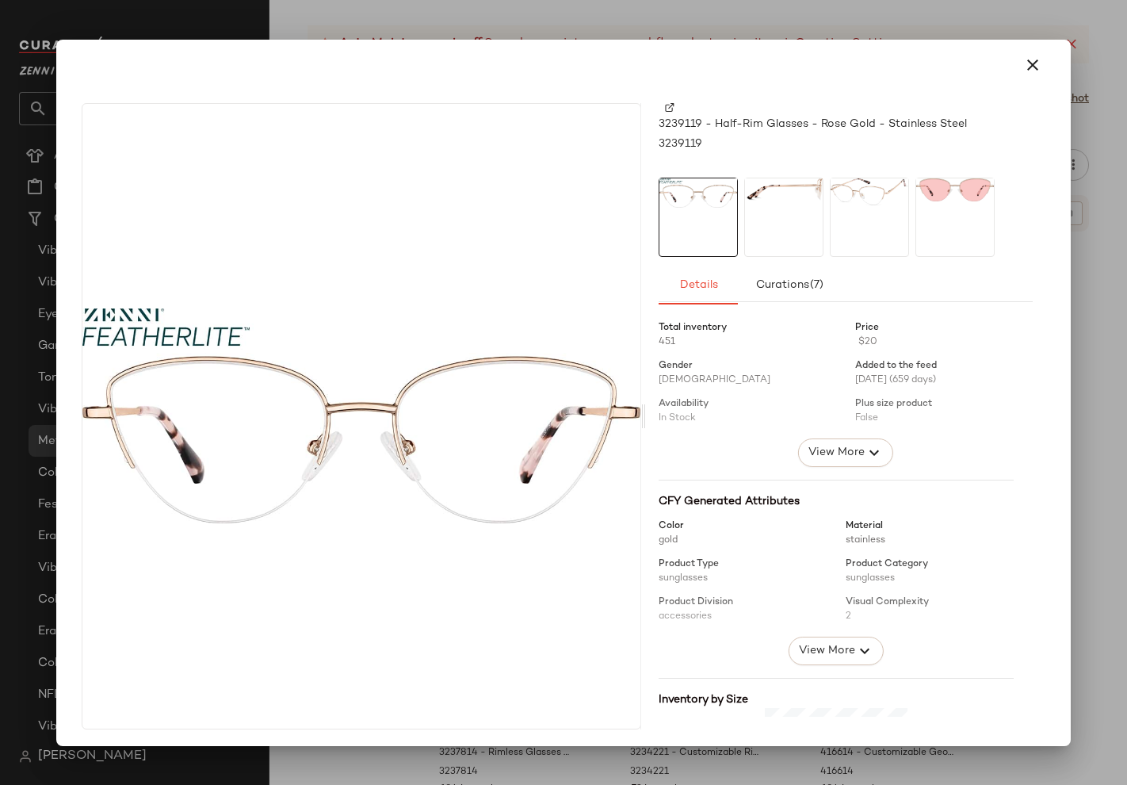
click at [828, 484] on div "CFY Generated Attributes Color gold Material stainless Product Type sunglasses …" at bounding box center [836, 572] width 355 height 185
click at [820, 463] on button "View More" at bounding box center [845, 452] width 95 height 29
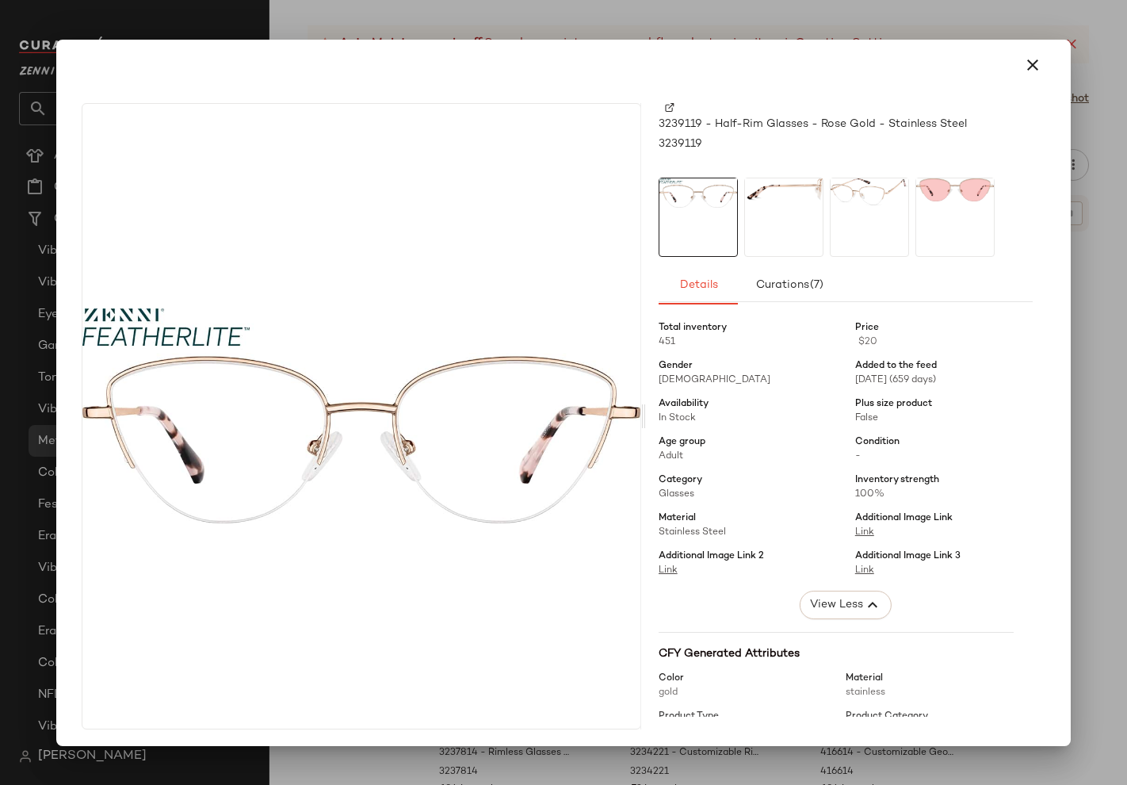
click at [536, 18] on div at bounding box center [563, 392] width 1127 height 785
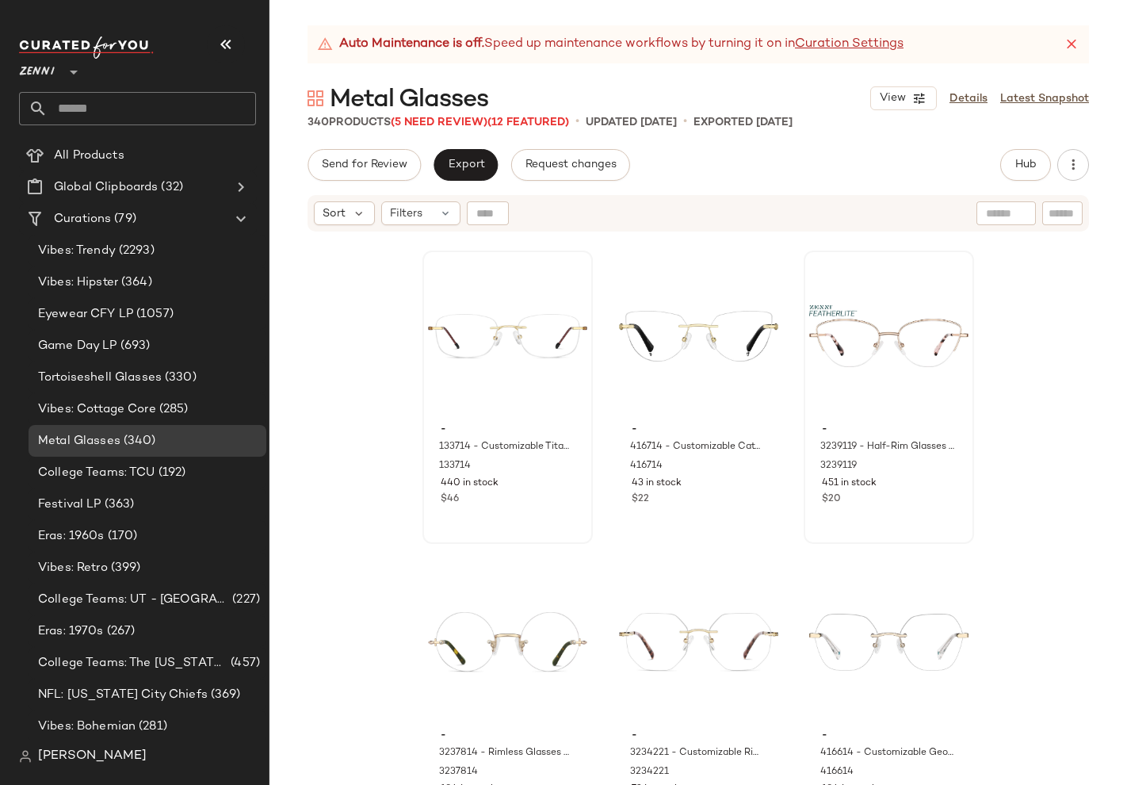
click at [720, 170] on div "Send for Review Export Request changes Hub Send for Review External Review Inte…" at bounding box center [699, 165] width 782 height 32
click at [577, 99] on div "Metal Glasses View Details Latest Snapshot" at bounding box center [699, 98] width 858 height 32
click at [1049, 170] on div "Hub" at bounding box center [1044, 165] width 89 height 32
click at [1035, 173] on button "Hub" at bounding box center [1025, 165] width 51 height 32
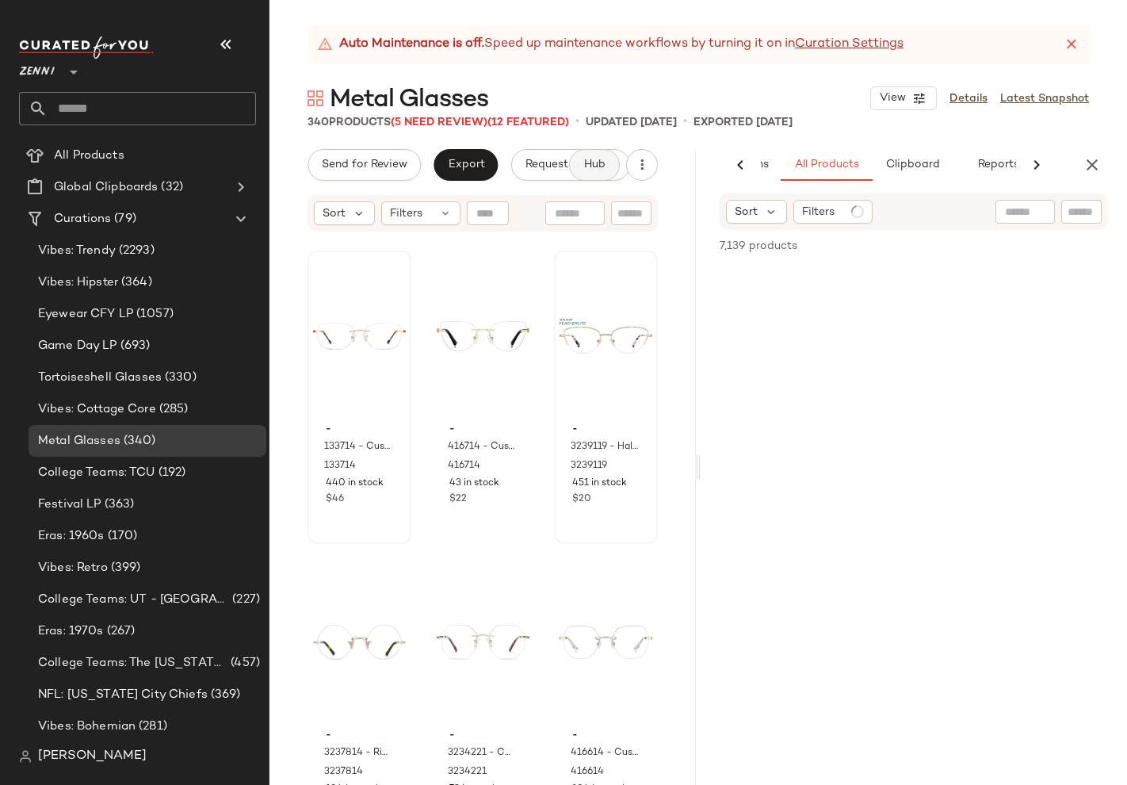
scroll to position [0, 128]
click at [910, 159] on span "Clipboard" at bounding box center [904, 165] width 55 height 13
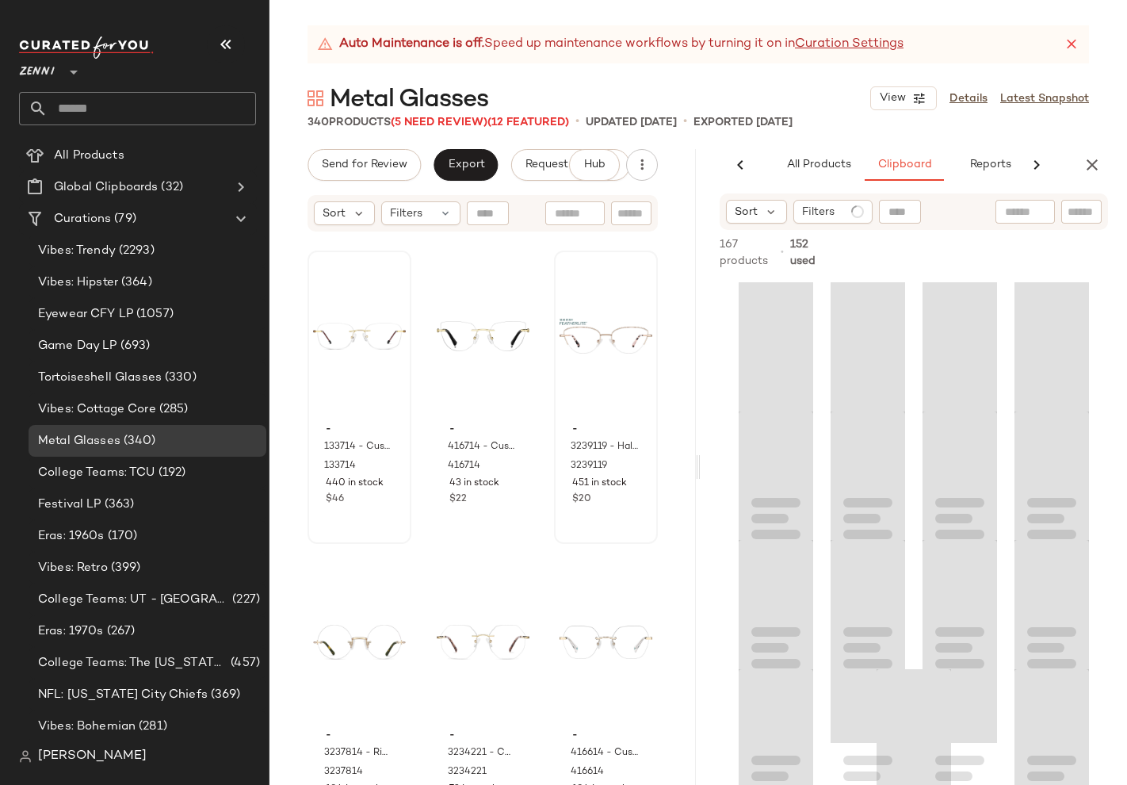
click at [1022, 157] on div at bounding box center [1036, 165] width 41 height 32
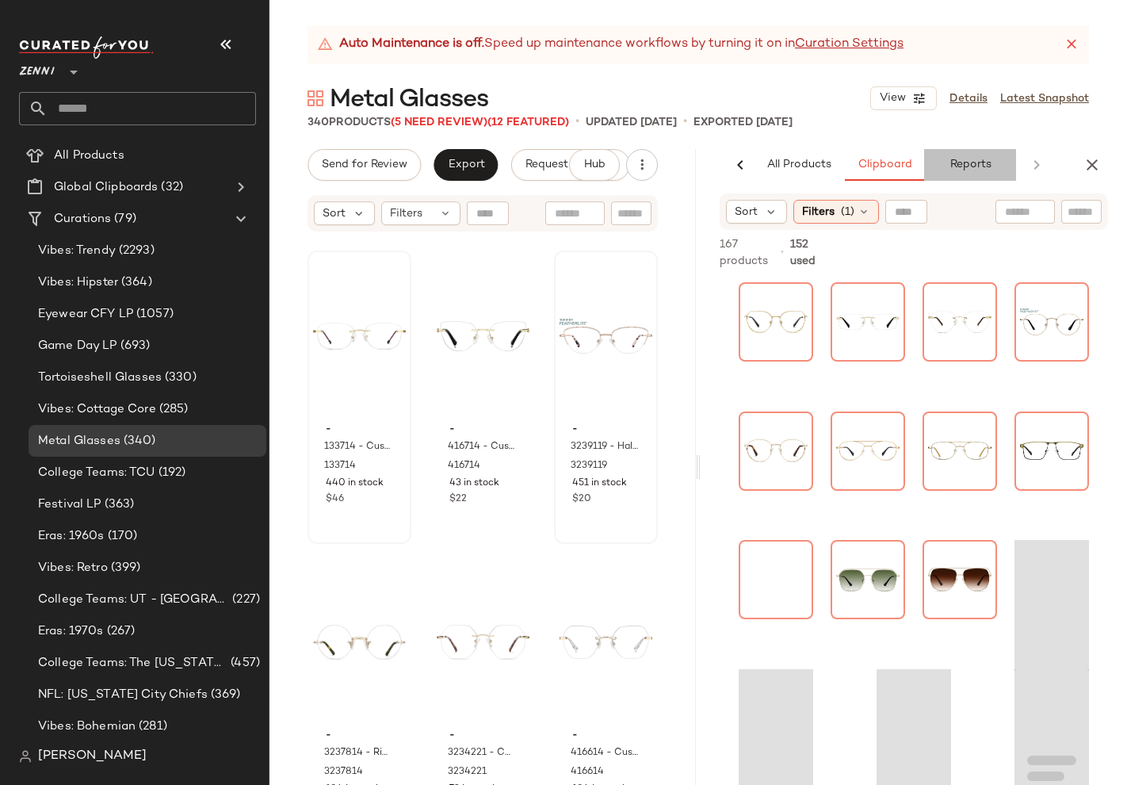
click at [979, 170] on span "Reports" at bounding box center [970, 165] width 42 height 13
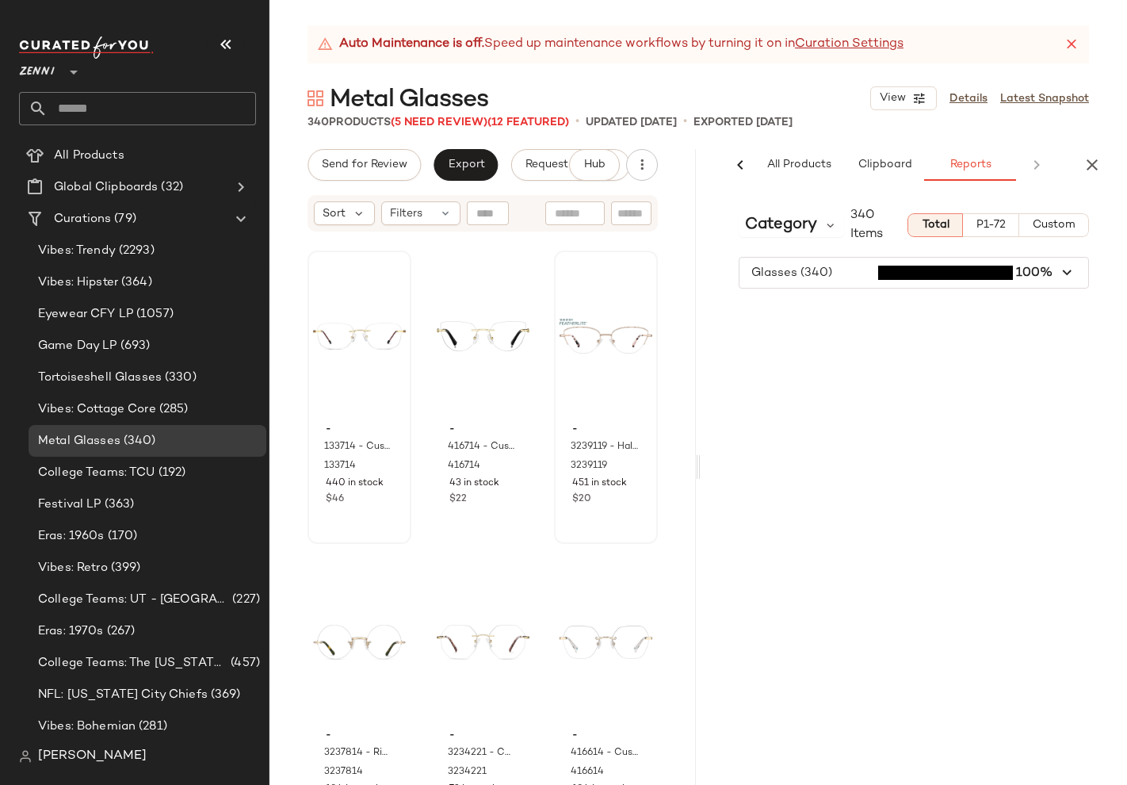
click at [774, 208] on div "Category 340 Items" at bounding box center [823, 225] width 169 height 38
click at [782, 229] on span "Category" at bounding box center [781, 225] width 72 height 24
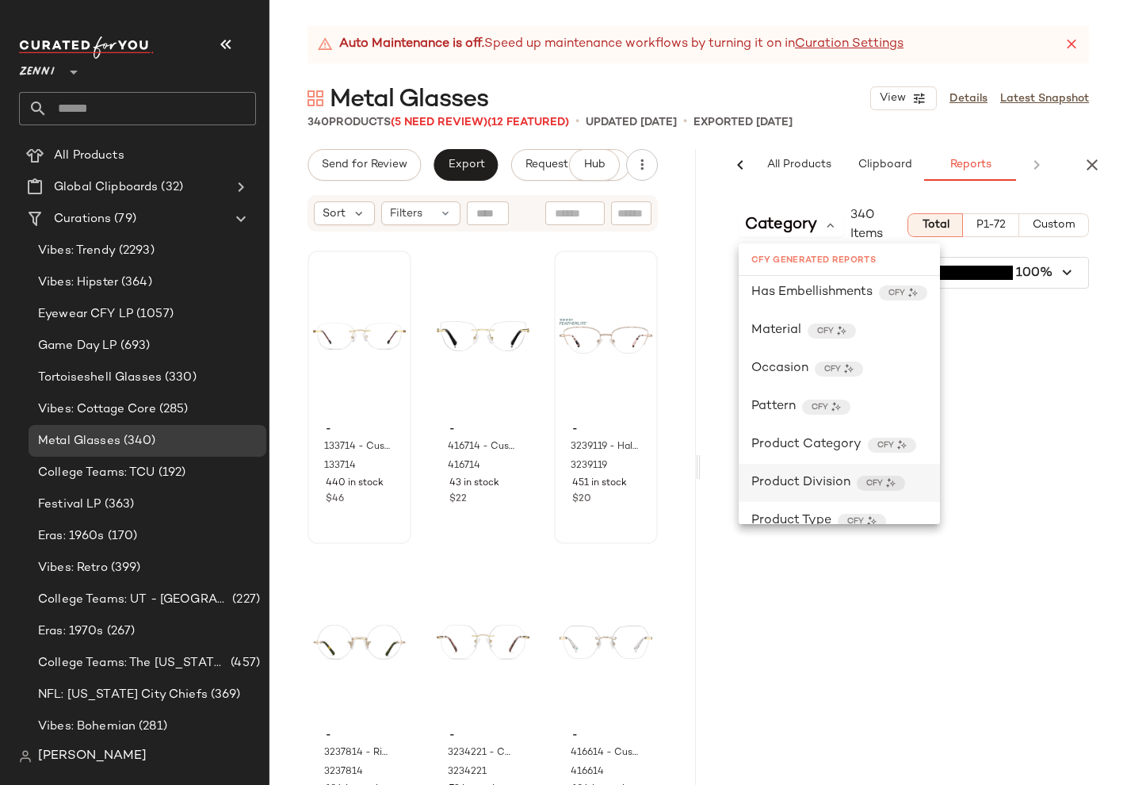
scroll to position [445, 0]
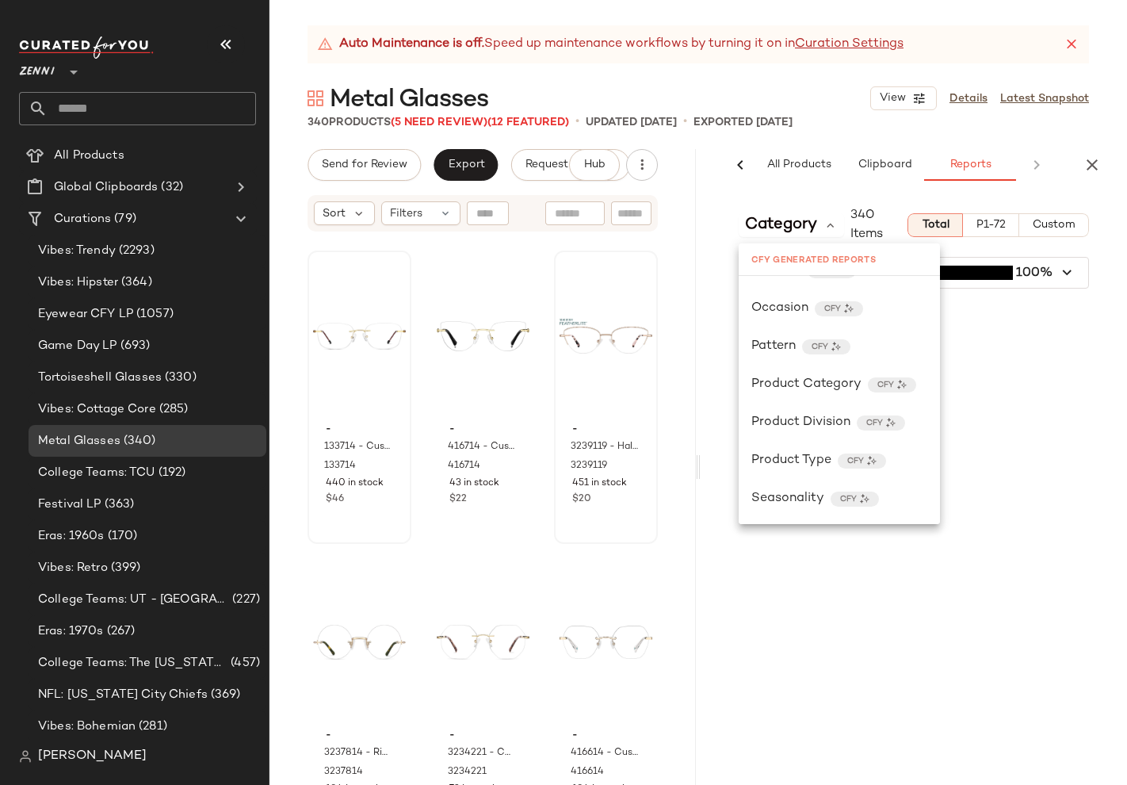
click at [978, 373] on div "Category 340 Items Total P1-72 Custom Glasses (340) 100%" at bounding box center [914, 488] width 426 height 591
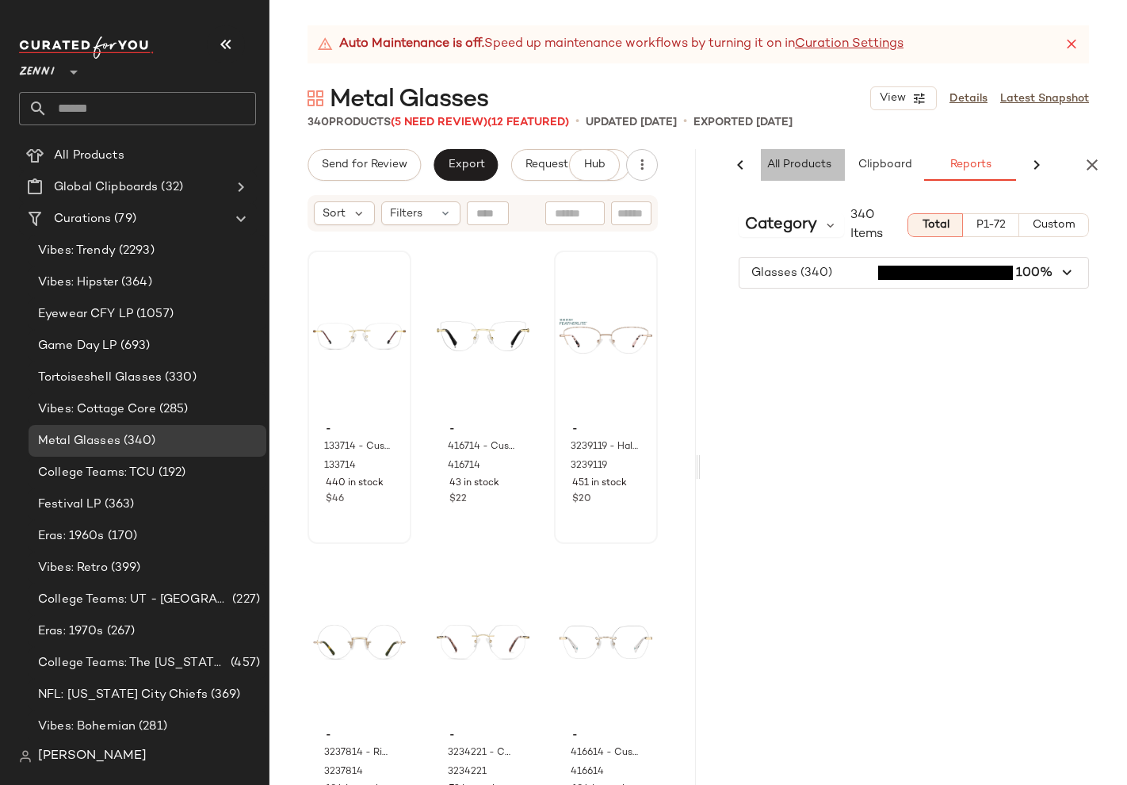
scroll to position [0, 102]
click at [786, 163] on div "AI Recommendations All Products Clipboard Reports" at bounding box center [857, 165] width 403 height 32
click at [835, 163] on span "All Products" at bounding box center [844, 165] width 65 height 13
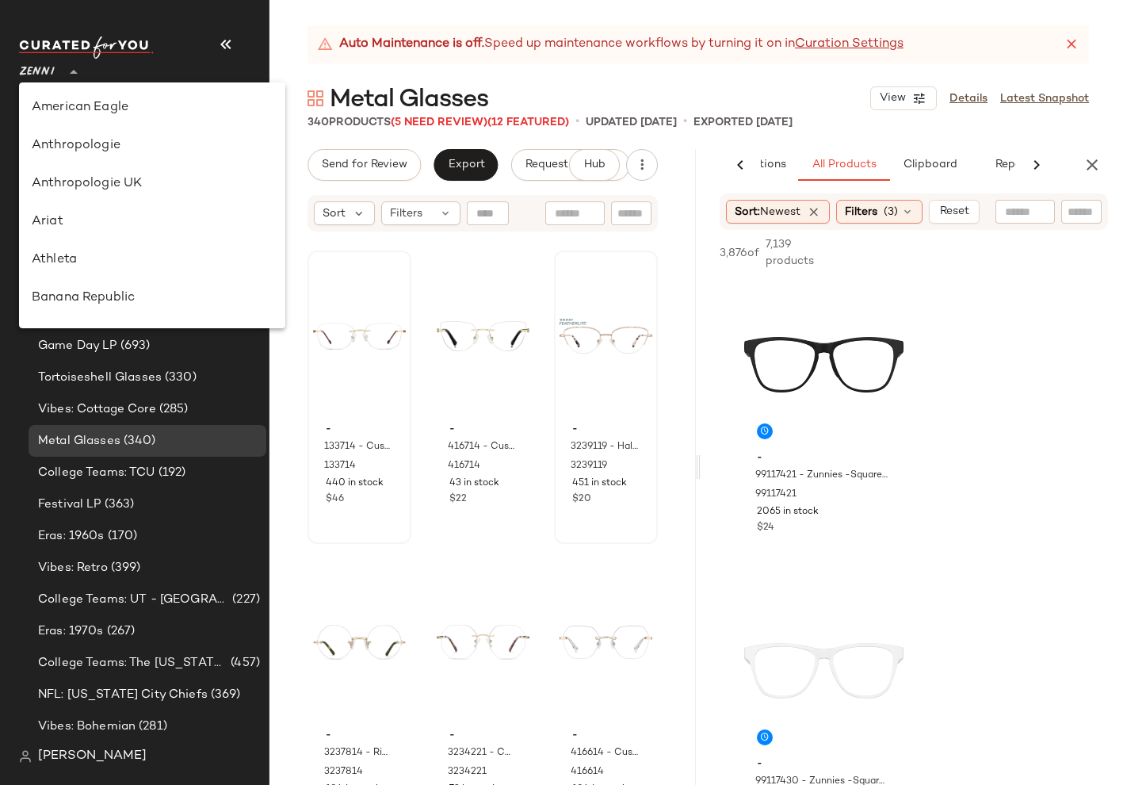
click at [66, 66] on icon at bounding box center [73, 72] width 19 height 19
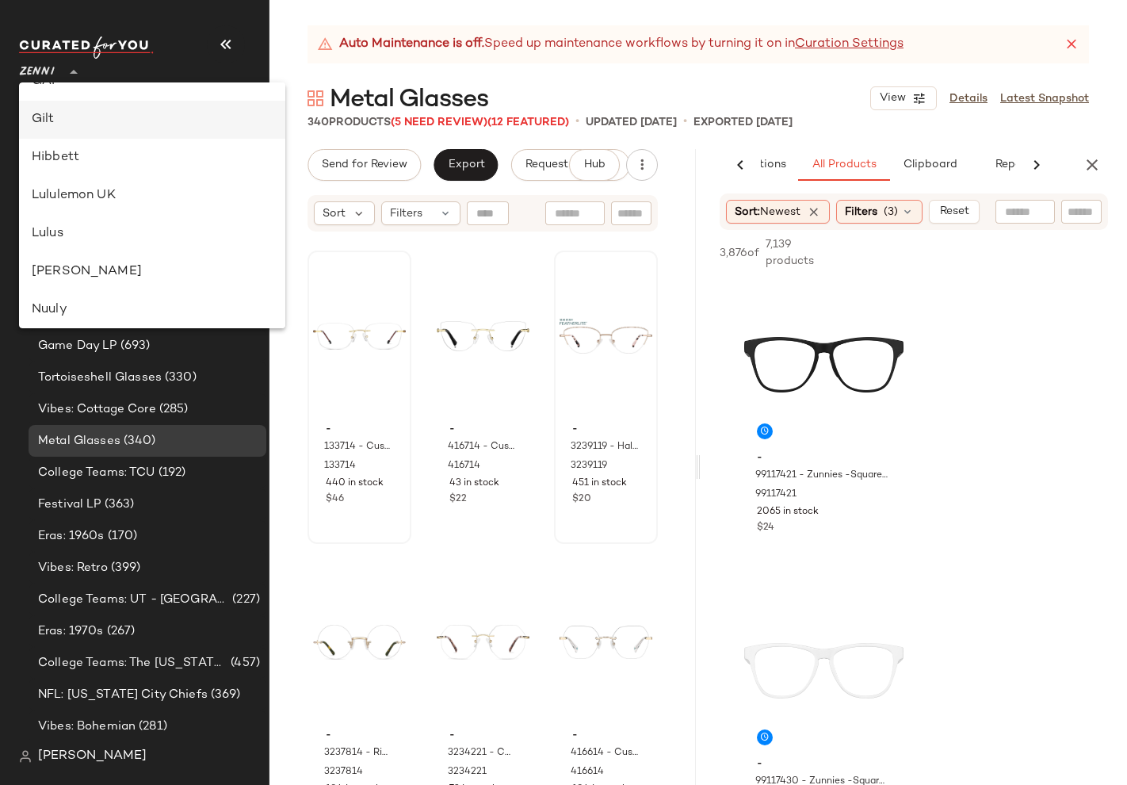
scroll to position [296, 0]
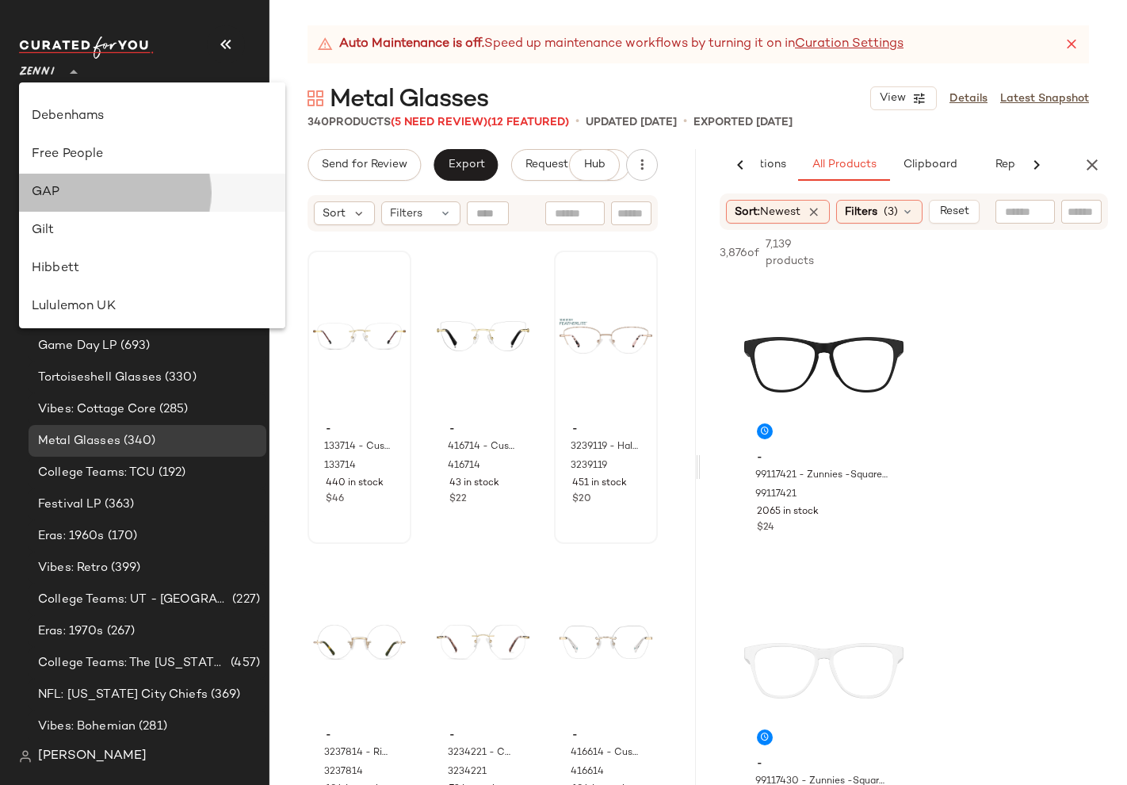
click at [60, 195] on div "GAP" at bounding box center [152, 192] width 241 height 19
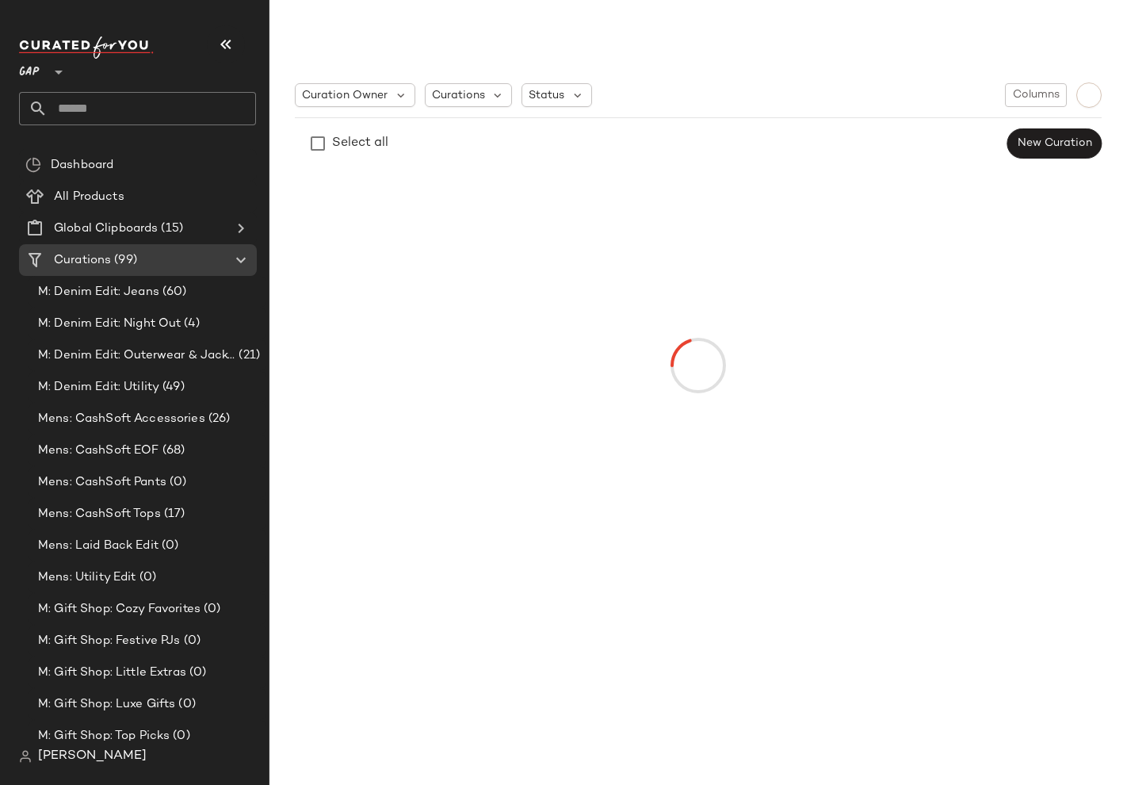
click at [47, 67] on div at bounding box center [57, 63] width 22 height 40
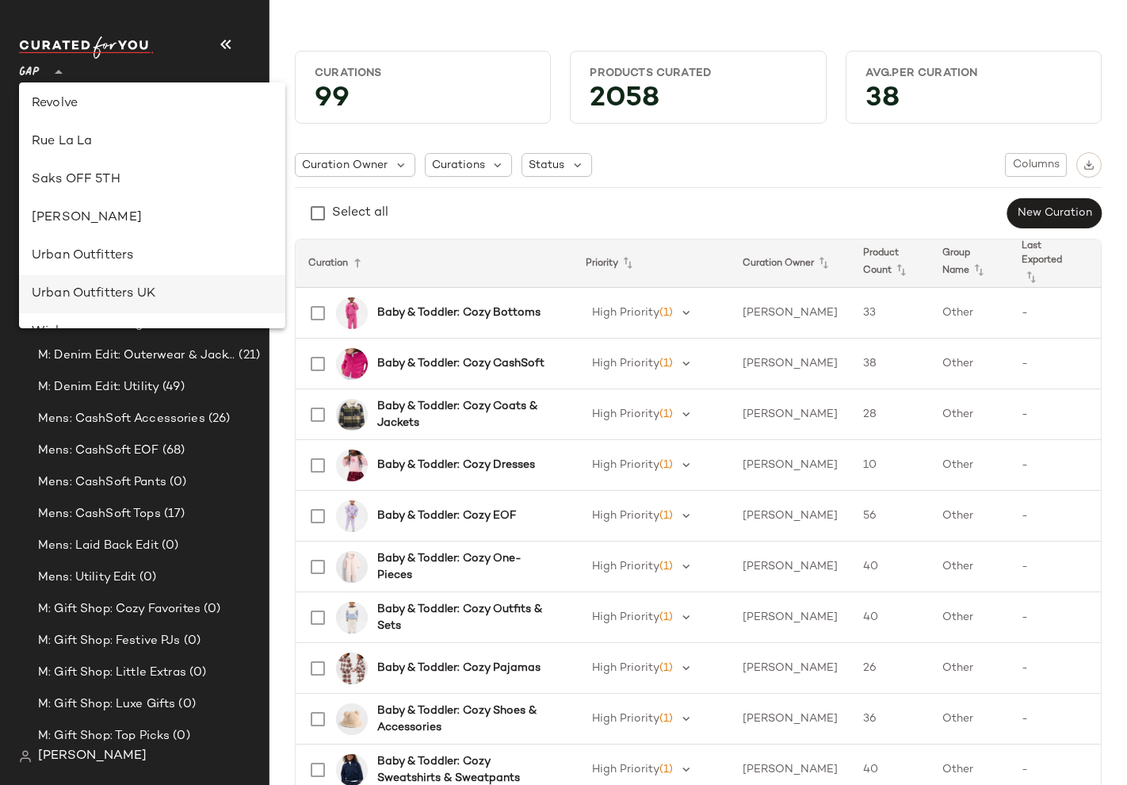
scroll to position [793, 0]
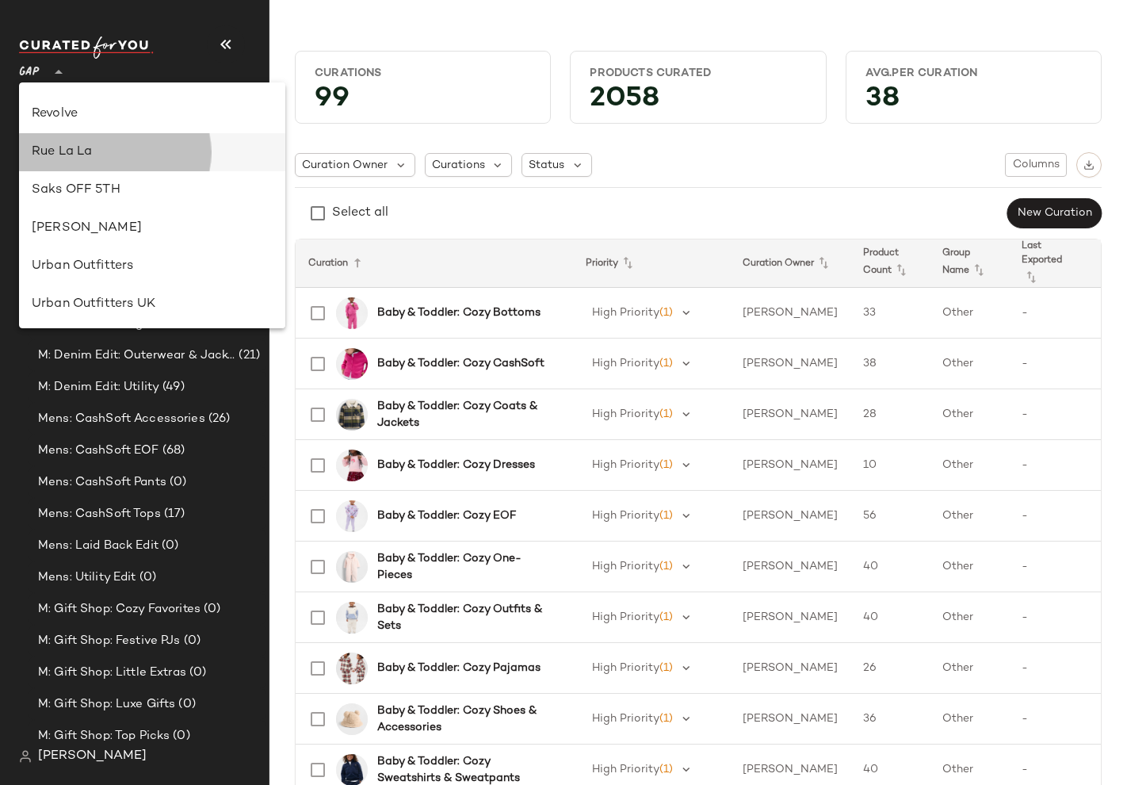
click at [64, 147] on div "Rue La La" at bounding box center [152, 152] width 241 height 19
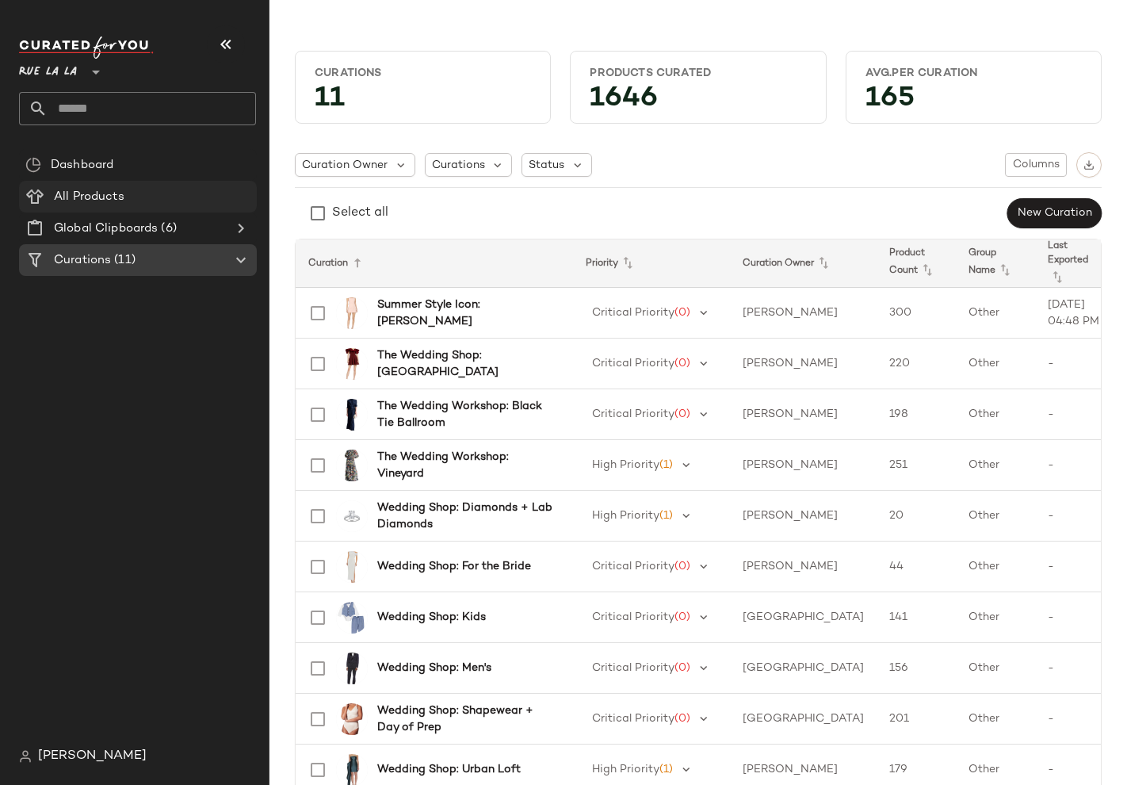
click at [48, 194] on div "All Products" at bounding box center [147, 197] width 206 height 18
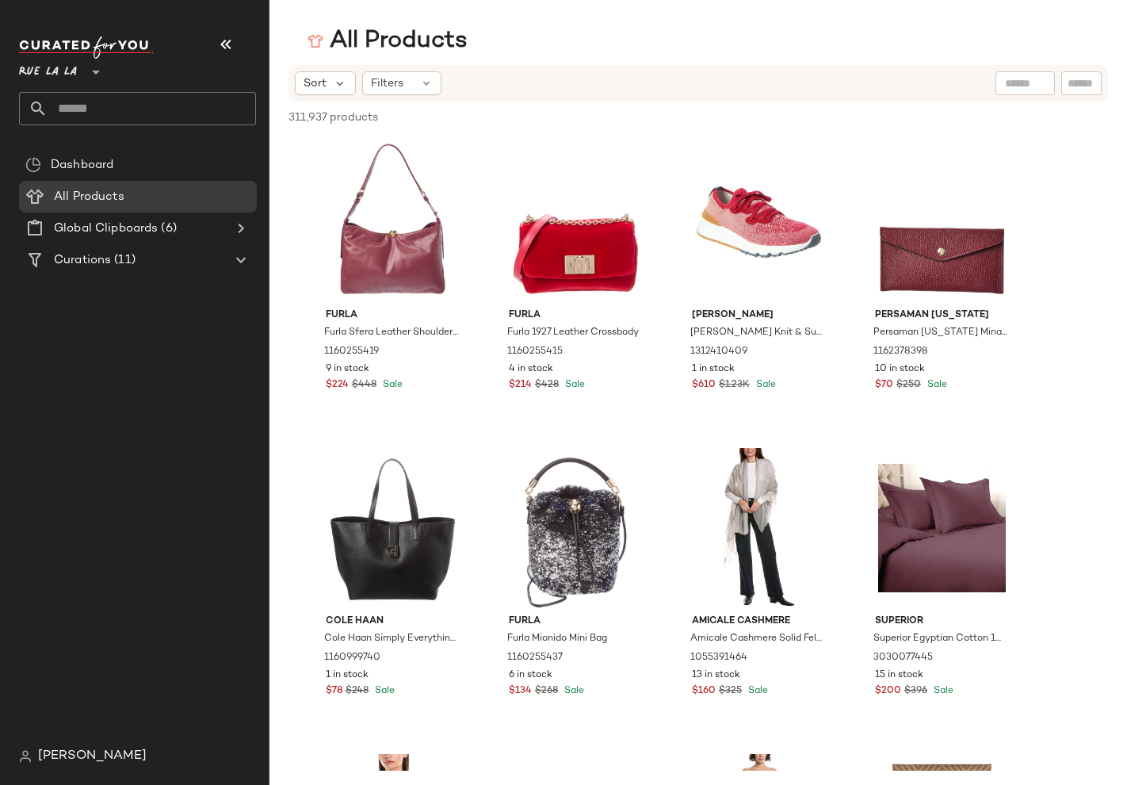
click at [295, 120] on span "311,937 products" at bounding box center [334, 117] width 90 height 17
click at [172, 331] on div "Dashboard All Products Global Clipboards (6) Curations (11)" at bounding box center [144, 444] width 250 height 591
click at [55, 66] on span "Rue La La" at bounding box center [48, 68] width 58 height 29
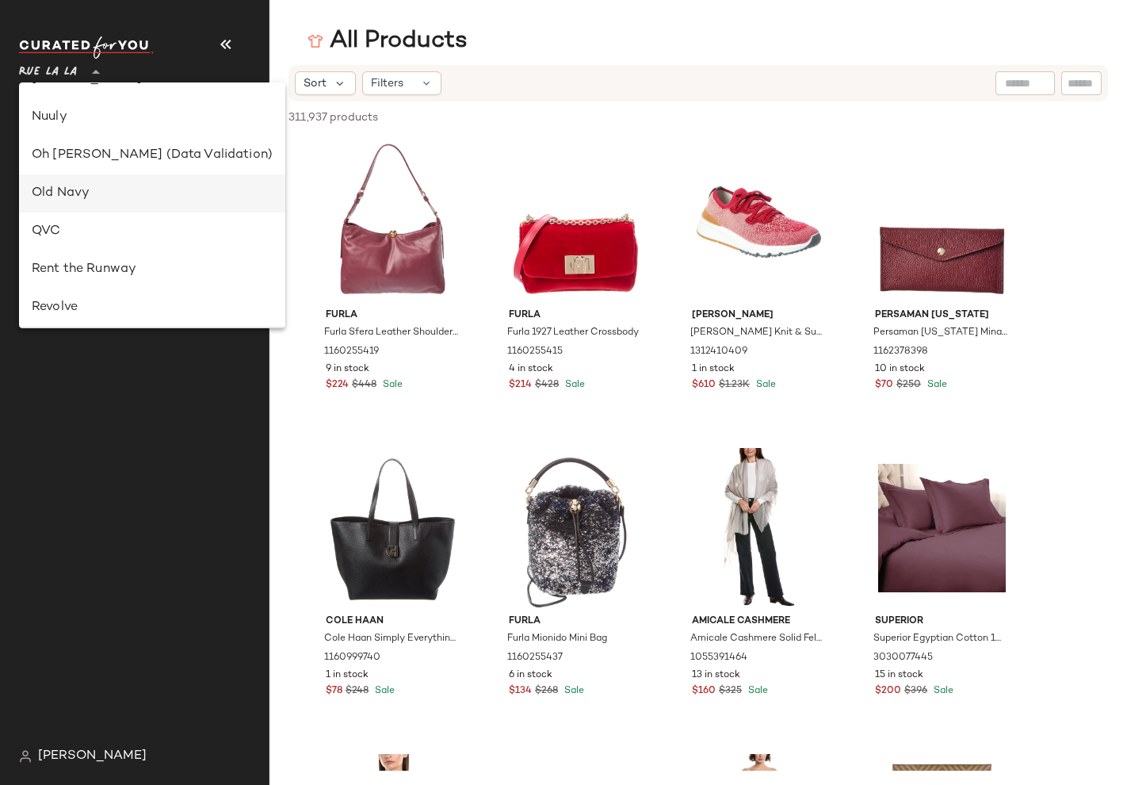
scroll to position [362, 0]
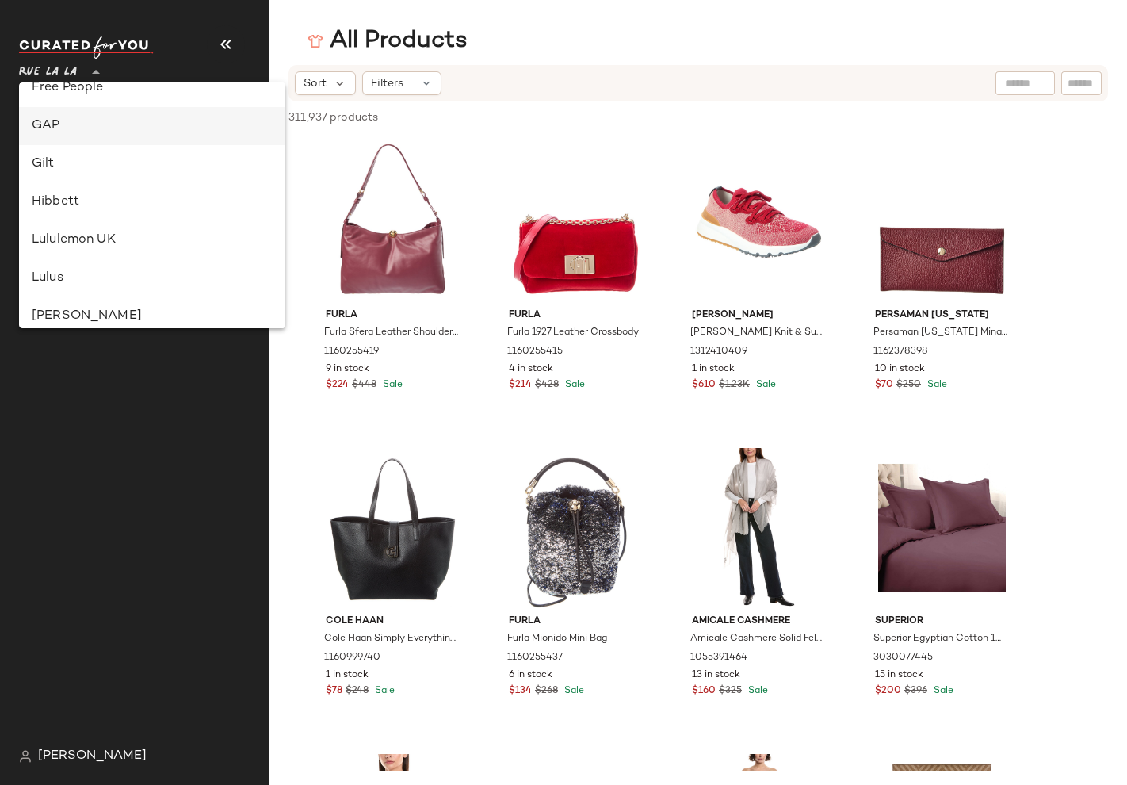
click at [59, 136] on div "GAP" at bounding box center [152, 126] width 266 height 38
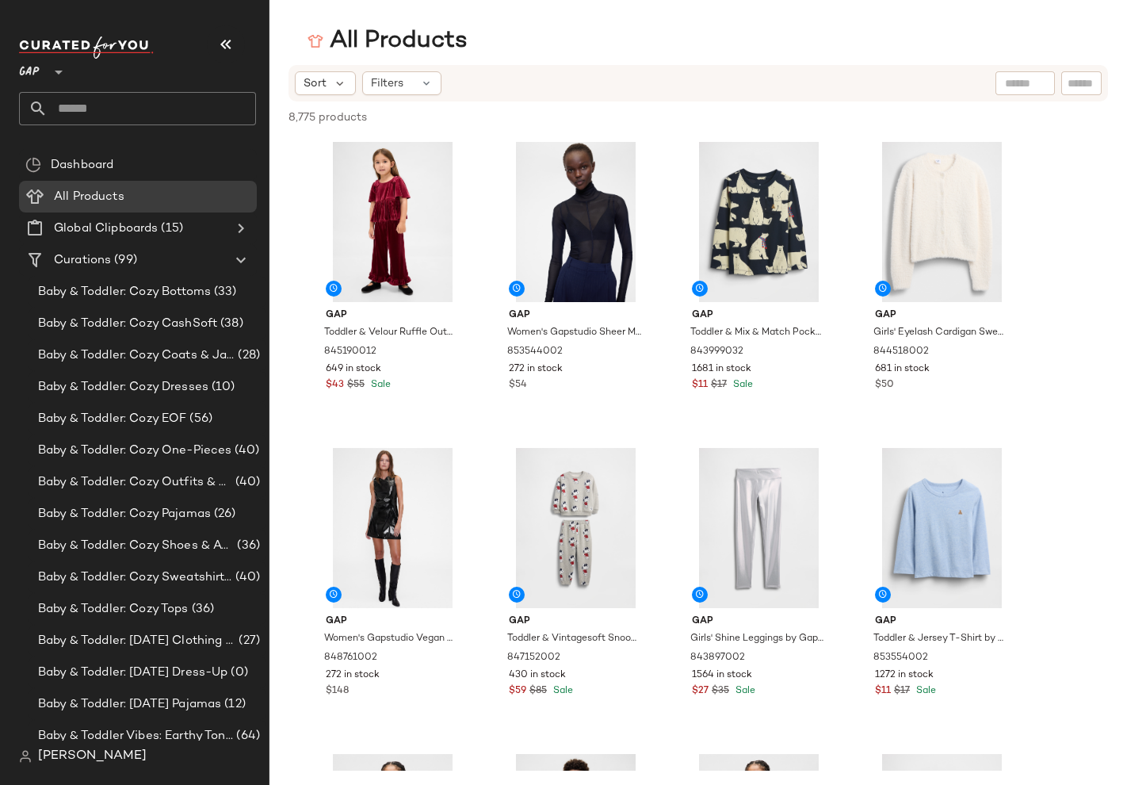
click at [323, 113] on span "8,775 products" at bounding box center [328, 117] width 78 height 17
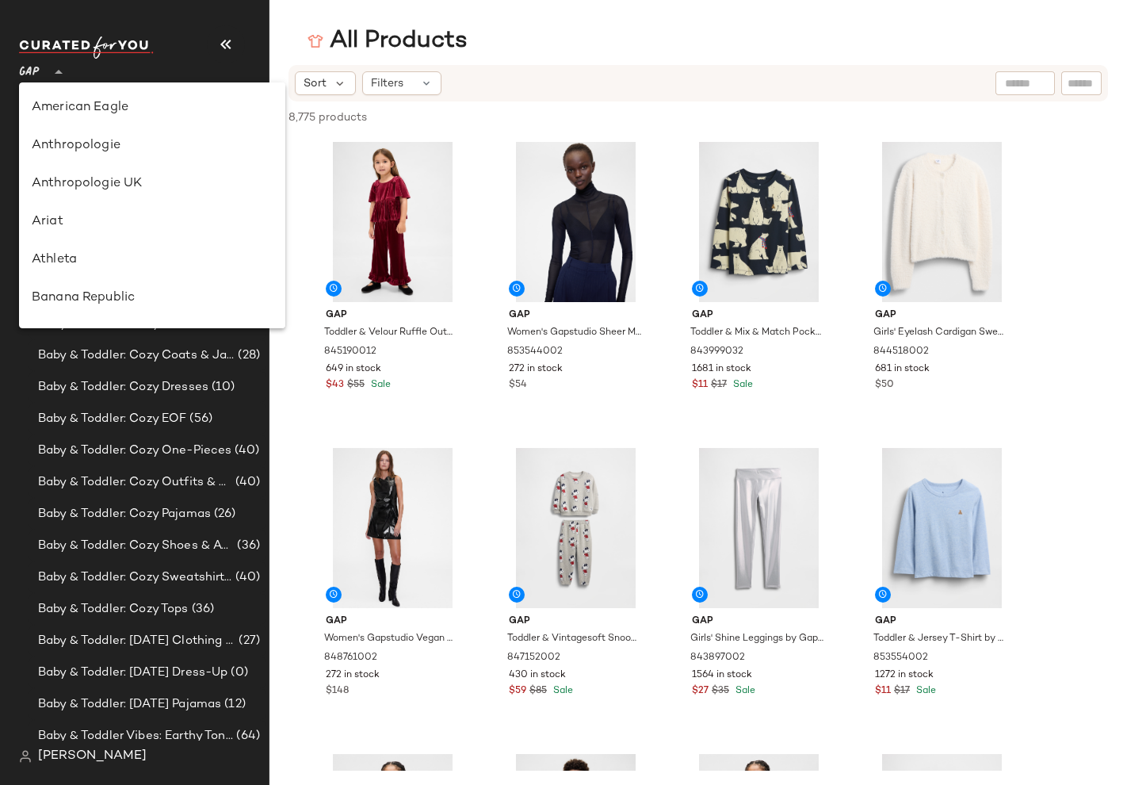
click at [29, 73] on span "GAP" at bounding box center [29, 68] width 21 height 29
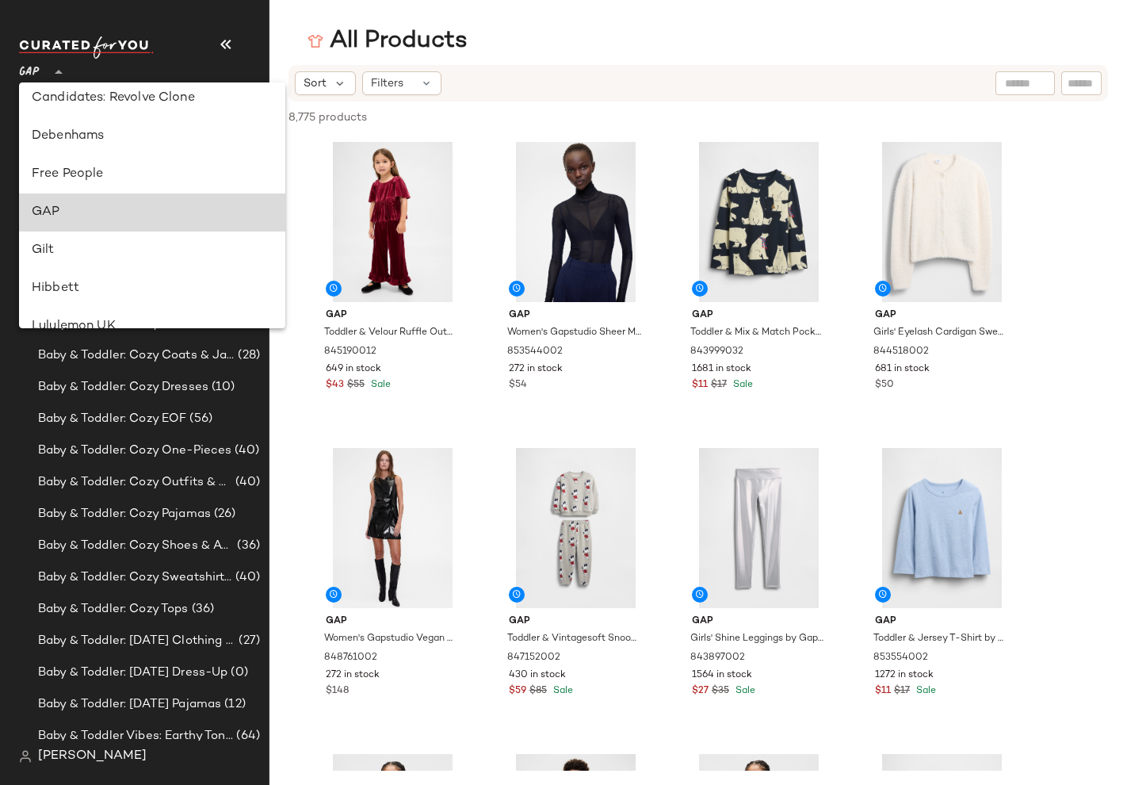
scroll to position [266, 0]
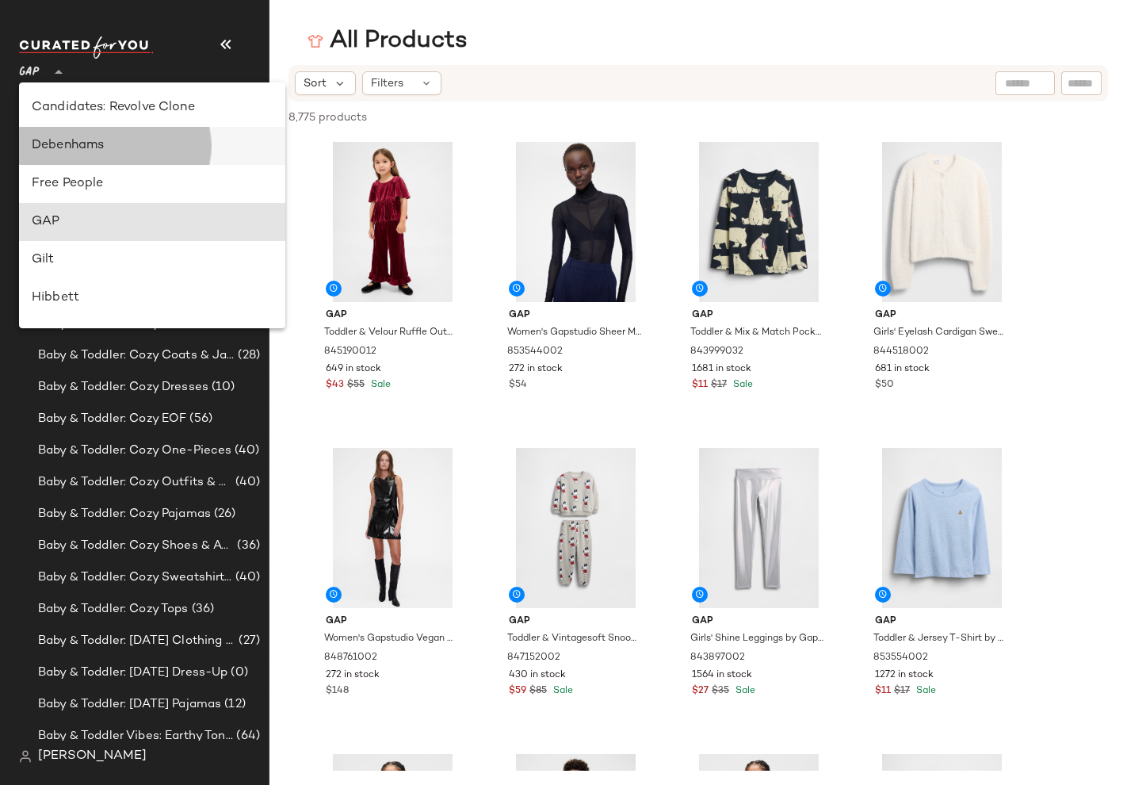
click at [72, 155] on div "Debenhams" at bounding box center [152, 145] width 241 height 19
type input "**"
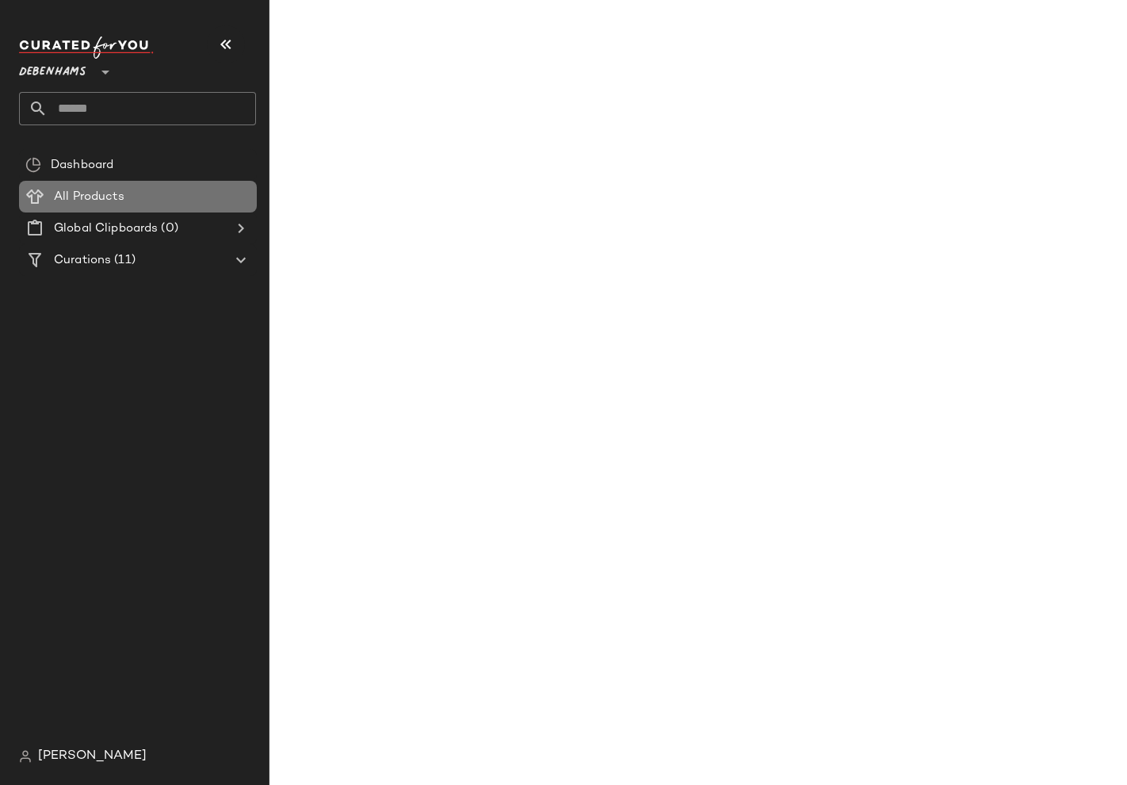
click at [88, 189] on span "All Products" at bounding box center [89, 197] width 71 height 18
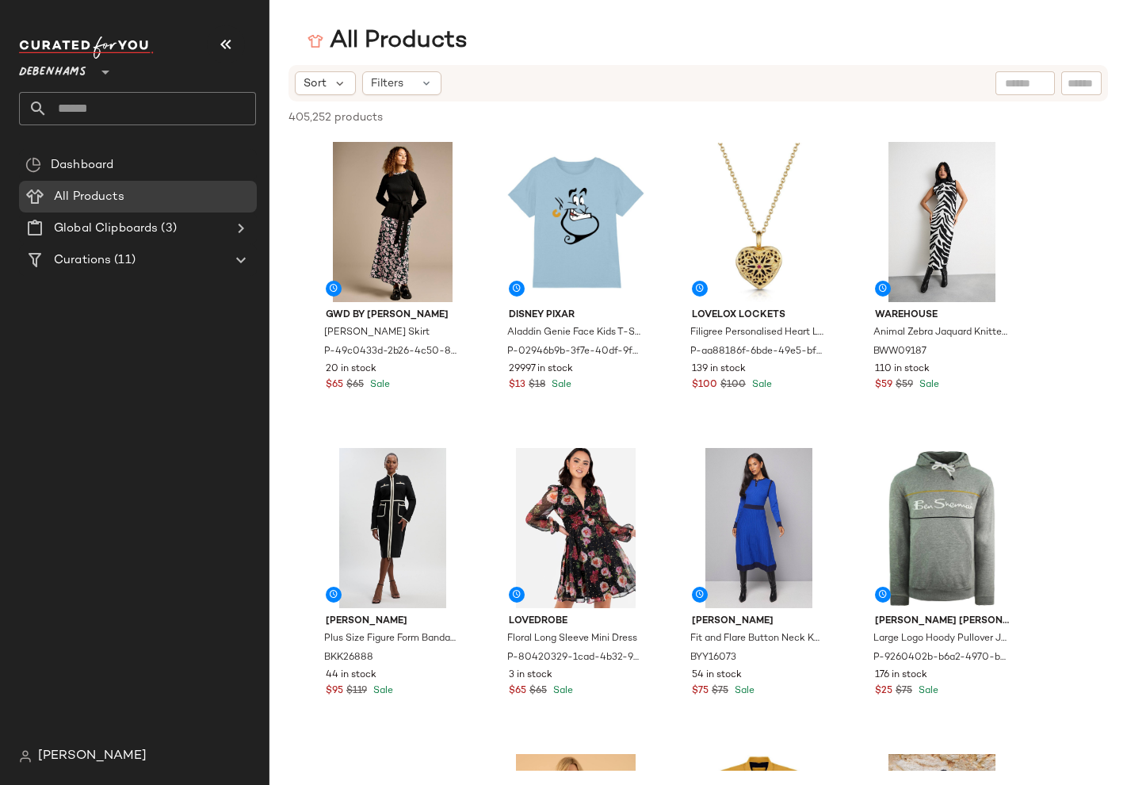
click at [298, 120] on span "405,252 products" at bounding box center [336, 117] width 94 height 17
click at [397, 53] on div "All Products" at bounding box center [388, 41] width 160 height 32
click at [307, 115] on span "405,252 products" at bounding box center [336, 117] width 94 height 17
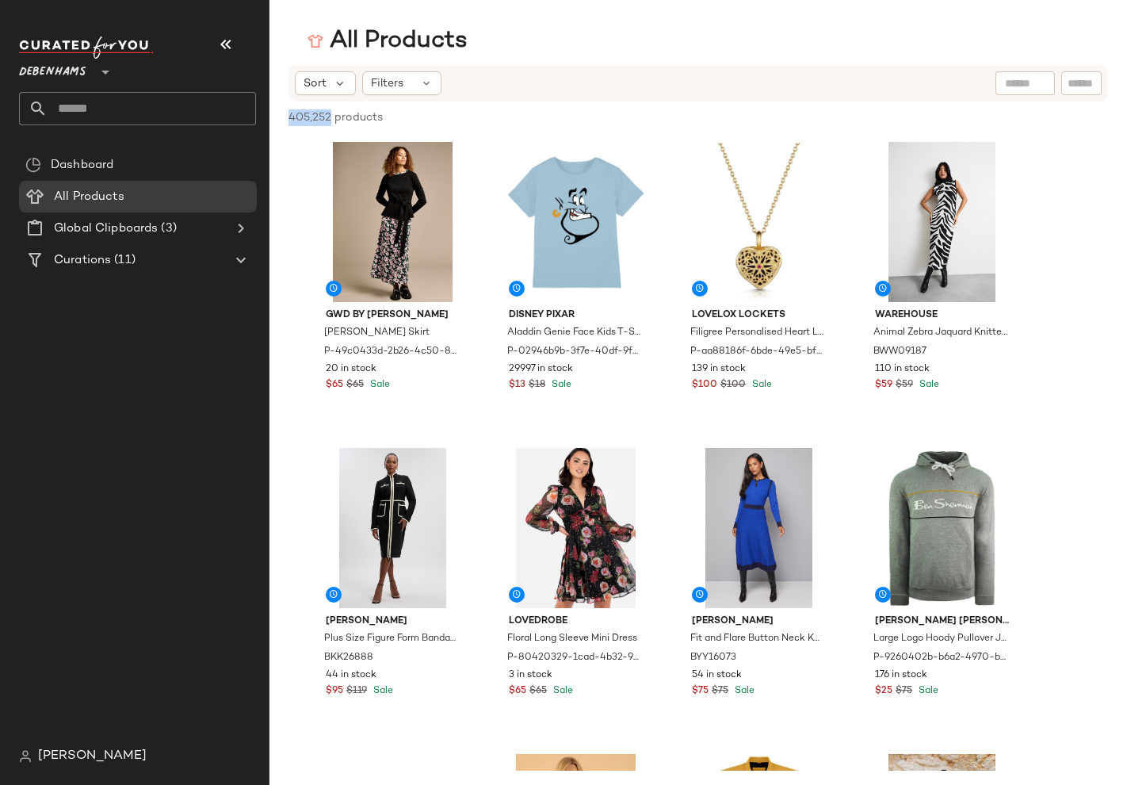
click at [307, 115] on span "405,252 products" at bounding box center [336, 117] width 94 height 17
click at [537, 36] on div "All Products" at bounding box center [699, 41] width 858 height 32
